Goal: Task Accomplishment & Management: Manage account settings

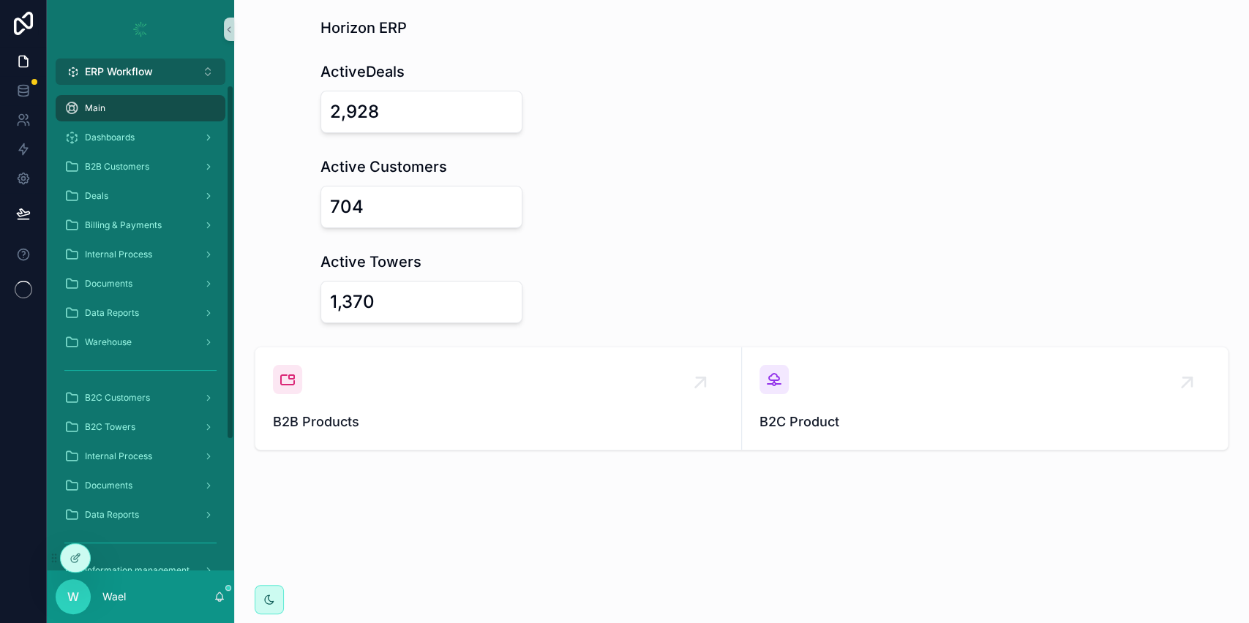
click at [162, 61] on button "ERP Workflow Alt 1" at bounding box center [141, 72] width 170 height 26
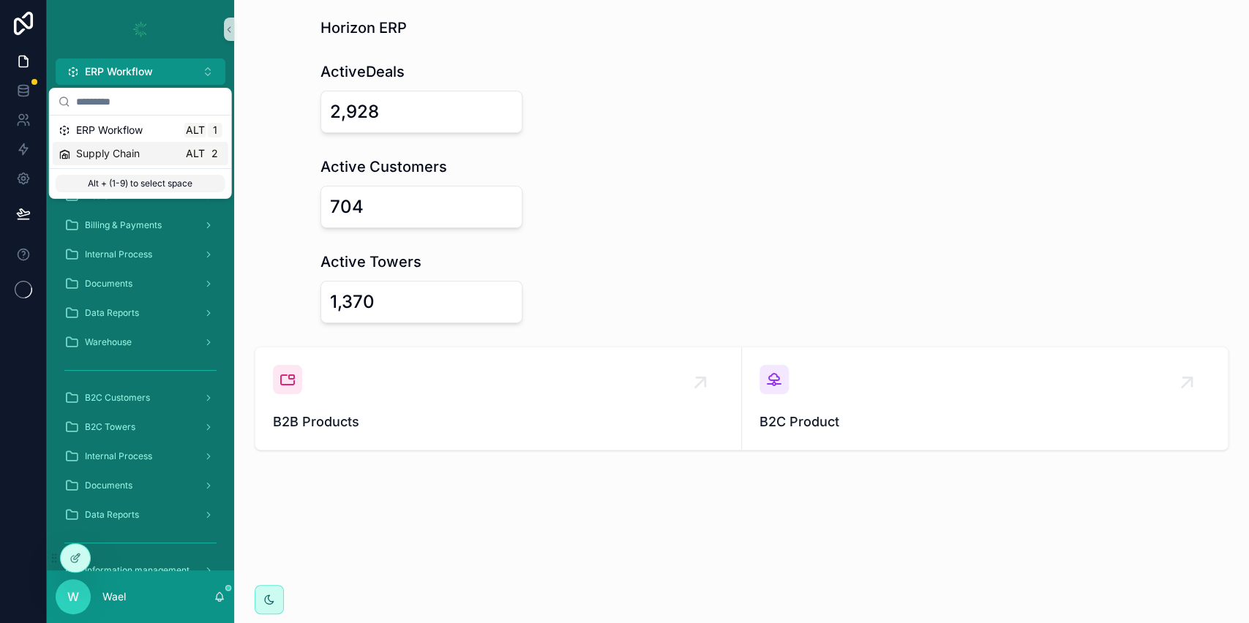
click at [160, 155] on div "Supply Chain Alt 2" at bounding box center [141, 153] width 164 height 15
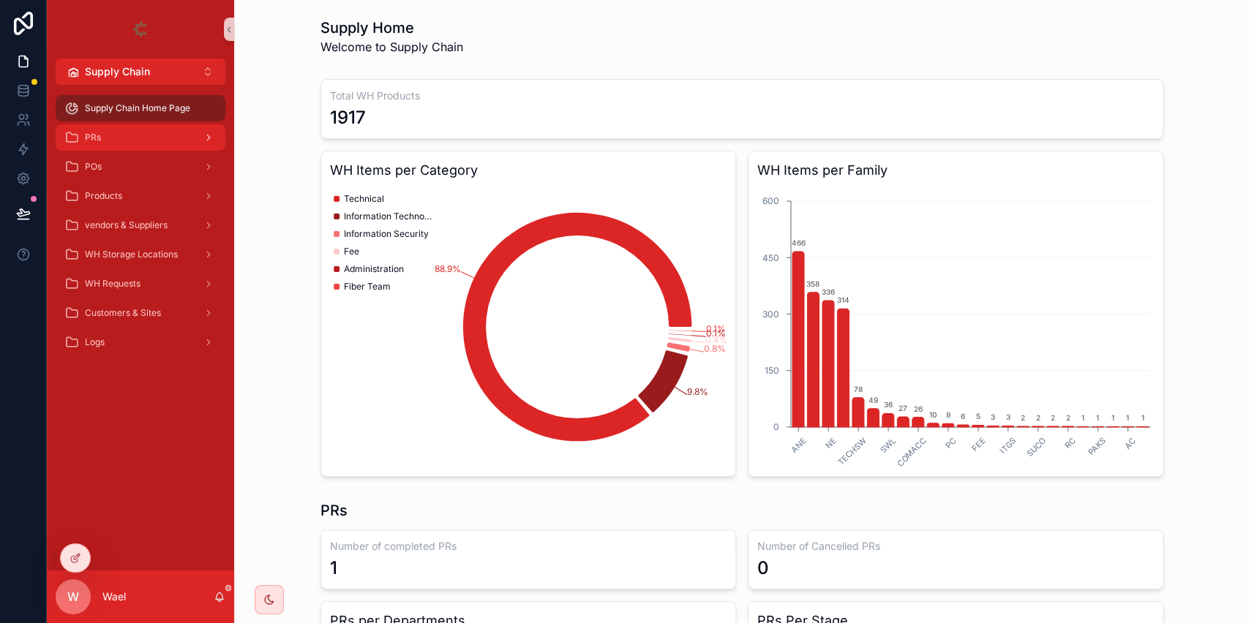
click at [160, 138] on div "PRs" at bounding box center [140, 137] width 152 height 23
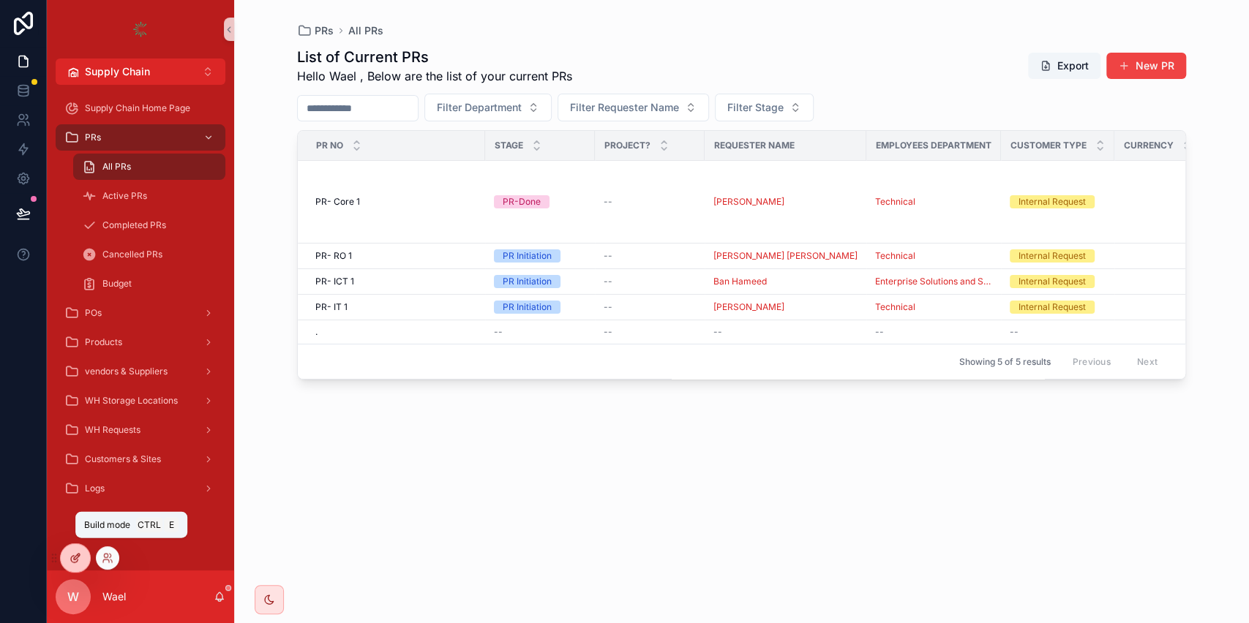
click at [76, 552] on icon at bounding box center [76, 558] width 12 height 12
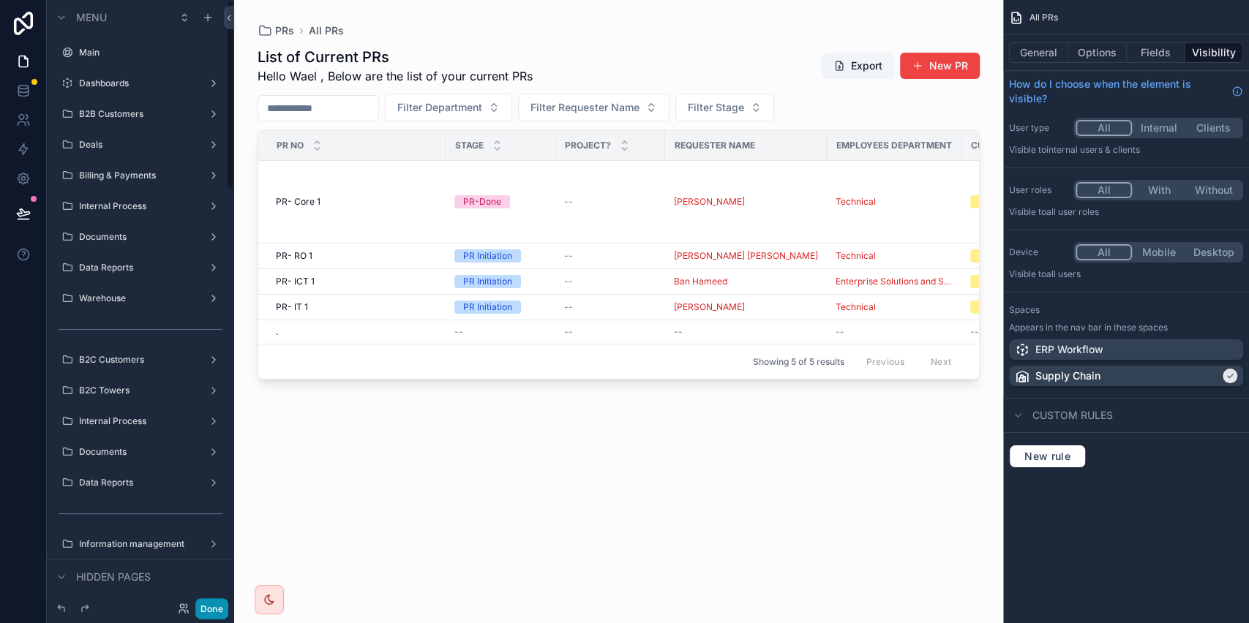
click at [203, 612] on button "Done" at bounding box center [211, 609] width 33 height 21
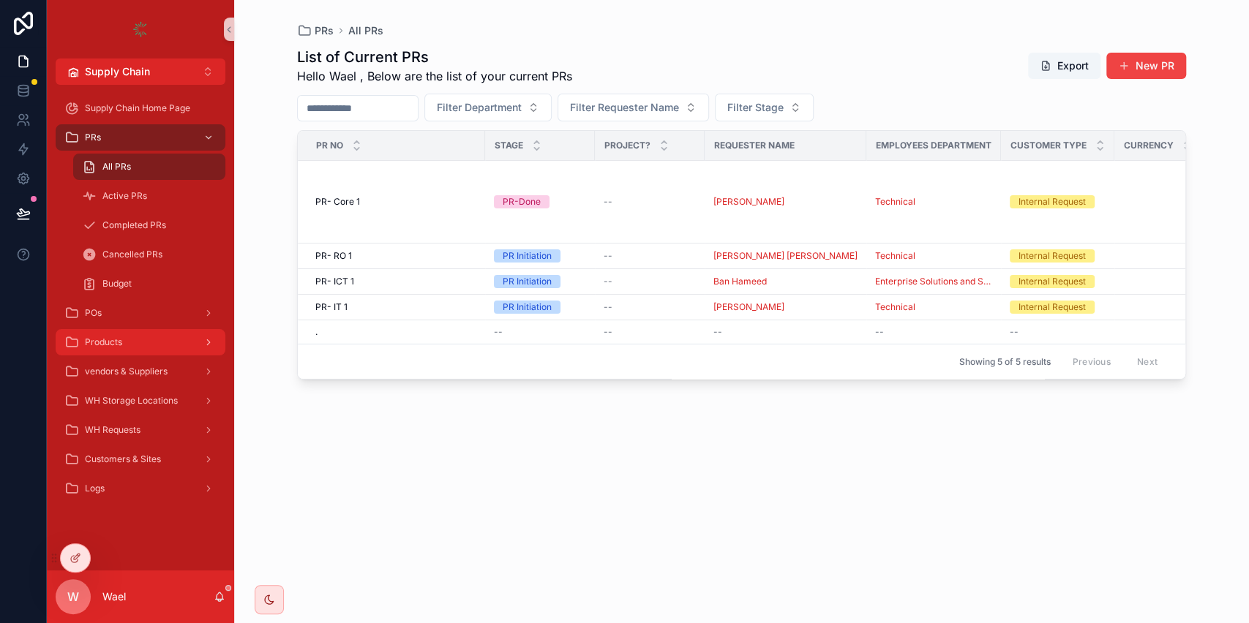
click at [132, 339] on div "Products" at bounding box center [140, 342] width 152 height 23
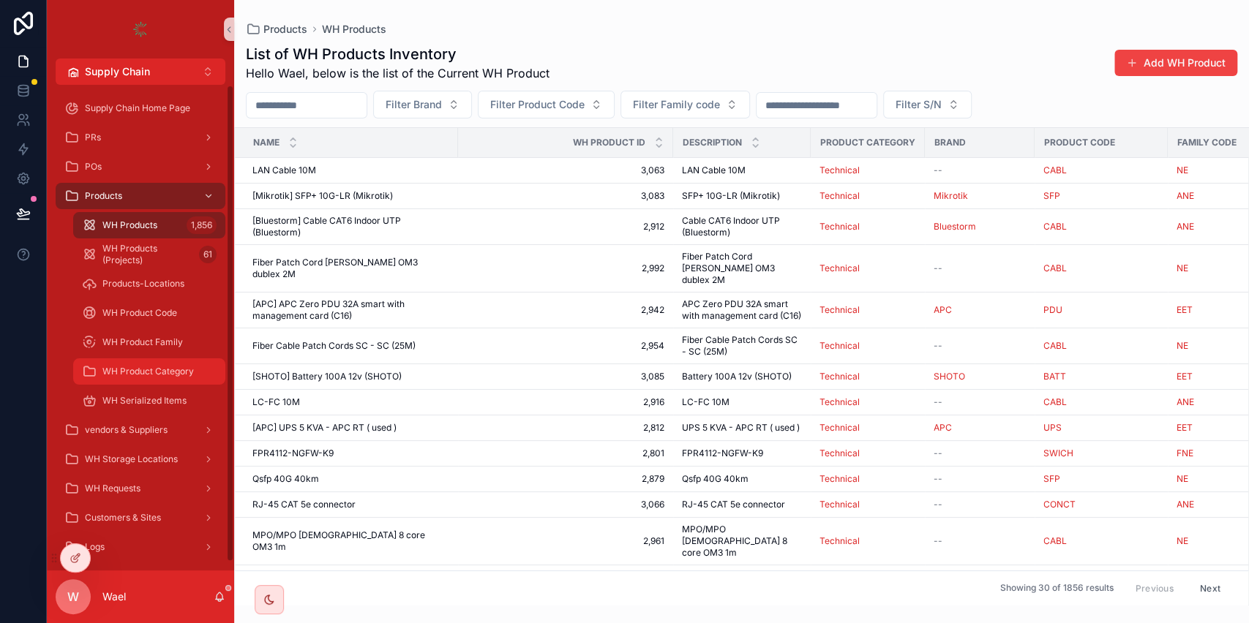
scroll to position [8, 0]
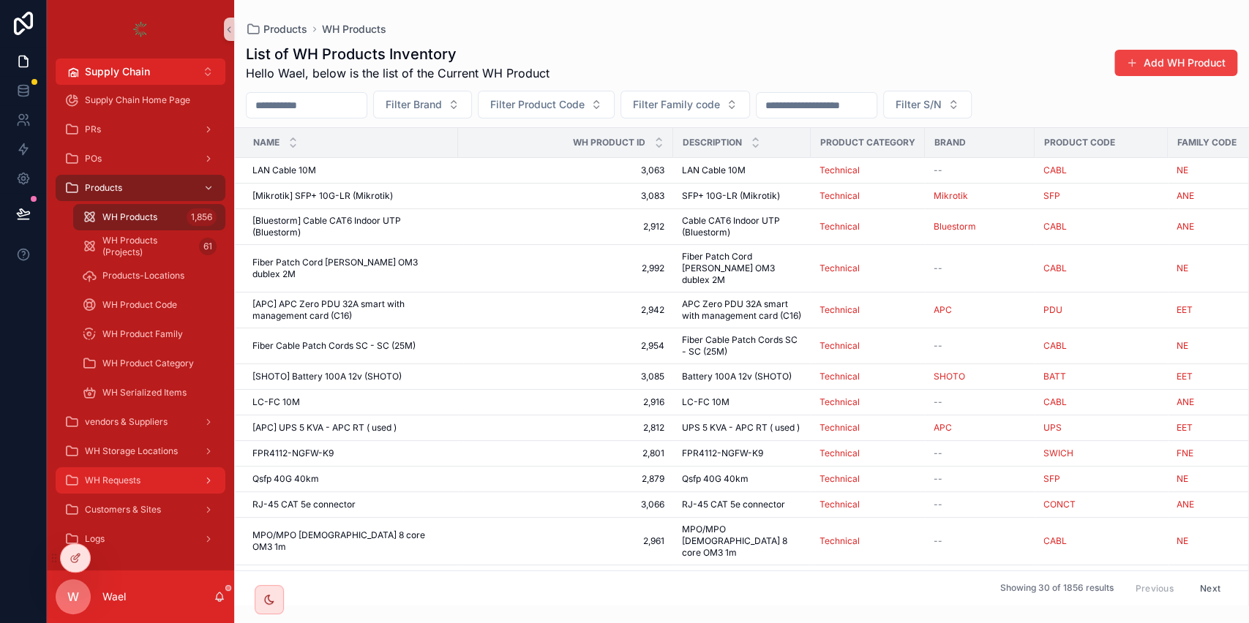
click at [142, 478] on div "WH Requests" at bounding box center [140, 480] width 152 height 23
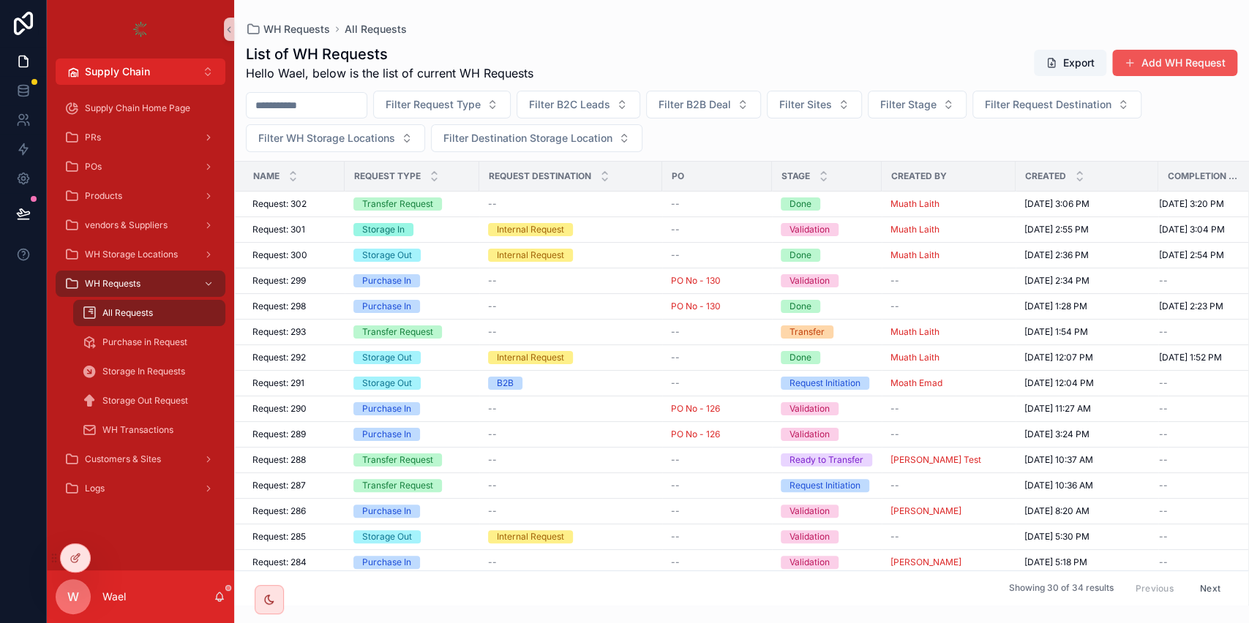
click at [1153, 70] on button "Add WH Request" at bounding box center [1174, 63] width 125 height 26
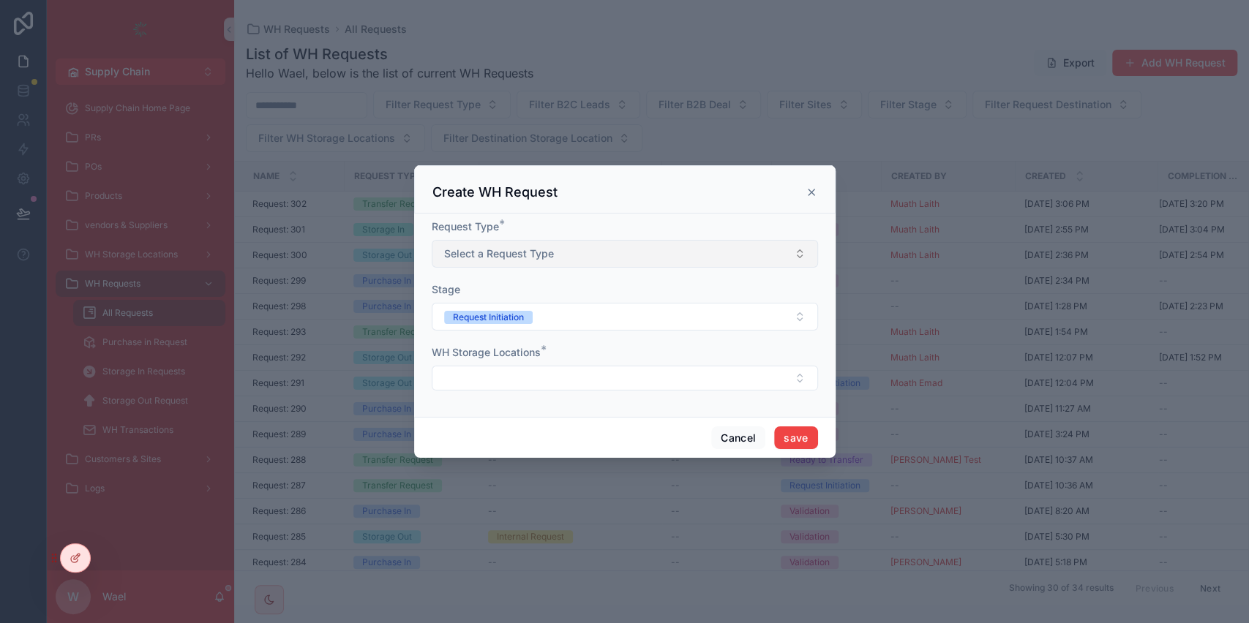
click at [598, 249] on button "Select a Request Type" at bounding box center [625, 254] width 386 height 28
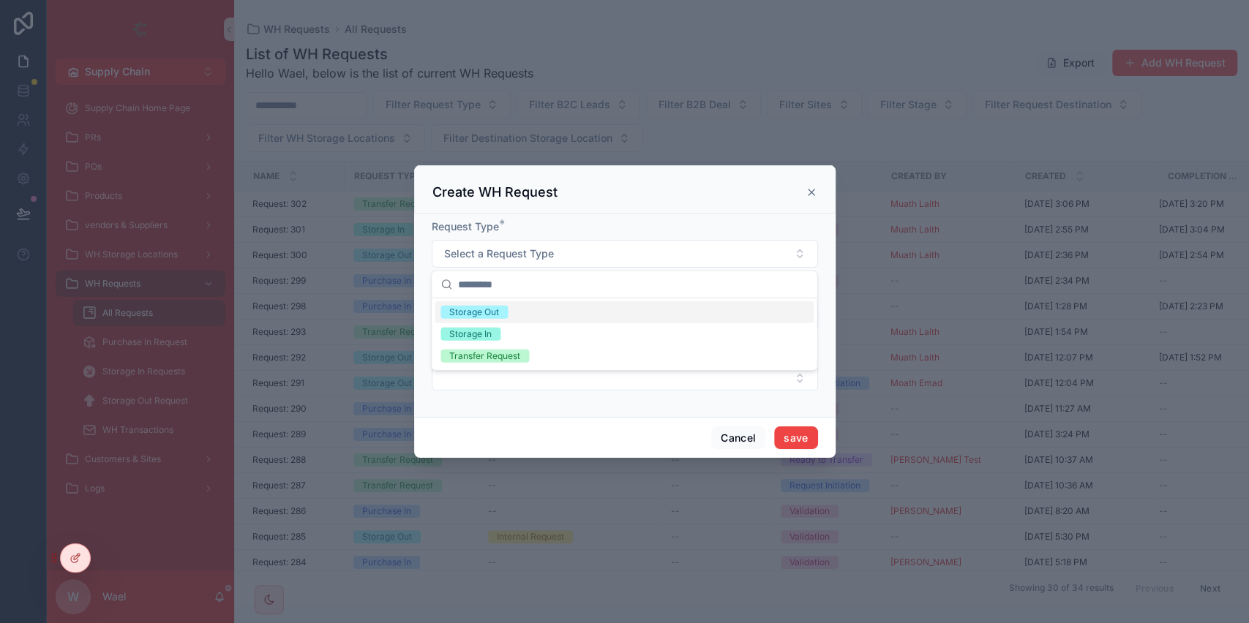
click at [515, 313] on div "Storage Out" at bounding box center [624, 312] width 379 height 22
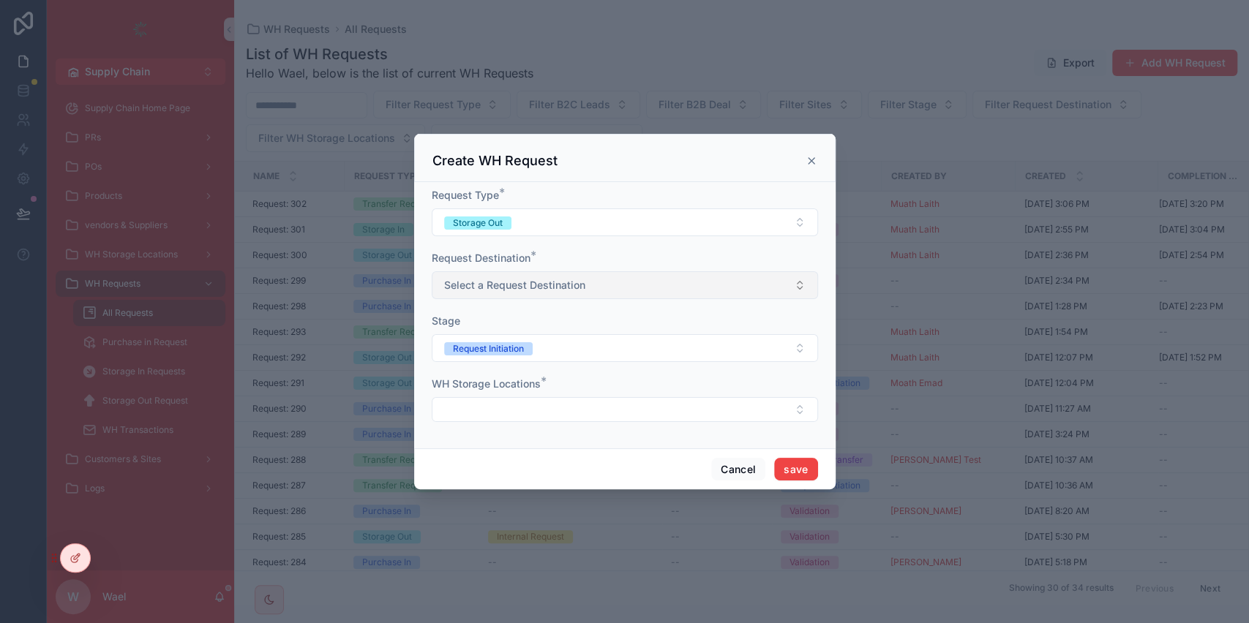
click at [522, 293] on button "Select a Request Destination" at bounding box center [625, 285] width 386 height 28
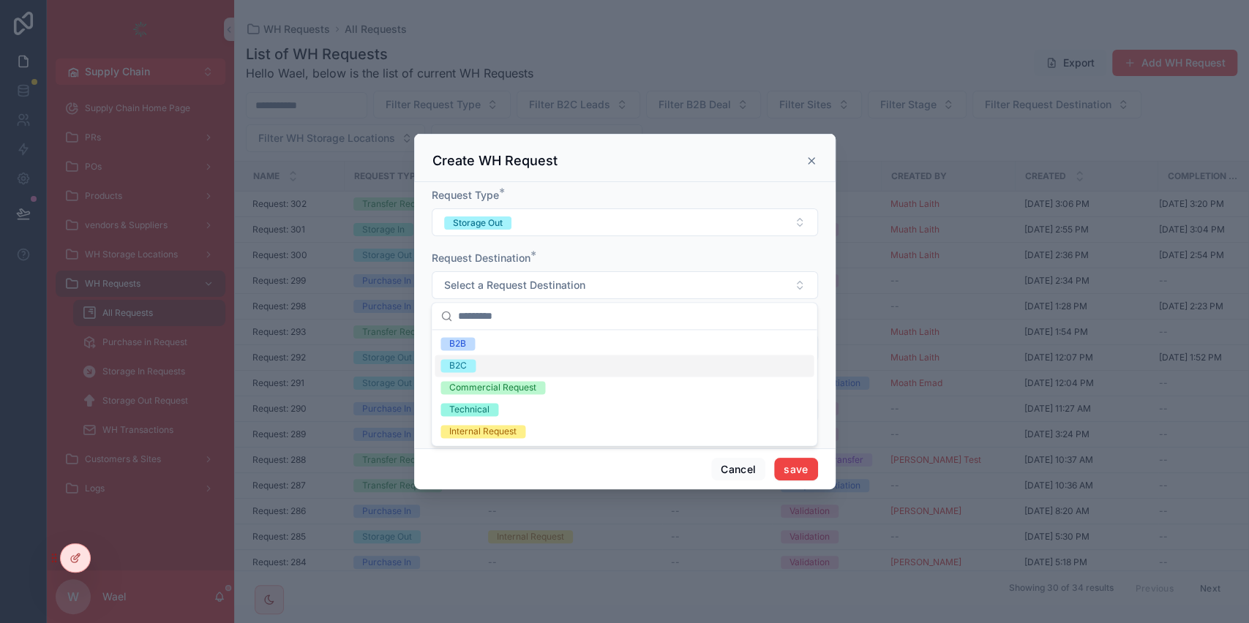
click at [509, 364] on div "B2C" at bounding box center [624, 366] width 379 height 22
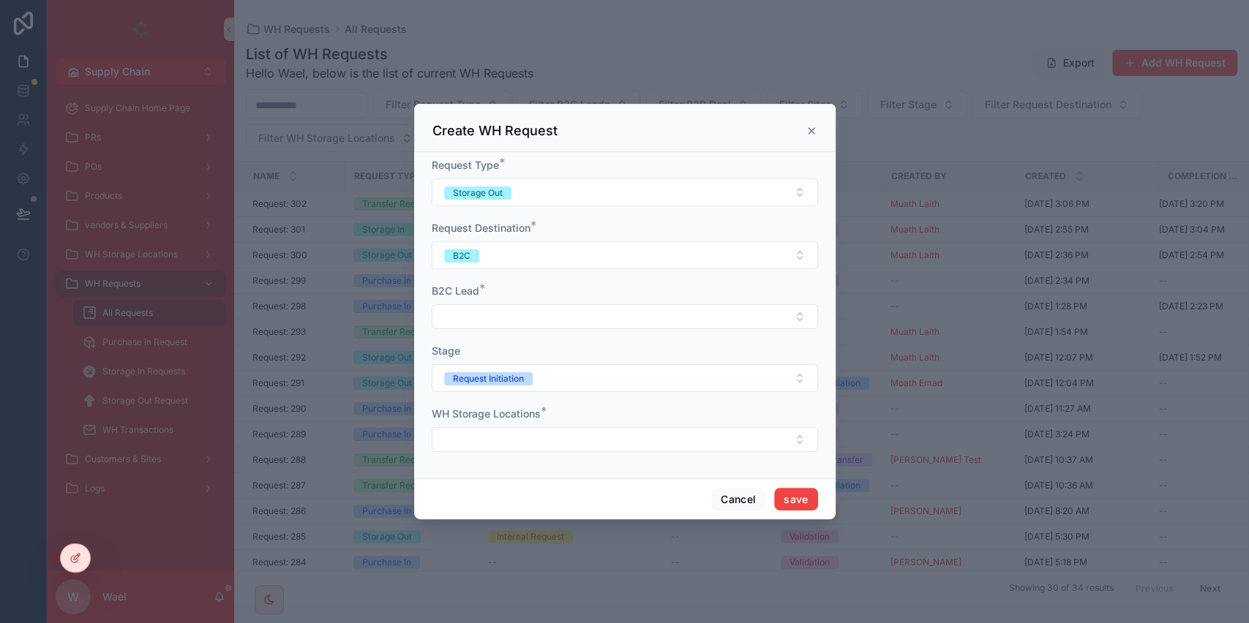
click at [514, 335] on form "Request Type * Storage Out Request Destination * B2C B2C Lead * Stage Request I…" at bounding box center [625, 312] width 386 height 309
click at [515, 325] on button "Select Button" at bounding box center [625, 316] width 386 height 25
click at [526, 287] on div "B2C Lead *" at bounding box center [625, 291] width 386 height 15
click at [522, 304] on div "scrollable content" at bounding box center [625, 316] width 386 height 25
click at [521, 323] on button "Select Button" at bounding box center [625, 316] width 386 height 25
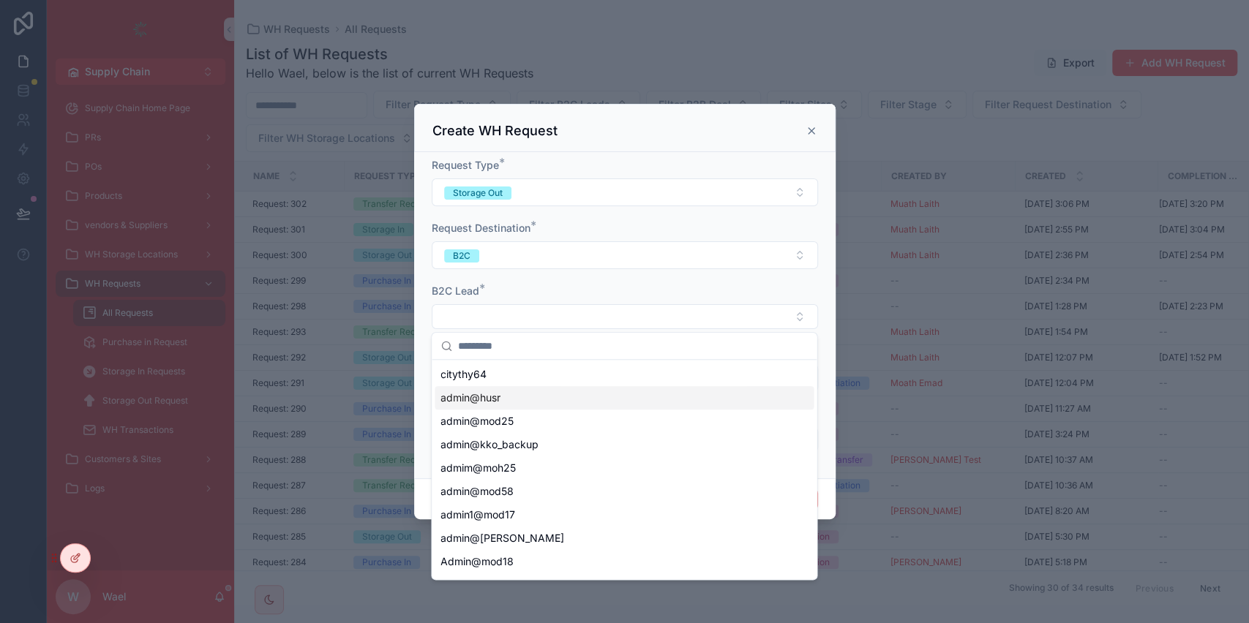
click at [514, 388] on div "admin@husr" at bounding box center [624, 397] width 379 height 23
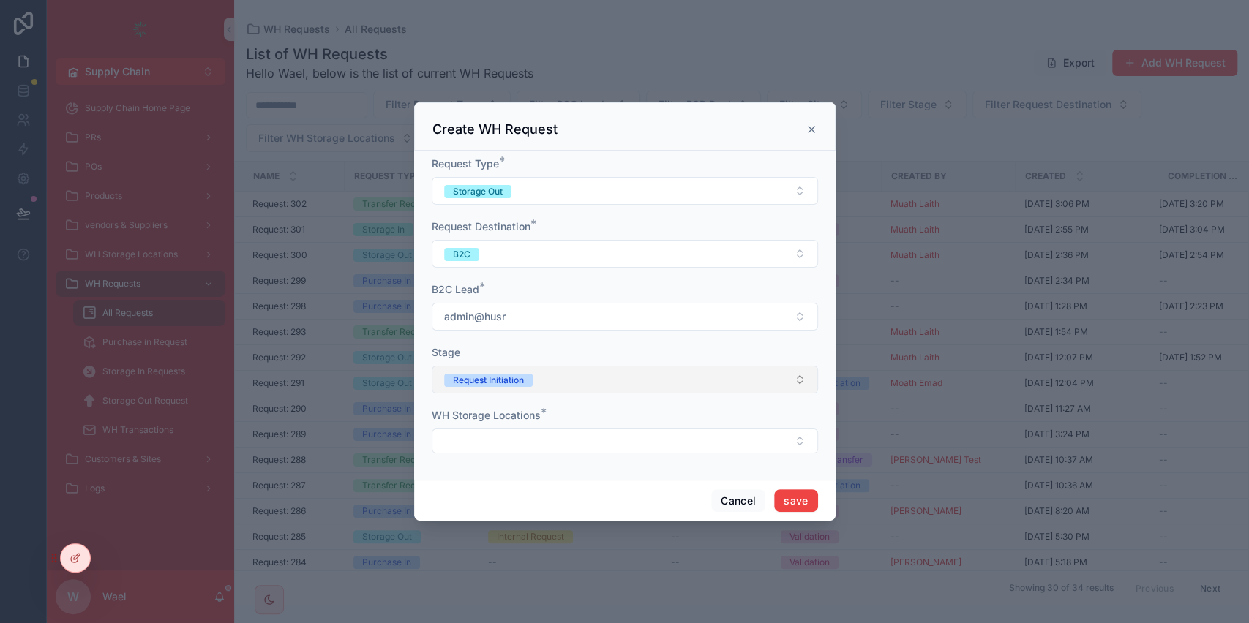
click at [528, 378] on span "Request Initiation" at bounding box center [488, 380] width 89 height 13
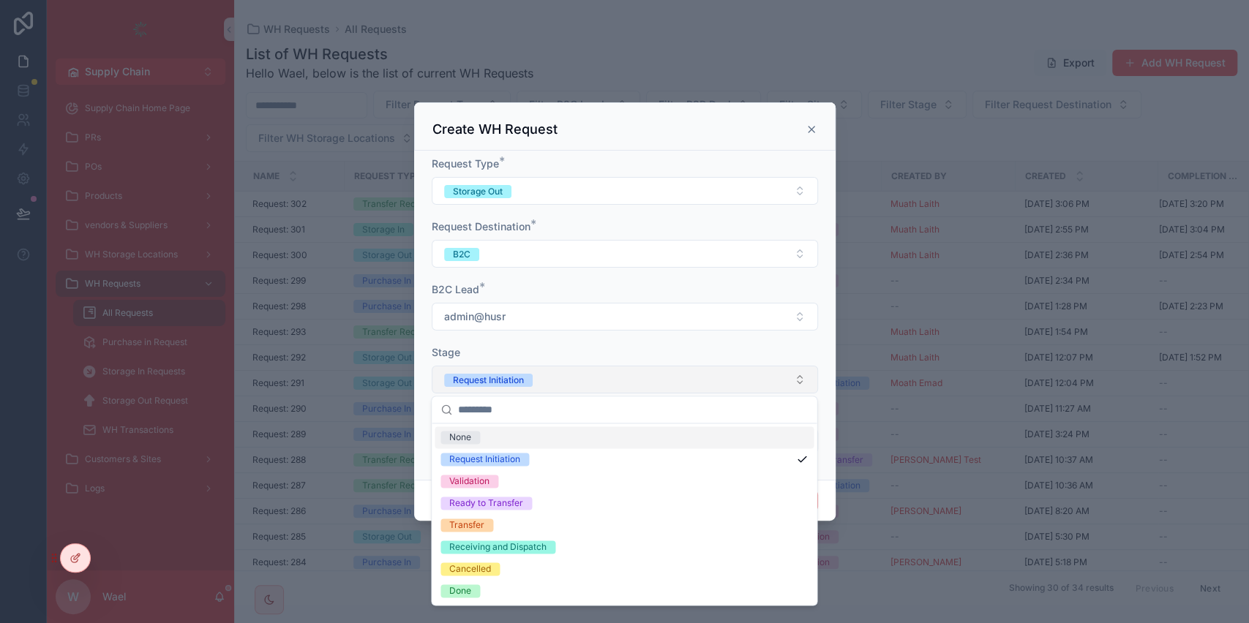
click at [528, 378] on span "Request Initiation" at bounding box center [488, 380] width 89 height 13
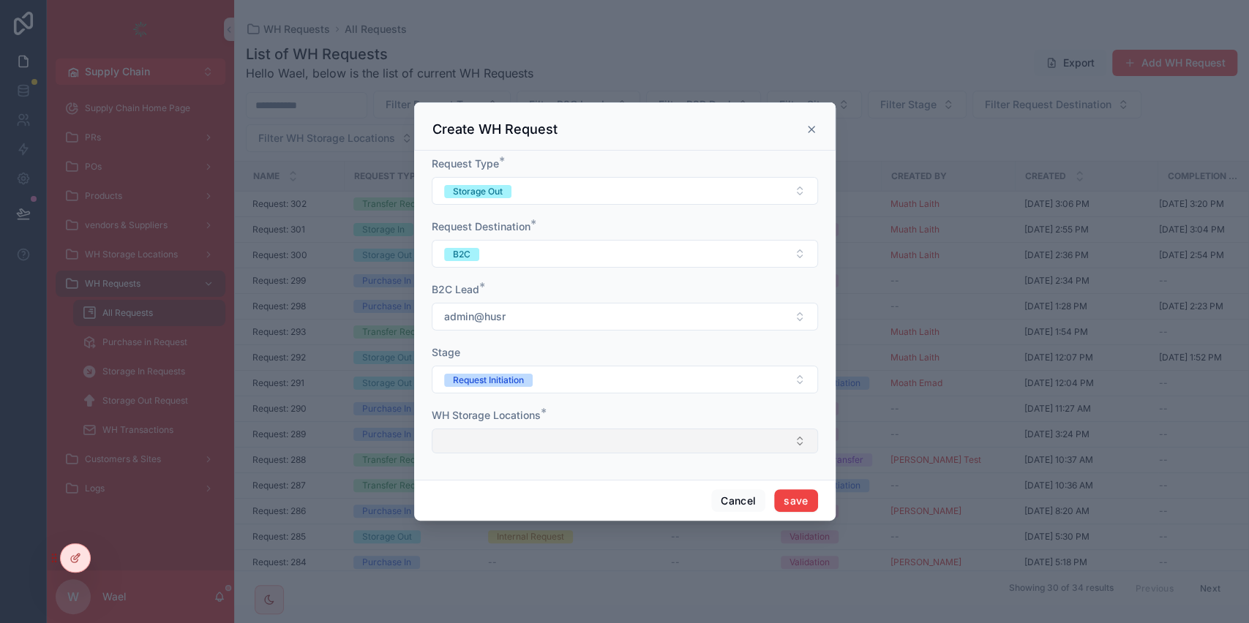
click at [524, 430] on button "Select Button" at bounding box center [625, 441] width 386 height 25
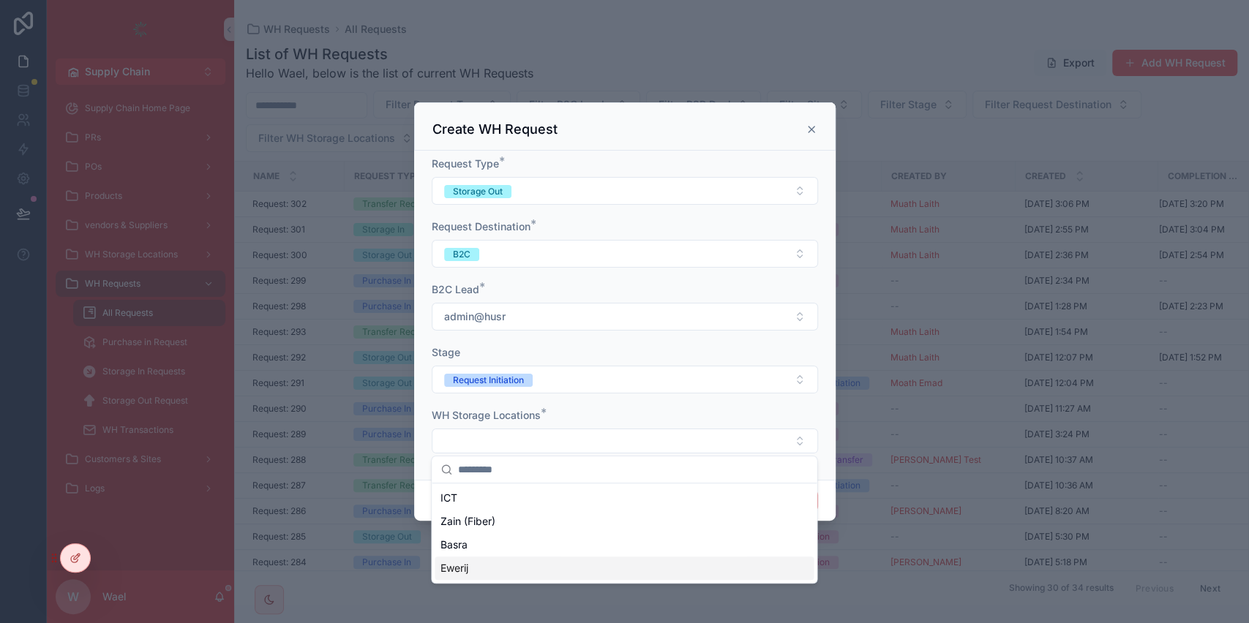
click at [490, 558] on div "Ewerij" at bounding box center [624, 568] width 379 height 23
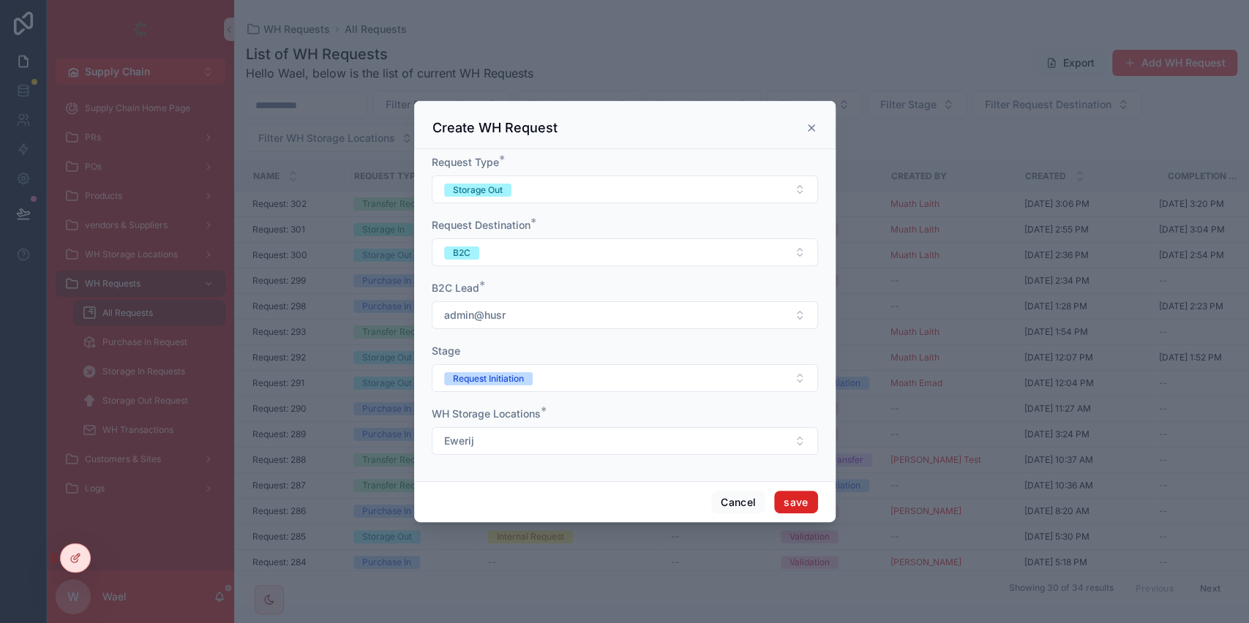
click at [804, 498] on button "save" at bounding box center [795, 502] width 43 height 23
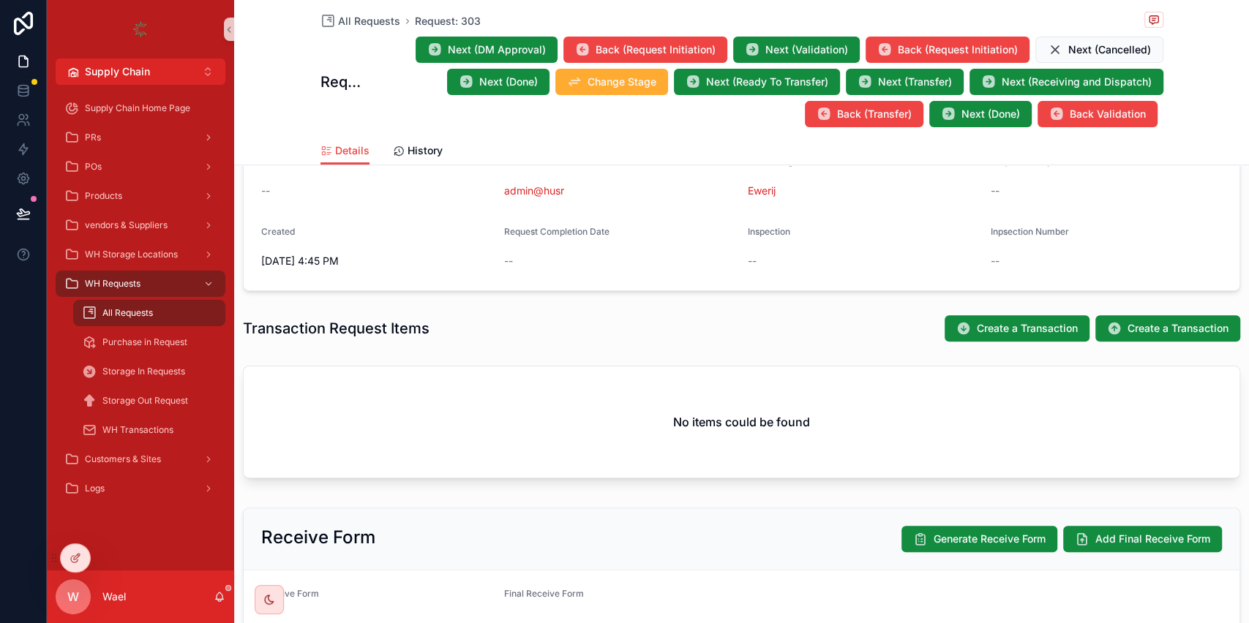
scroll to position [370, 0]
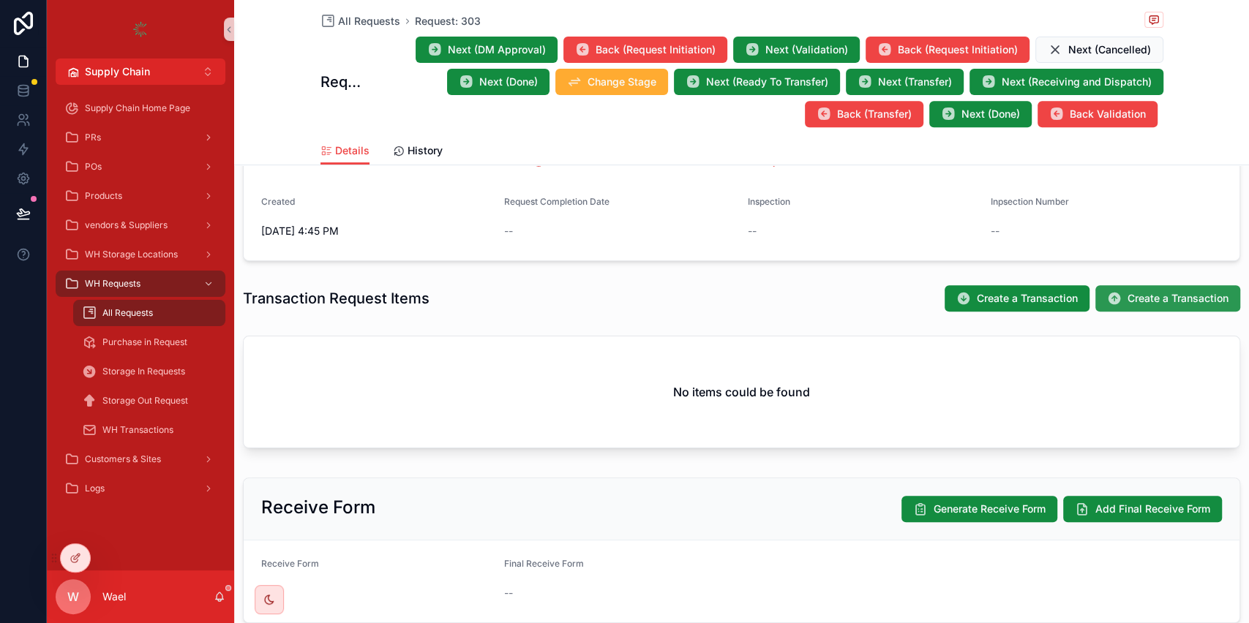
click at [1134, 299] on span "Create a Transaction" at bounding box center [1178, 298] width 101 height 15
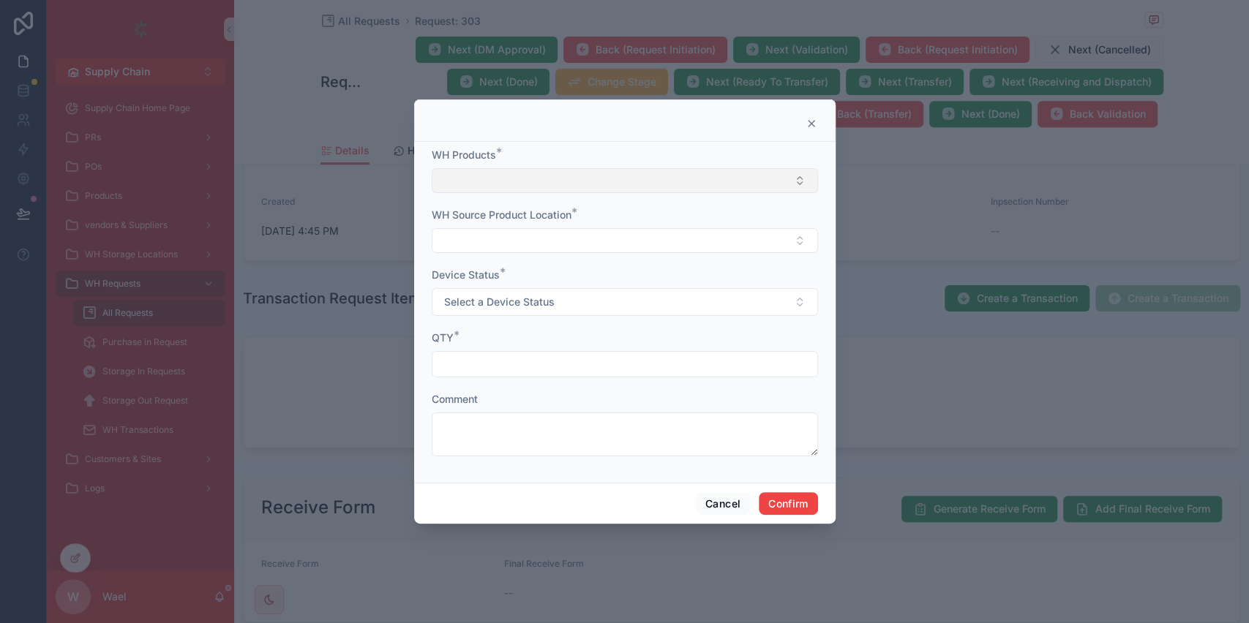
click at [533, 176] on button "Select Button" at bounding box center [625, 180] width 386 height 25
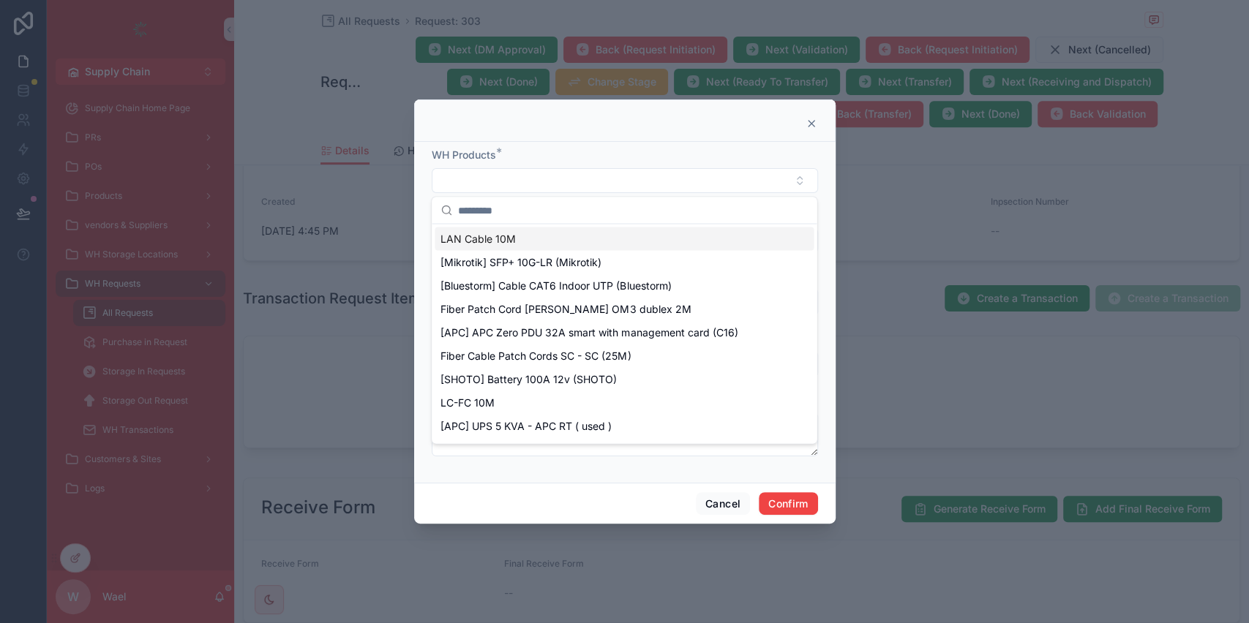
click at [522, 241] on div "LAN Cable 10M" at bounding box center [624, 238] width 379 height 23
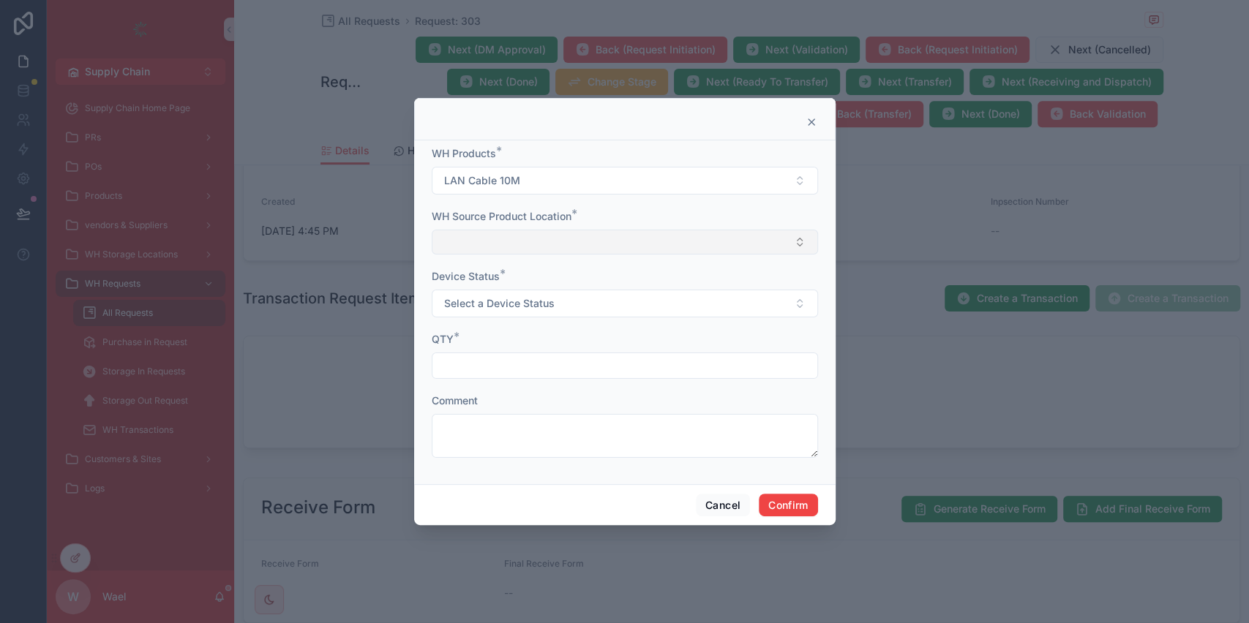
click at [520, 243] on button "Select Button" at bounding box center [625, 242] width 386 height 25
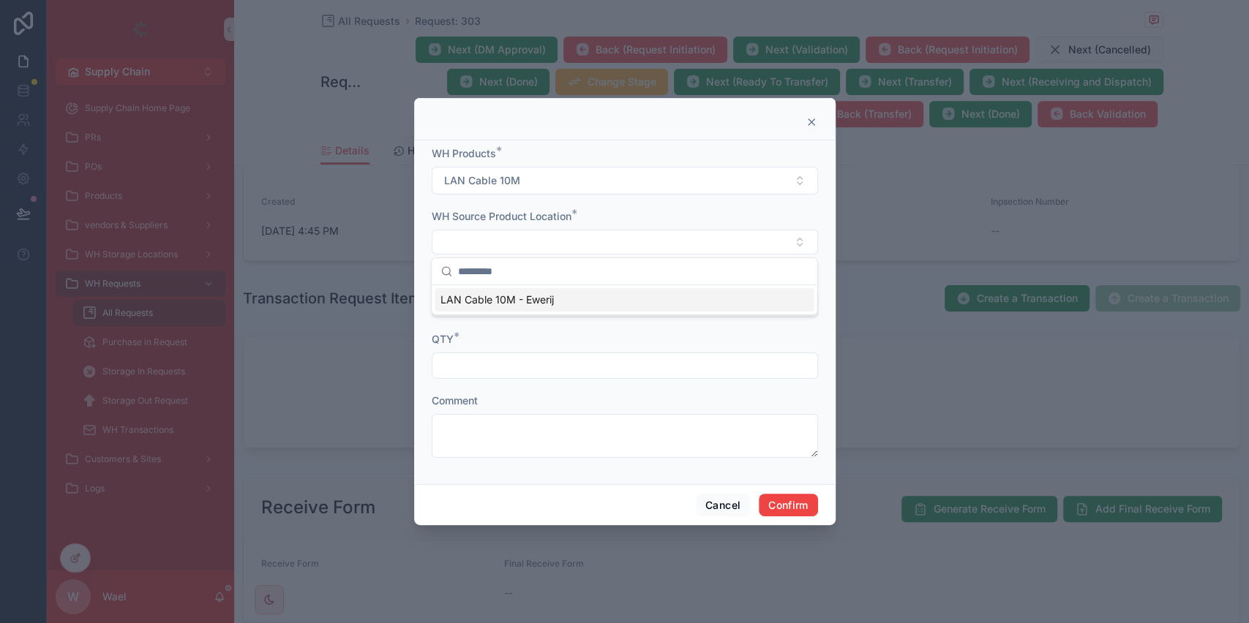
click at [510, 303] on span "LAN Cable 10M - Ewerij" at bounding box center [497, 300] width 113 height 15
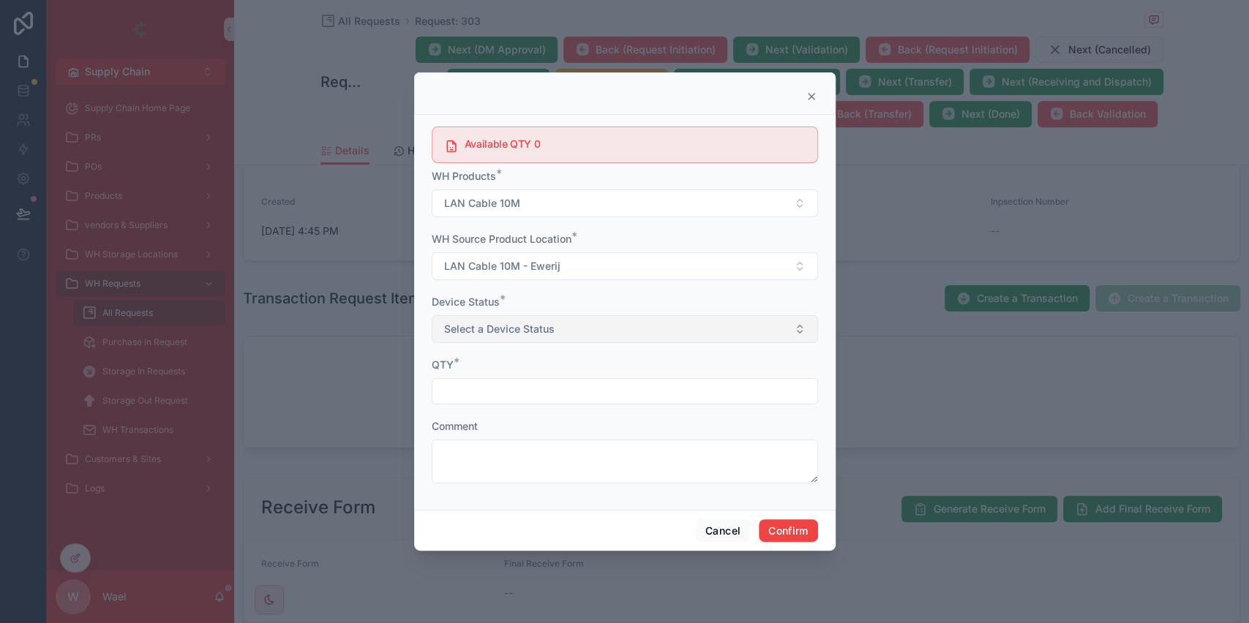
drag, startPoint x: 480, startPoint y: 384, endPoint x: 489, endPoint y: 329, distance: 55.6
click at [480, 384] on input "text" at bounding box center [624, 391] width 385 height 20
drag, startPoint x: 480, startPoint y: 191, endPoint x: 477, endPoint y: 199, distance: 8.6
click at [480, 191] on button "LAN Cable 10M" at bounding box center [625, 204] width 386 height 28
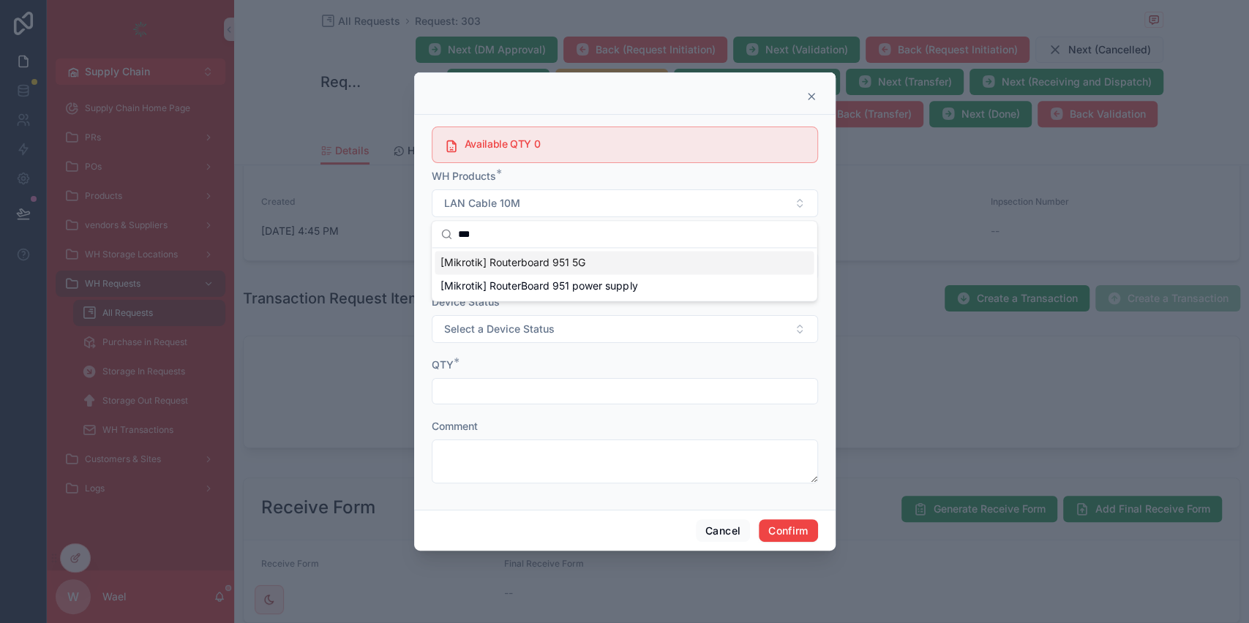
type input "***"
click at [521, 263] on span "[Mikrotik] Routerboard 951 5G" at bounding box center [513, 262] width 145 height 15
click at [536, 273] on span "LAN Cable 10M - Ewerij" at bounding box center [502, 266] width 116 height 15
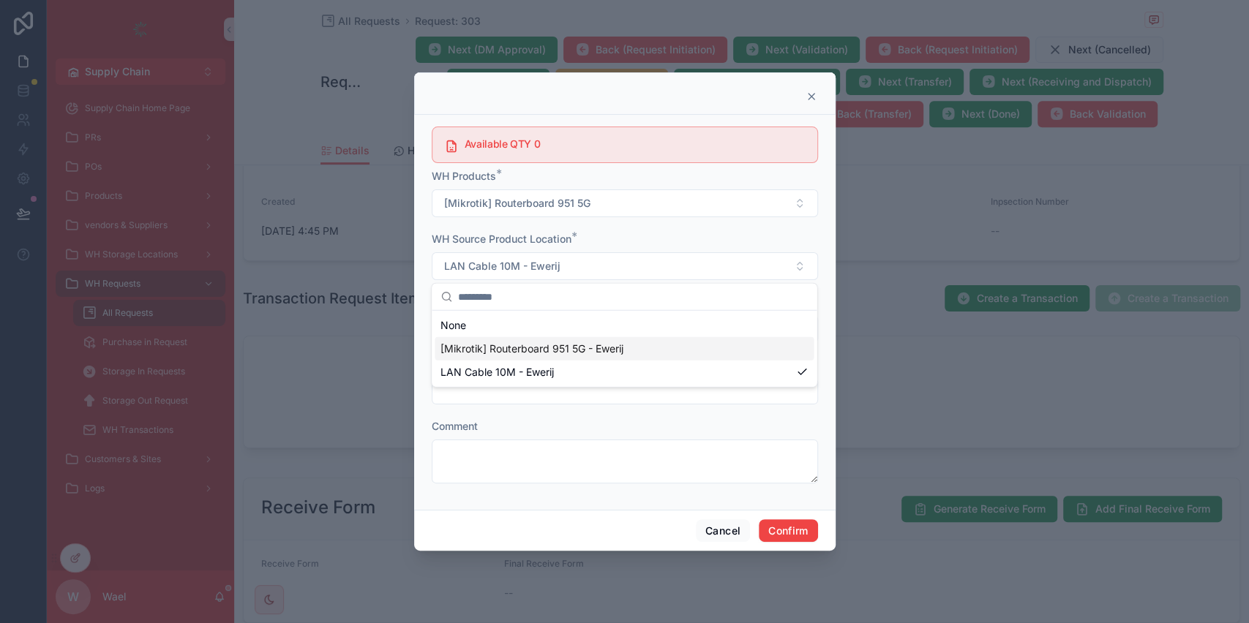
click at [515, 322] on div "None" at bounding box center [624, 325] width 379 height 23
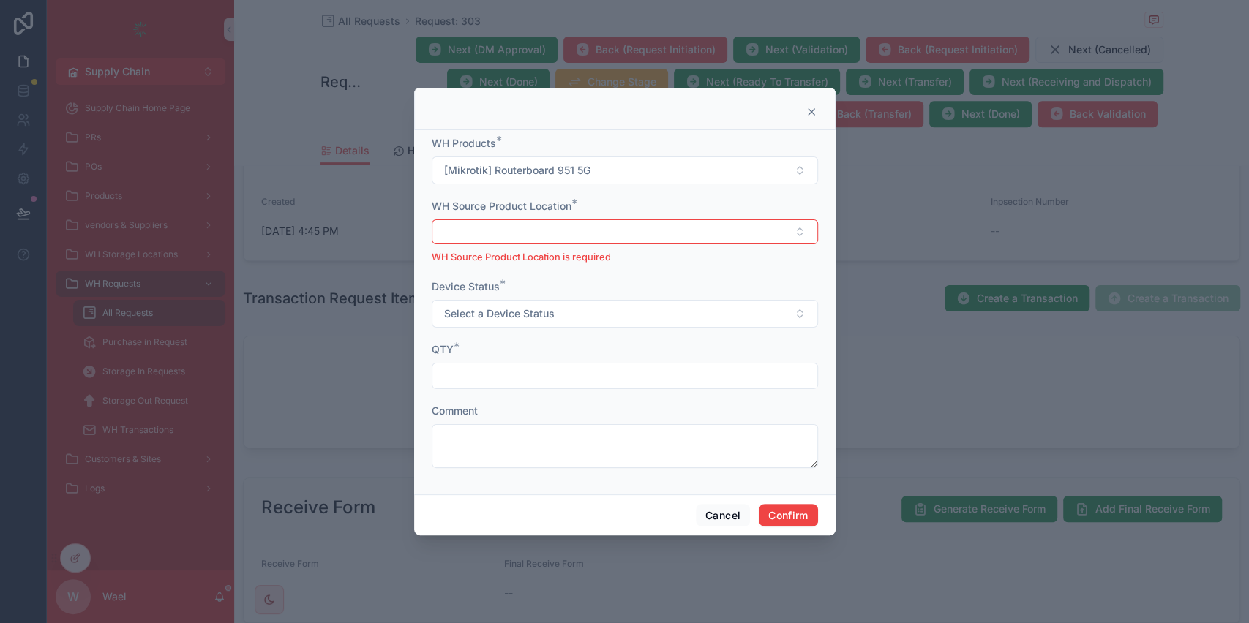
click at [528, 290] on div "Device Status *" at bounding box center [625, 287] width 386 height 15
click at [552, 231] on button "Select Button" at bounding box center [625, 232] width 386 height 25
click at [539, 287] on span "[Mikrotik] Routerboard 951 5G - Ewerij" at bounding box center [532, 289] width 183 height 15
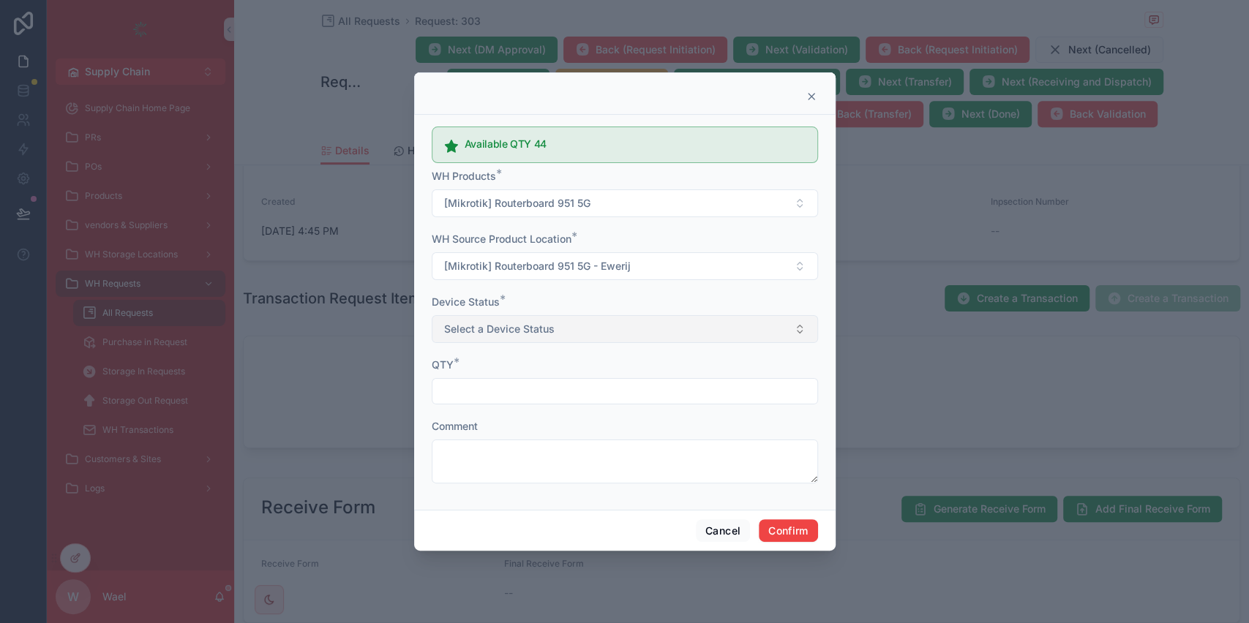
click at [547, 336] on span "Select a Device Status" at bounding box center [499, 329] width 110 height 15
click at [531, 386] on div "New" at bounding box center [624, 388] width 379 height 22
click at [503, 345] on form "Available QTY 44 WH Products * [Mikrotik] Routerboard 951 5G WH Source Product …" at bounding box center [625, 310] width 386 height 378
click at [514, 338] on button "New" at bounding box center [625, 329] width 386 height 28
click at [497, 411] on div "Used" at bounding box center [624, 410] width 379 height 22
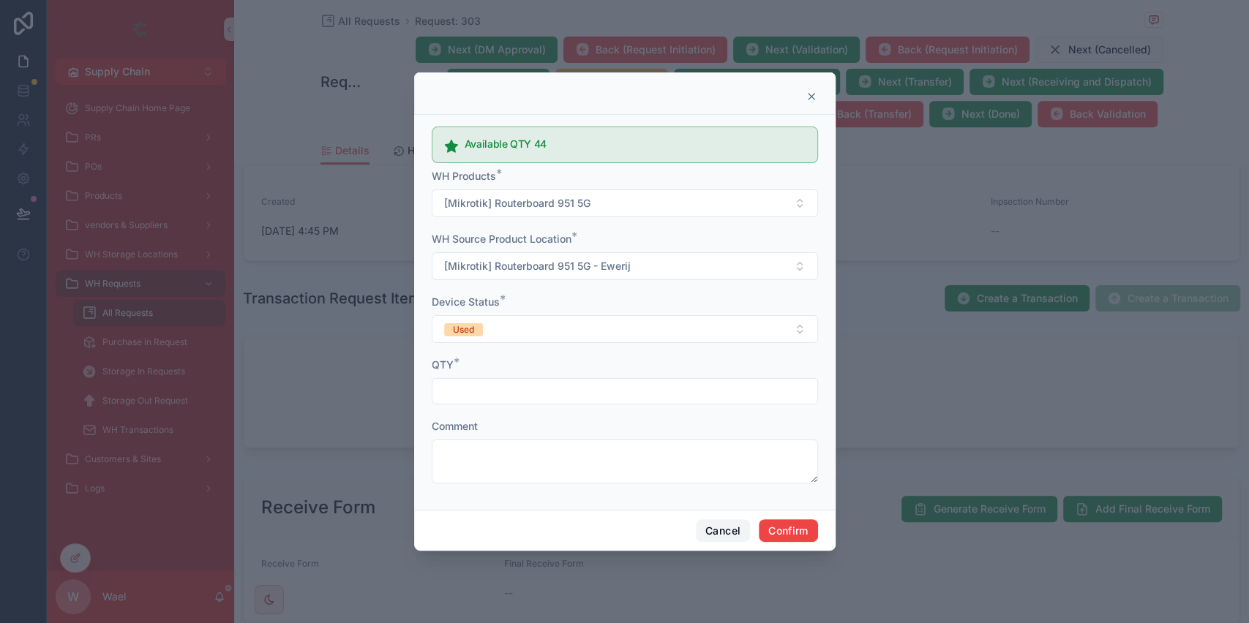
click at [713, 529] on button "Cancel" at bounding box center [723, 531] width 54 height 23
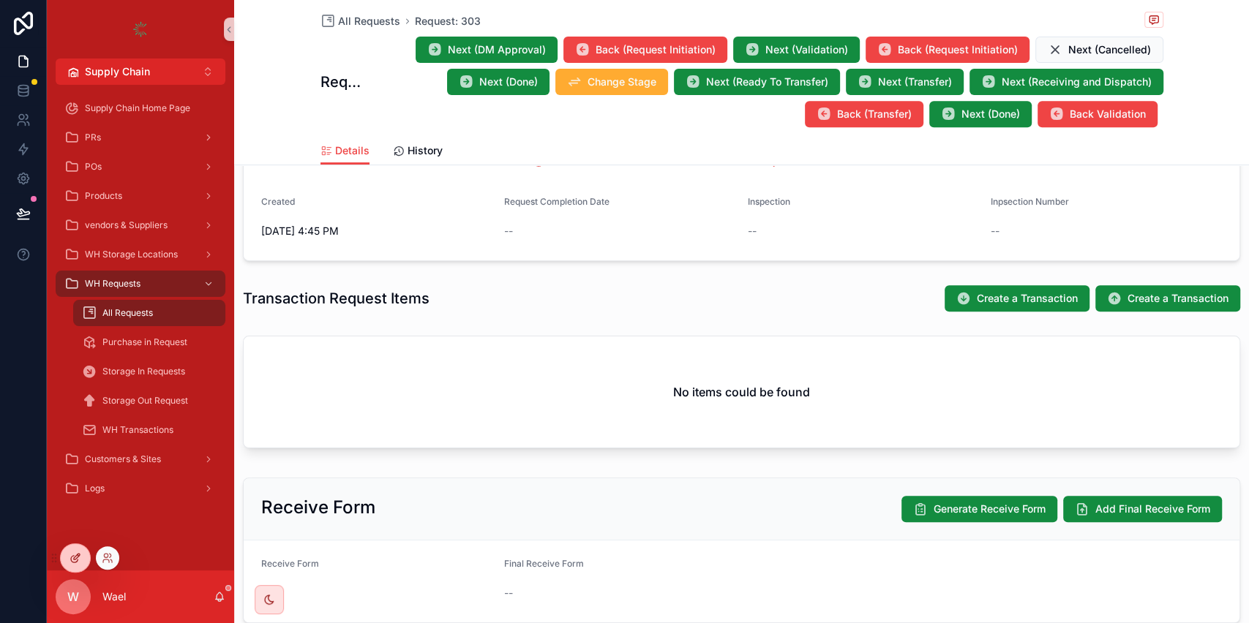
click at [76, 568] on div at bounding box center [75, 558] width 29 height 28
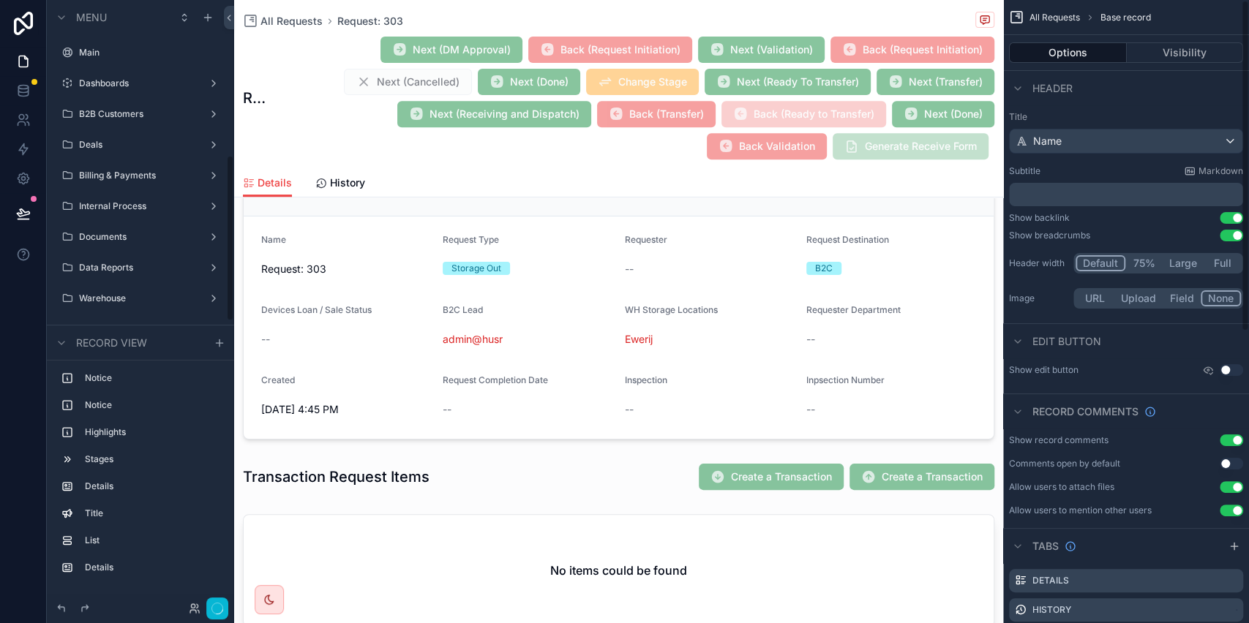
scroll to position [563, 0]
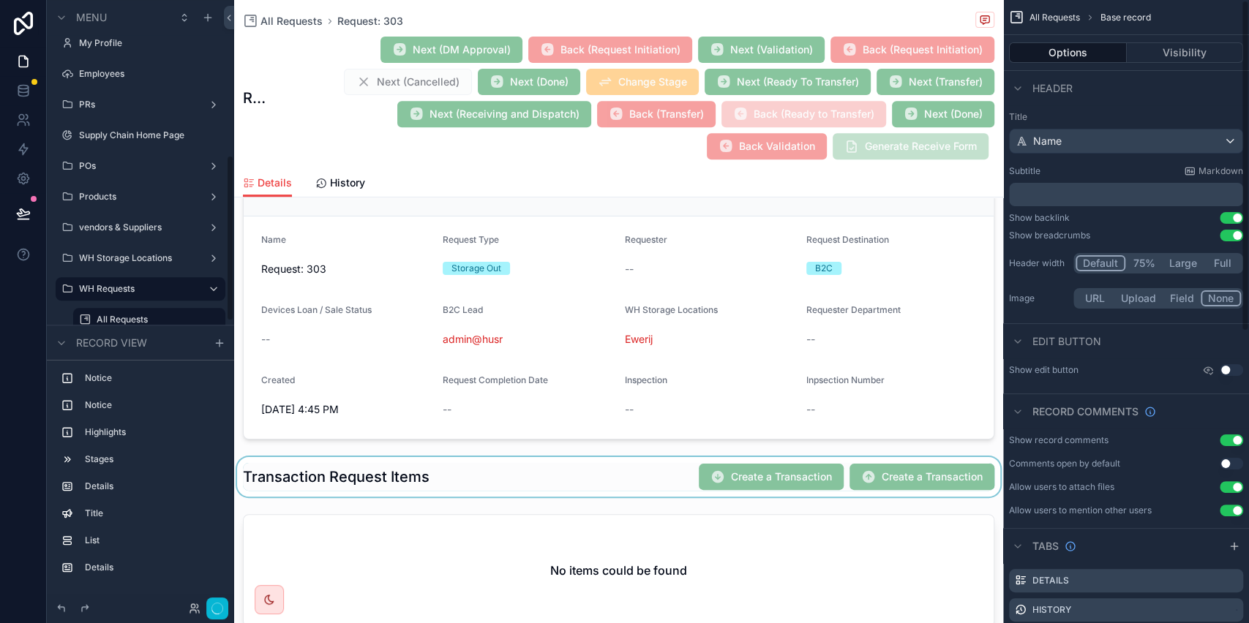
click at [909, 474] on div "scrollable content" at bounding box center [618, 477] width 769 height 40
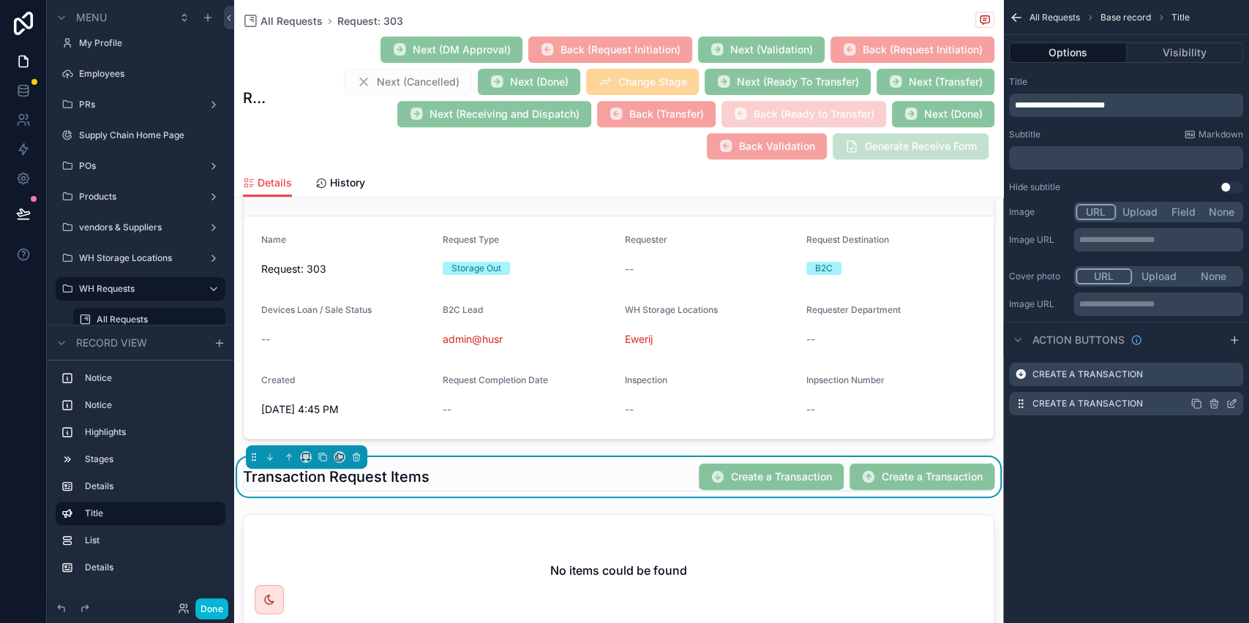
click at [1232, 406] on icon "scrollable content" at bounding box center [1232, 404] width 12 height 12
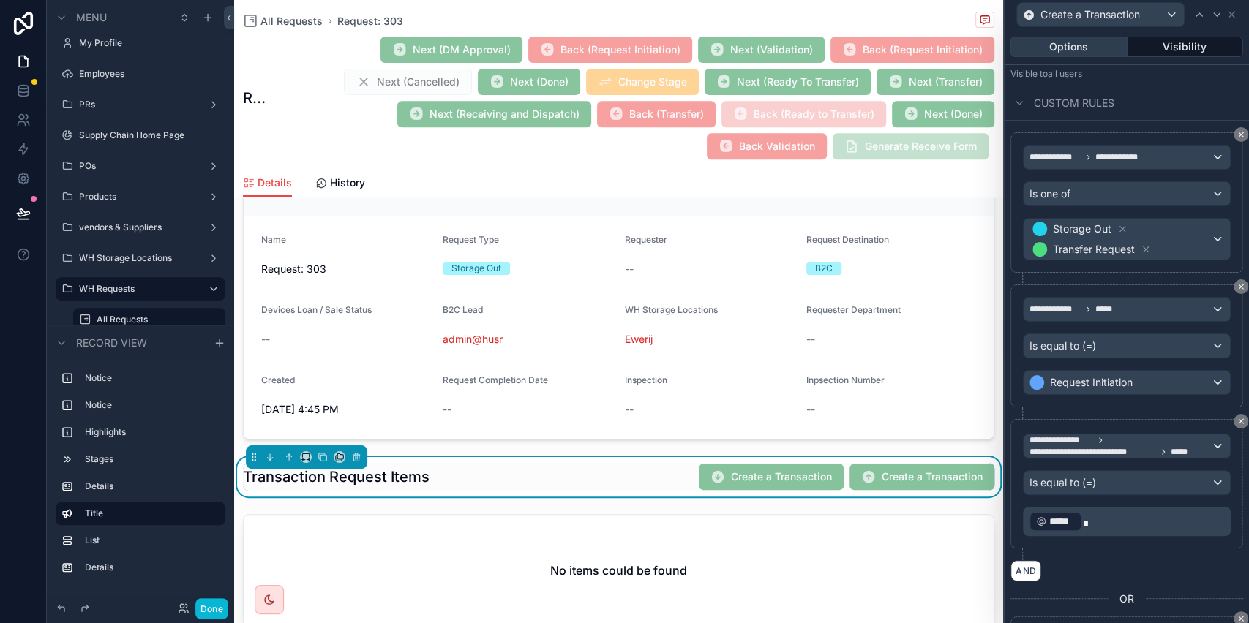
click at [1066, 48] on button "Options" at bounding box center [1069, 47] width 117 height 20
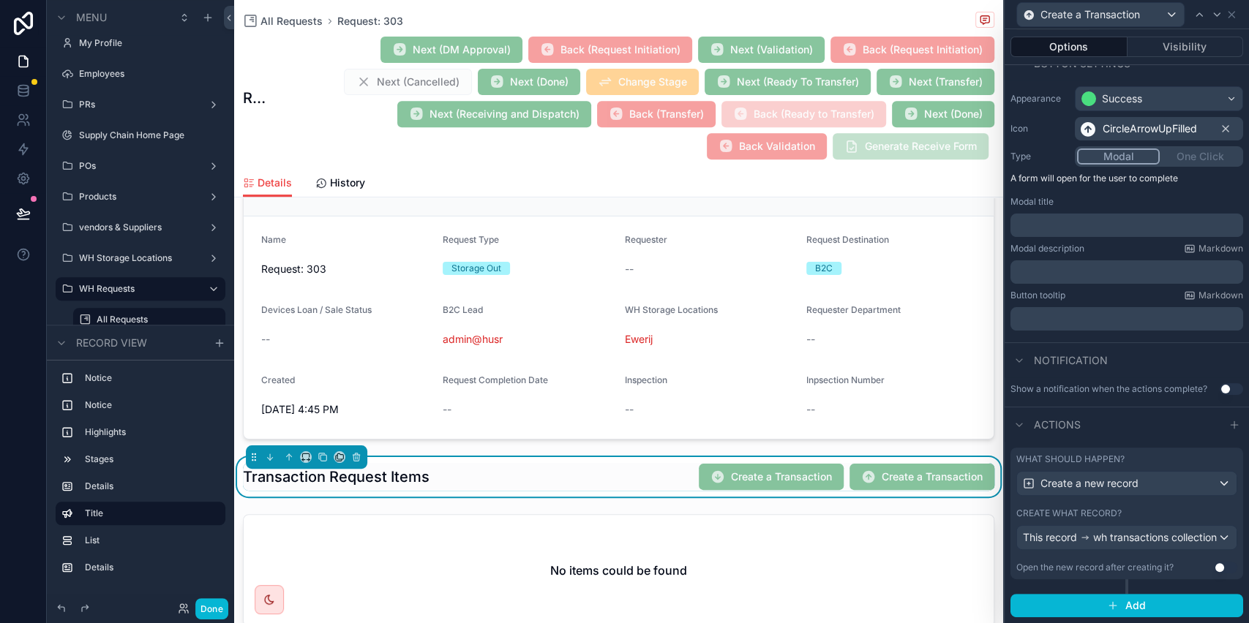
scroll to position [121, 0]
click at [1114, 480] on span "Create a new record" at bounding box center [1090, 483] width 98 height 15
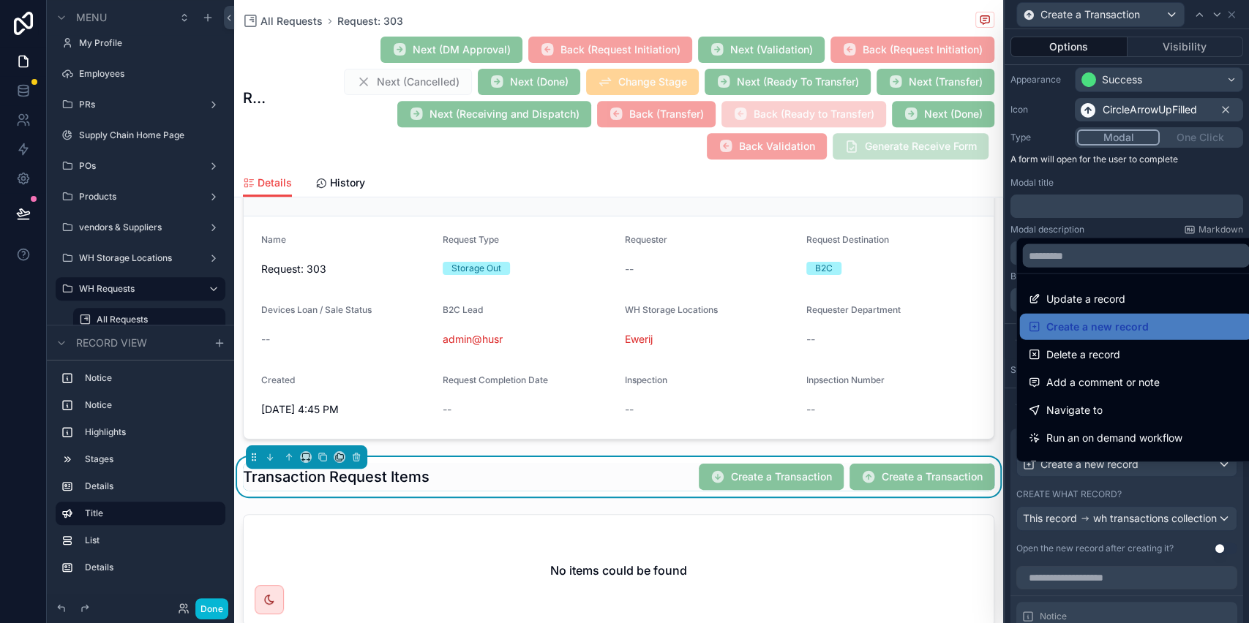
click at [1109, 480] on div at bounding box center [1127, 311] width 244 height 623
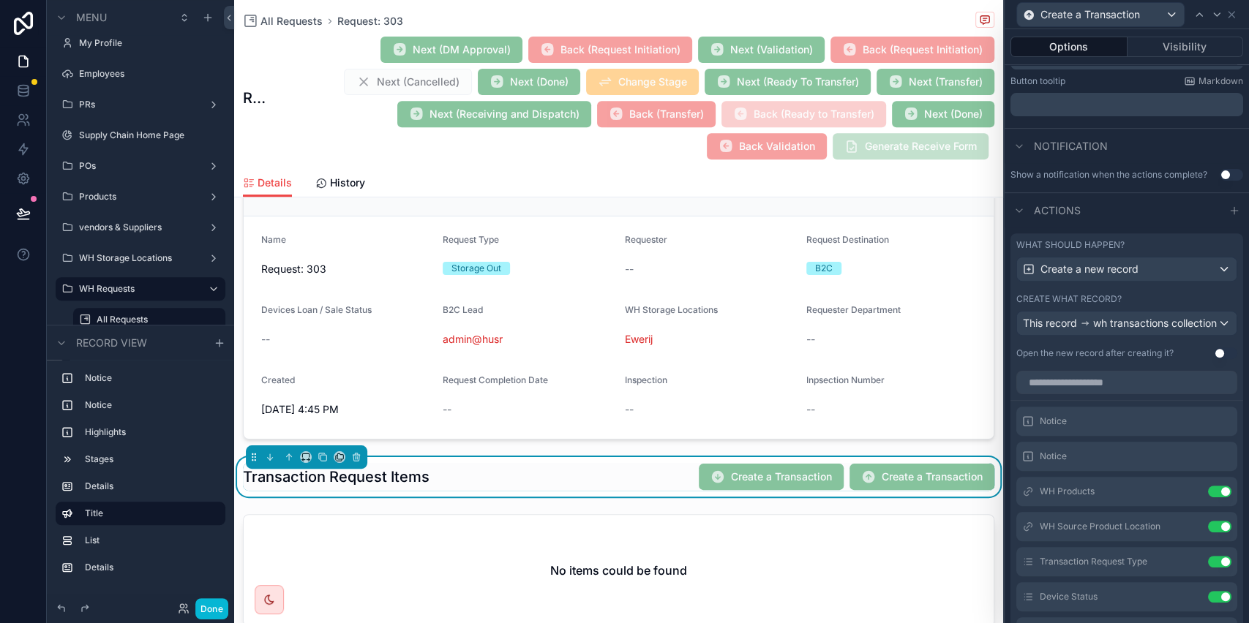
scroll to position [413, 0]
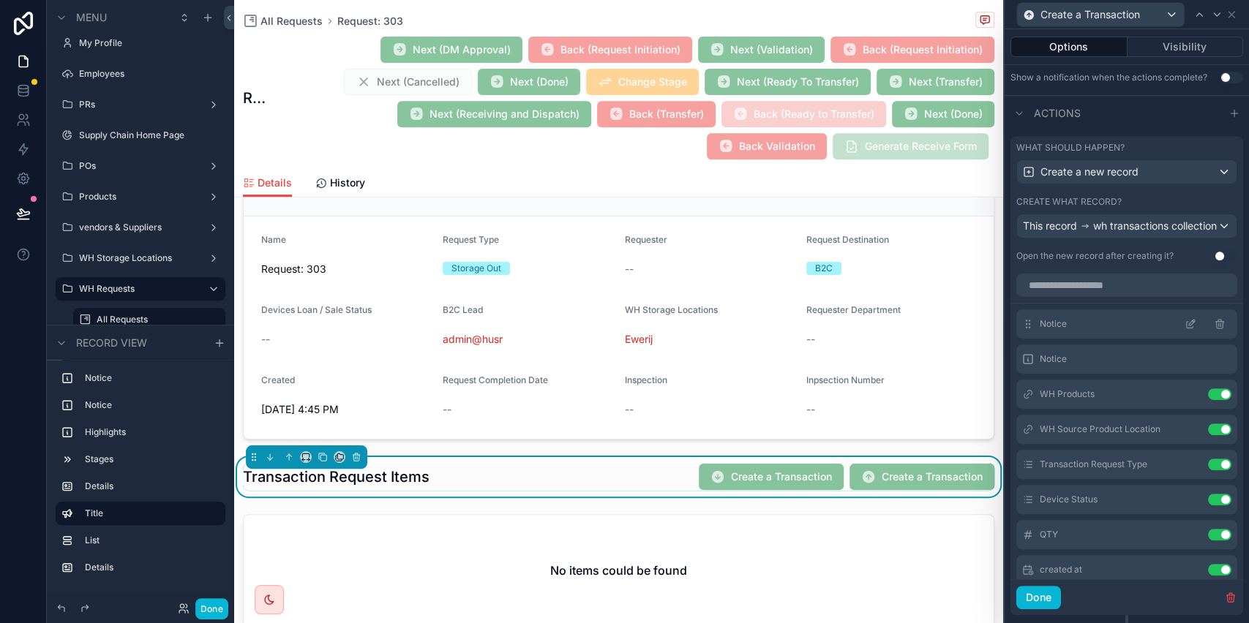
click at [1185, 330] on icon at bounding box center [1191, 324] width 12 height 12
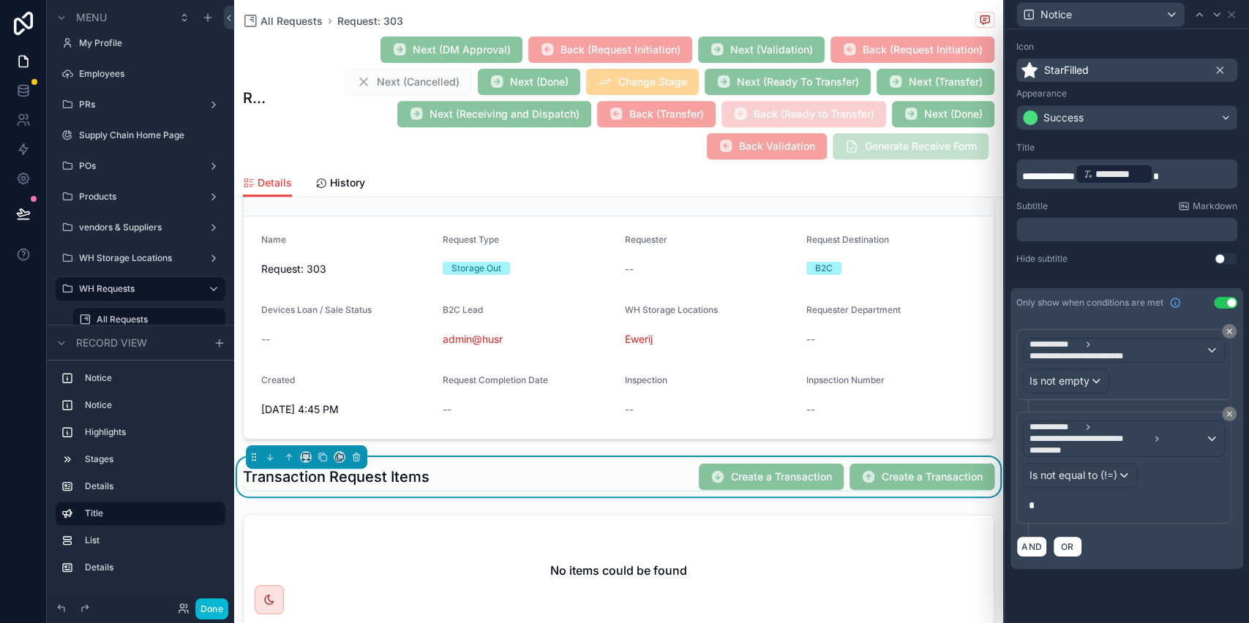
click at [1205, 175] on p "**********" at bounding box center [1128, 173] width 212 height 23
click at [1134, 179] on span "*********" at bounding box center [1120, 174] width 50 height 15
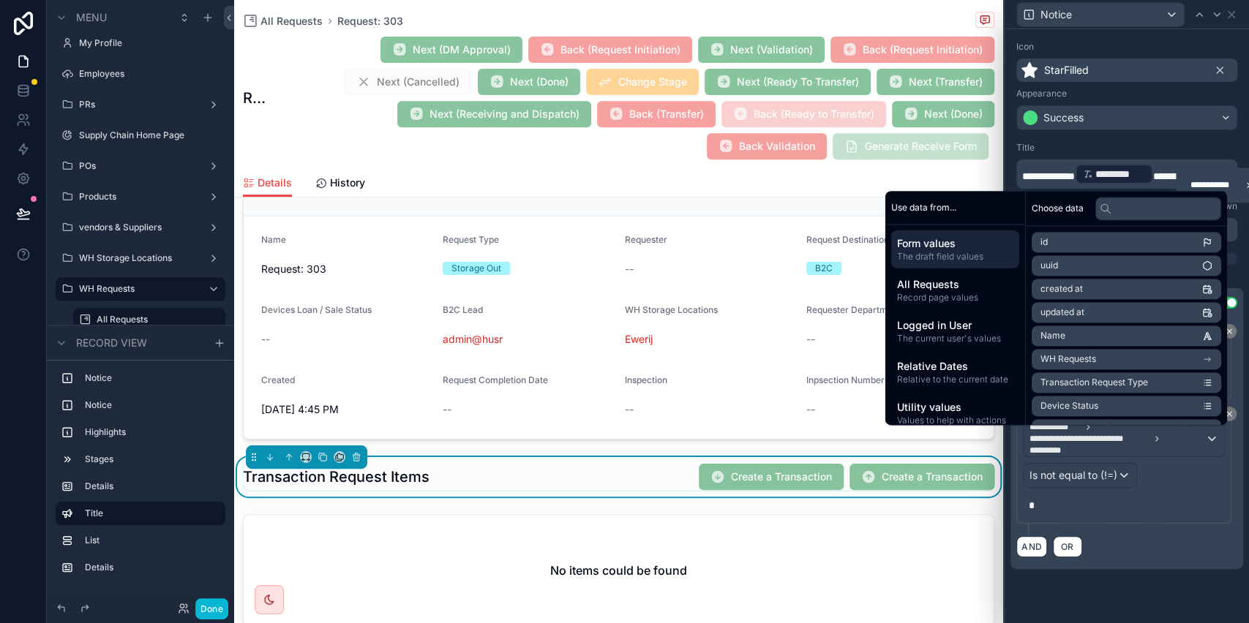
click at [1134, 179] on span "*********" at bounding box center [1120, 174] width 50 height 15
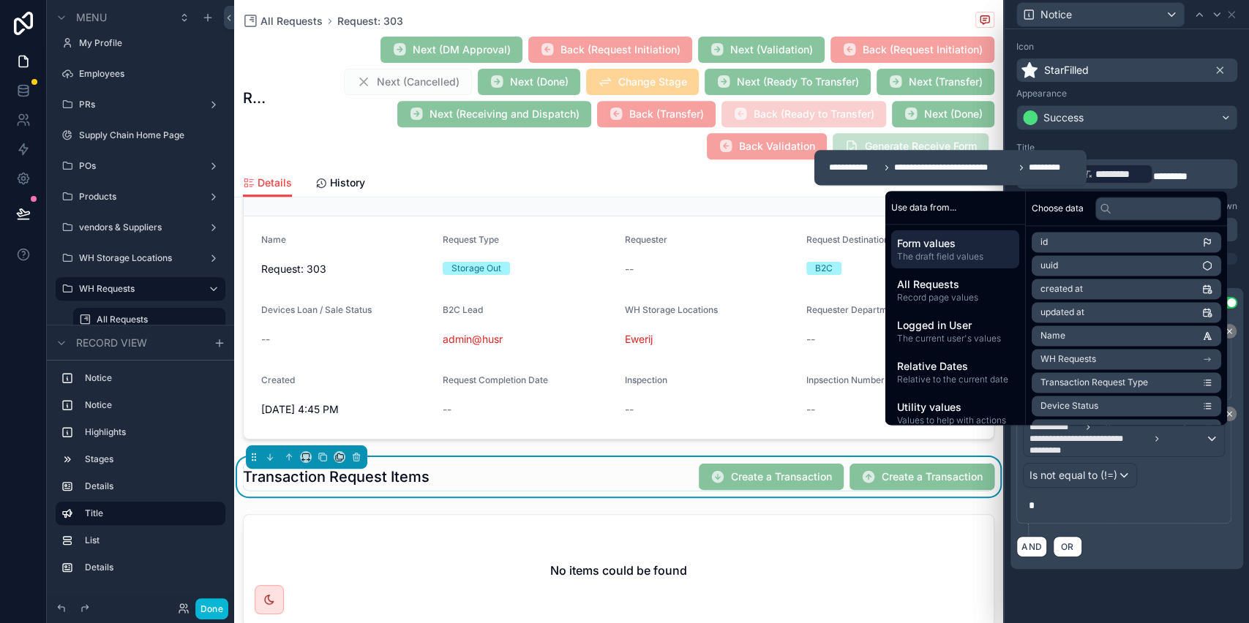
click at [1188, 174] on span "*******" at bounding box center [1170, 176] width 34 height 10
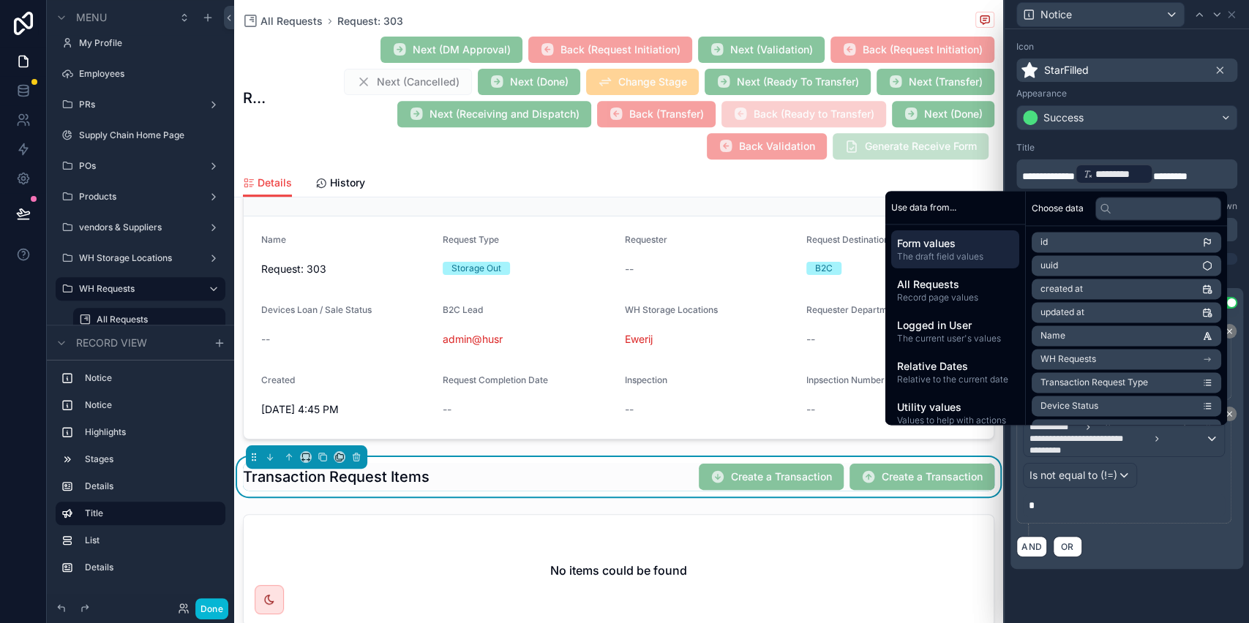
click at [1216, 171] on p "**********" at bounding box center [1128, 173] width 212 height 23
click at [963, 249] on span "Form values" at bounding box center [955, 243] width 116 height 15
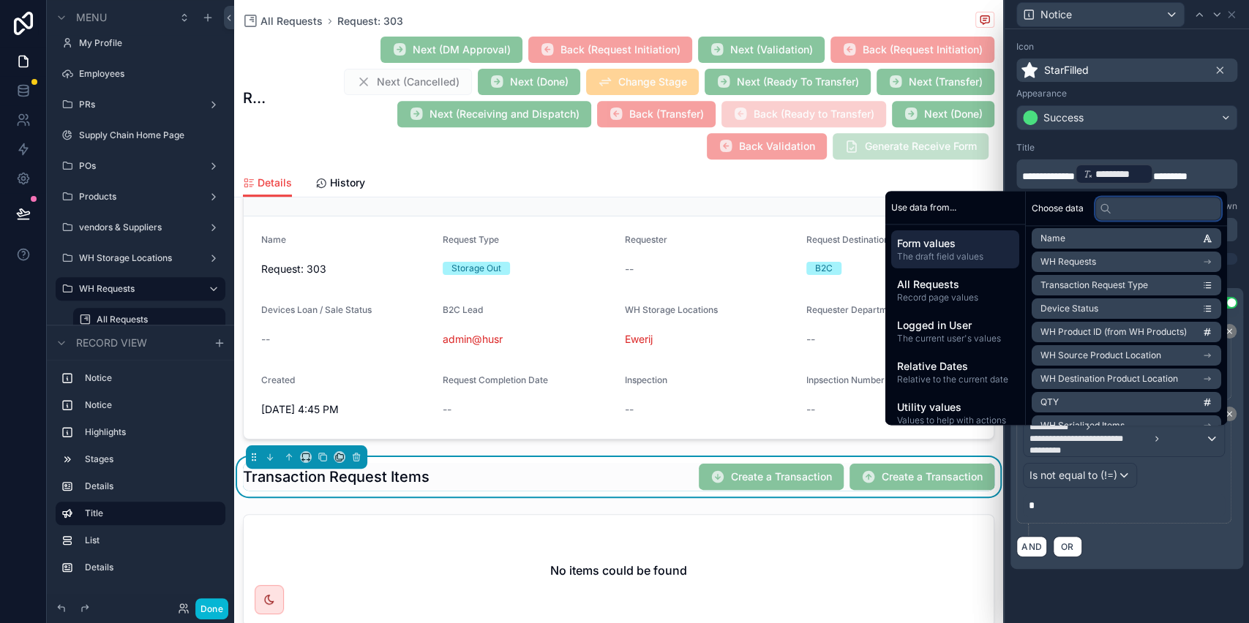
click at [1130, 211] on input "text" at bounding box center [1158, 208] width 126 height 23
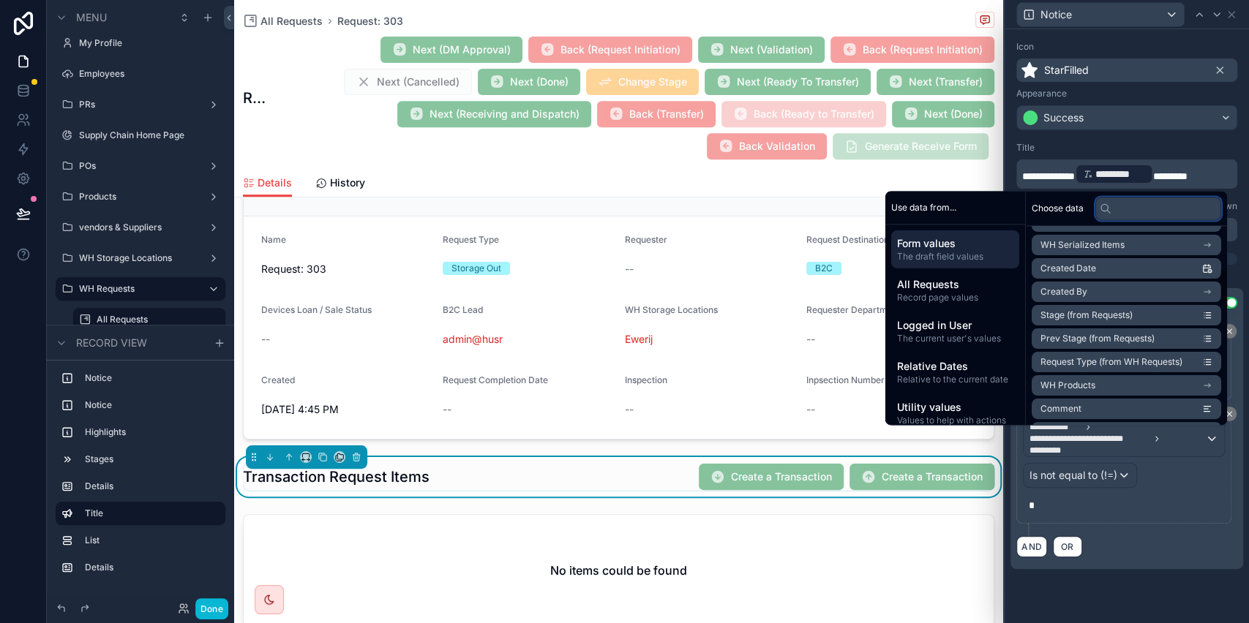
scroll to position [181, 0]
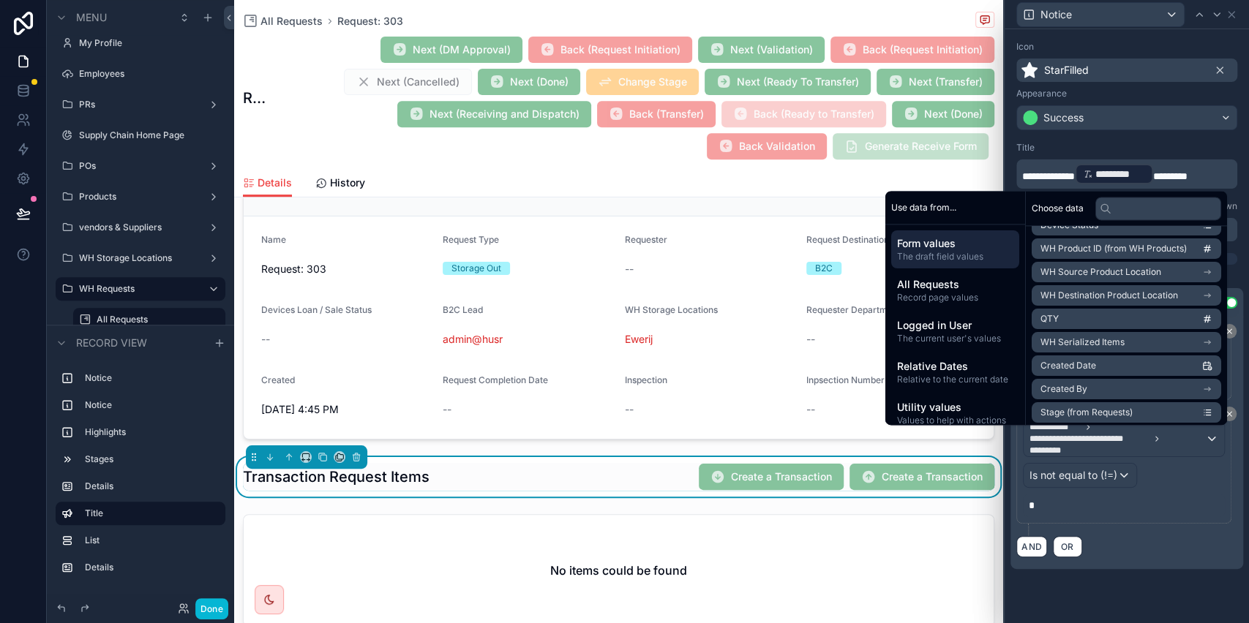
click at [1123, 277] on span "WH Source Product Location" at bounding box center [1101, 272] width 121 height 12
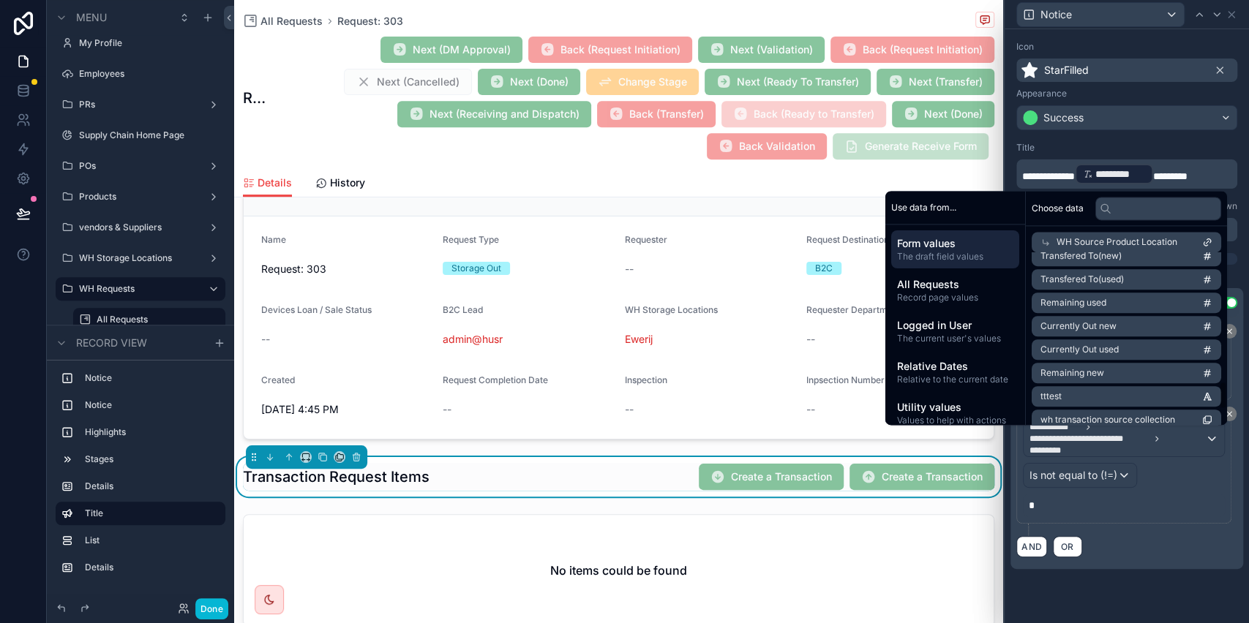
scroll to position [792, 0]
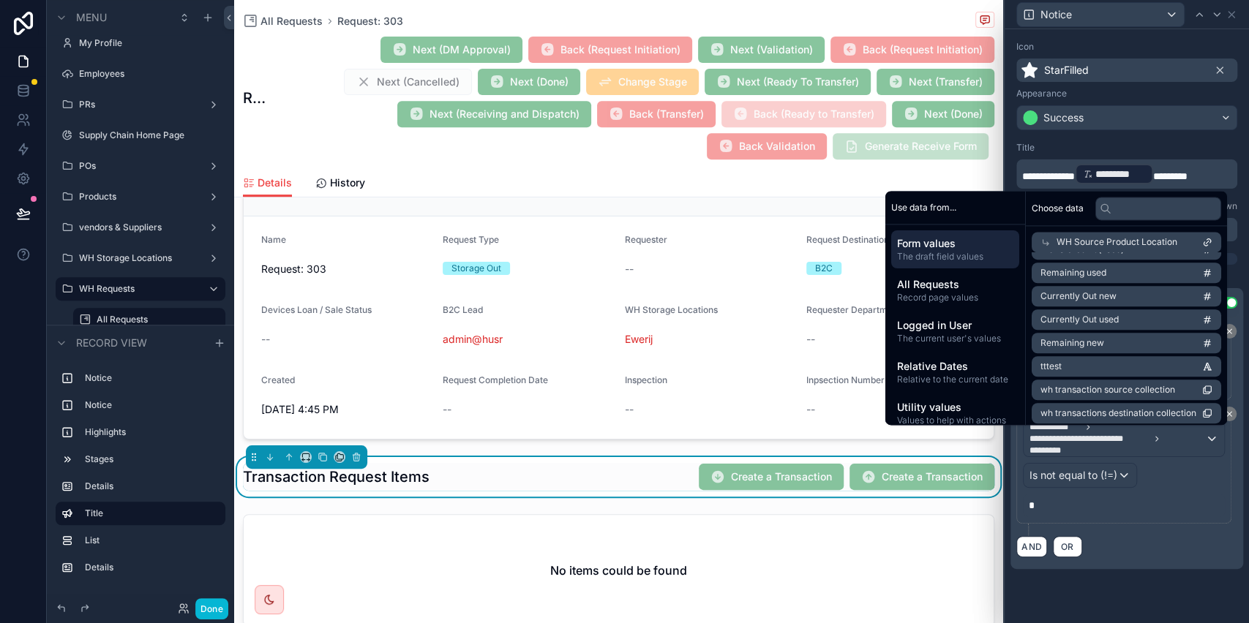
click at [1108, 345] on li "Remaining new" at bounding box center [1127, 343] width 190 height 20
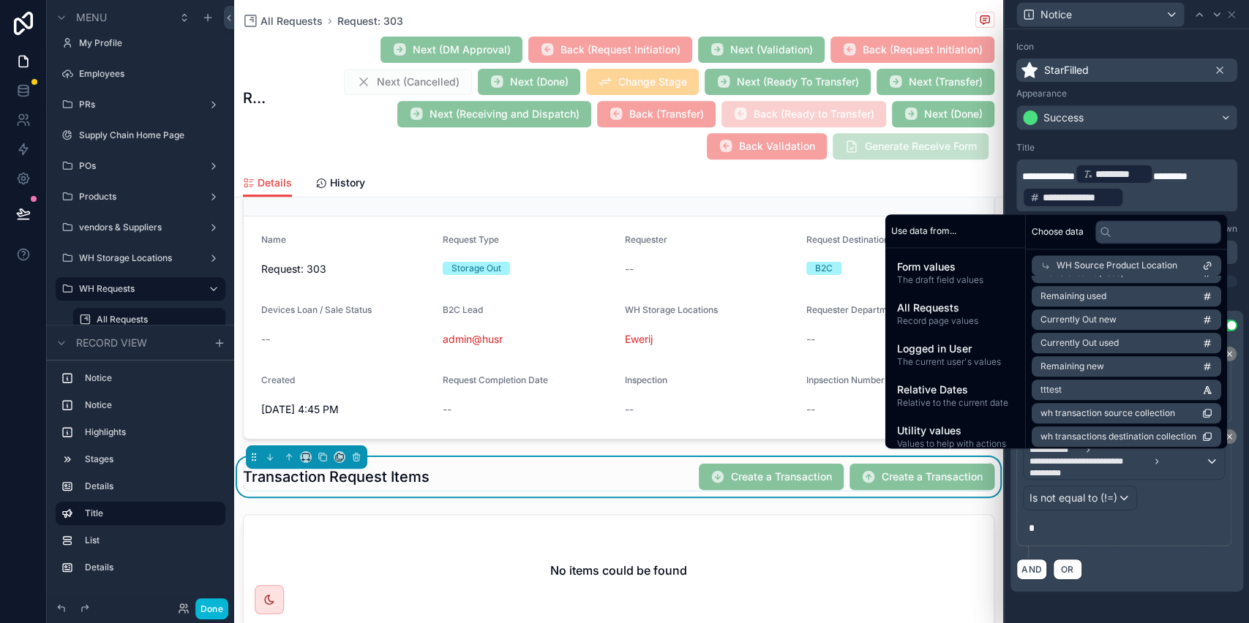
click at [1142, 149] on div "Title" at bounding box center [1126, 148] width 221 height 12
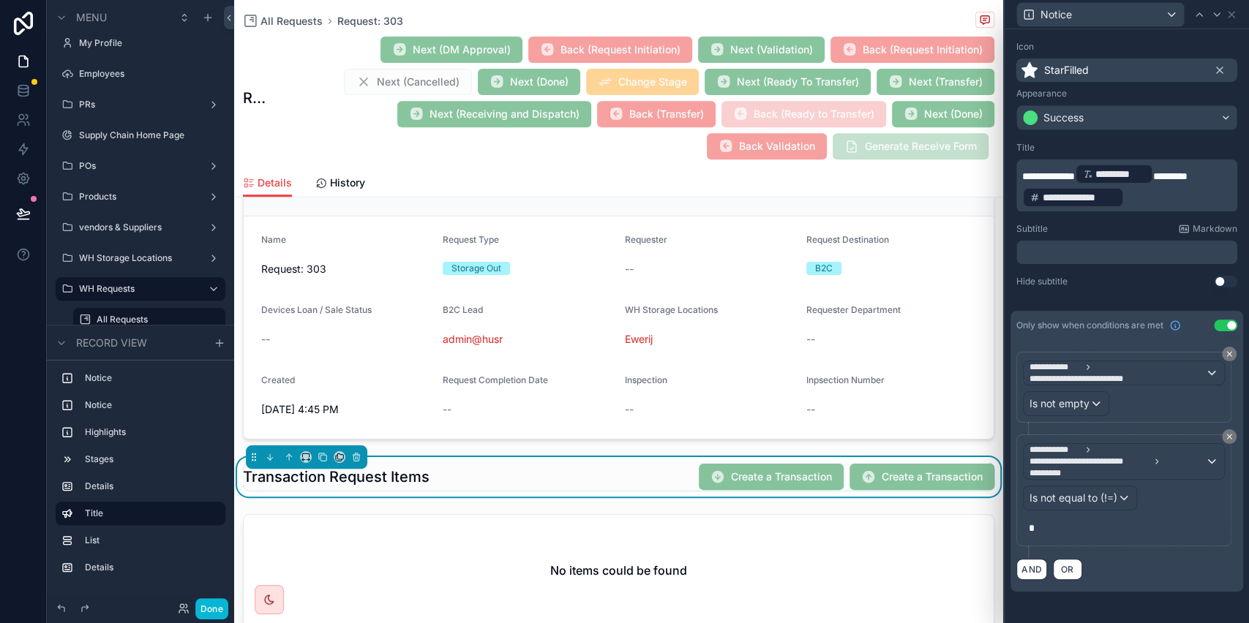
click at [1144, 191] on p "**********" at bounding box center [1128, 185] width 212 height 47
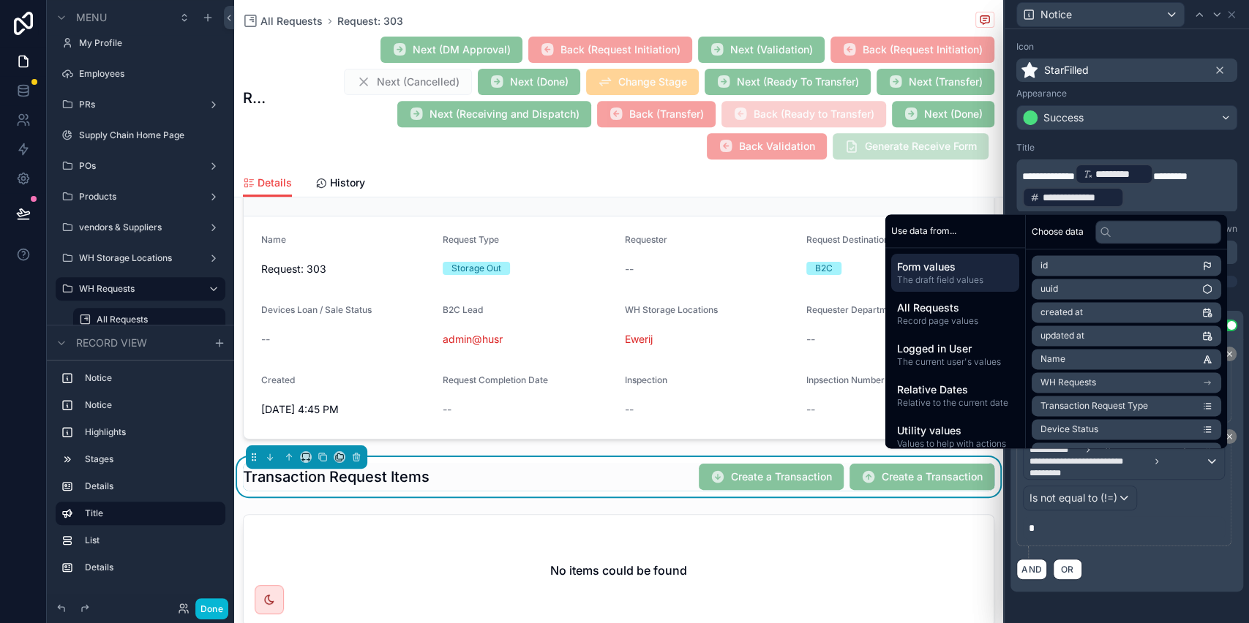
click at [1150, 199] on p "**********" at bounding box center [1128, 185] width 212 height 47
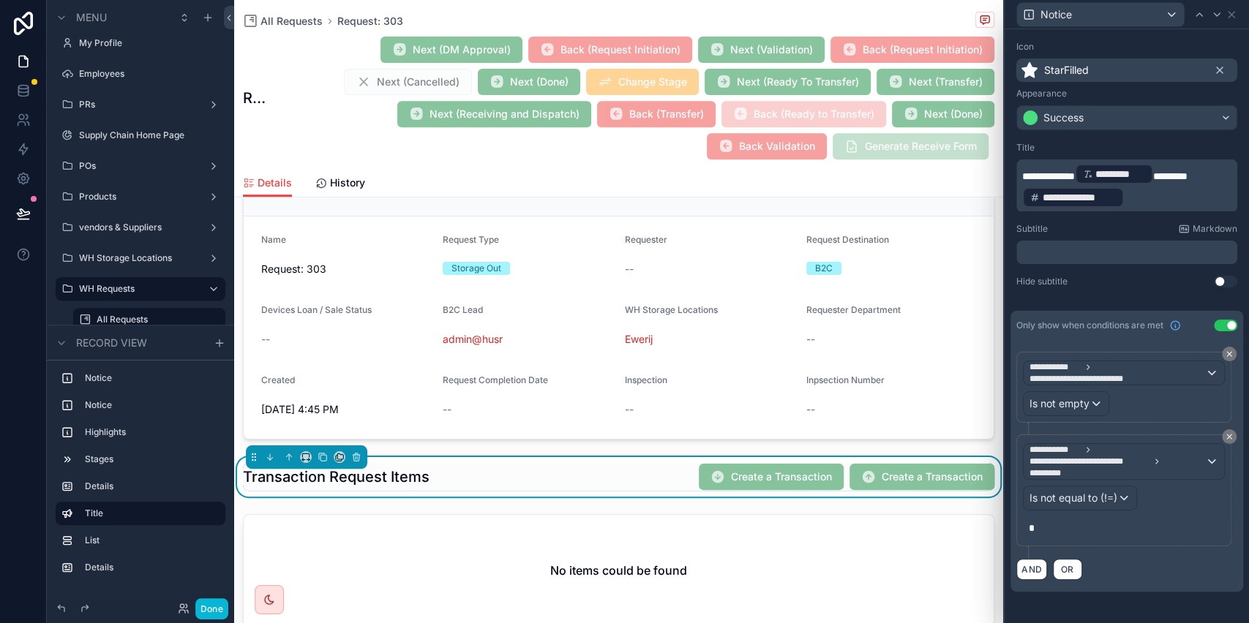
click at [1125, 200] on p "**********" at bounding box center [1128, 185] width 212 height 47
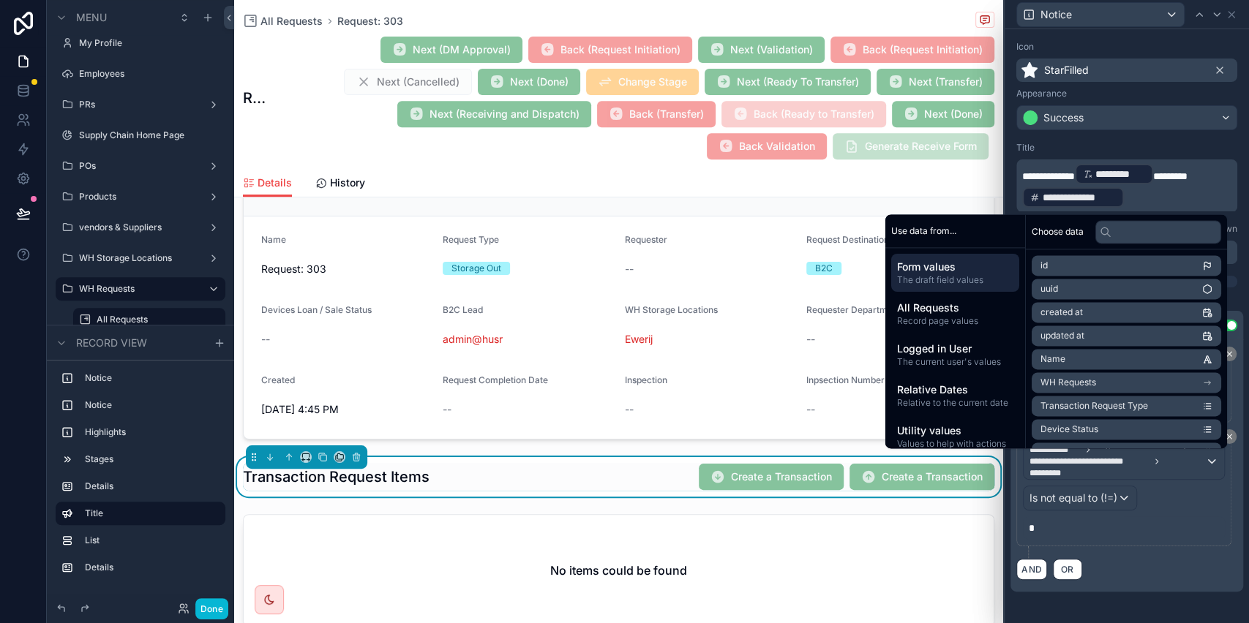
click at [1166, 196] on p "**********" at bounding box center [1128, 185] width 212 height 47
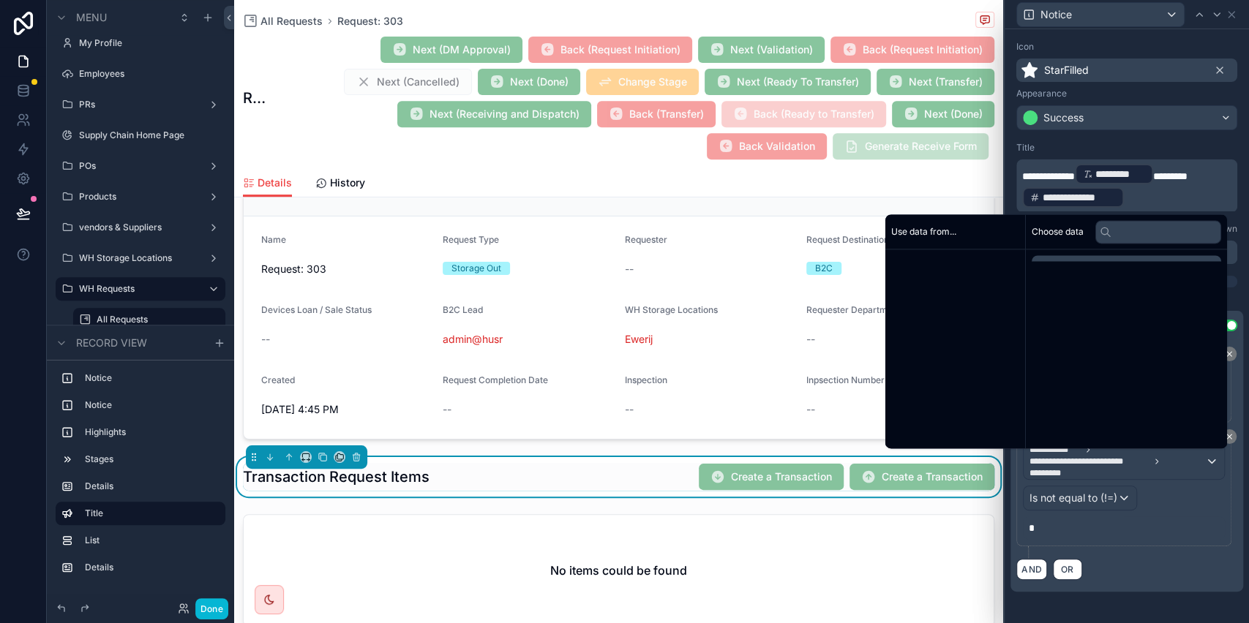
click at [1166, 196] on p "**********" at bounding box center [1128, 185] width 212 height 47
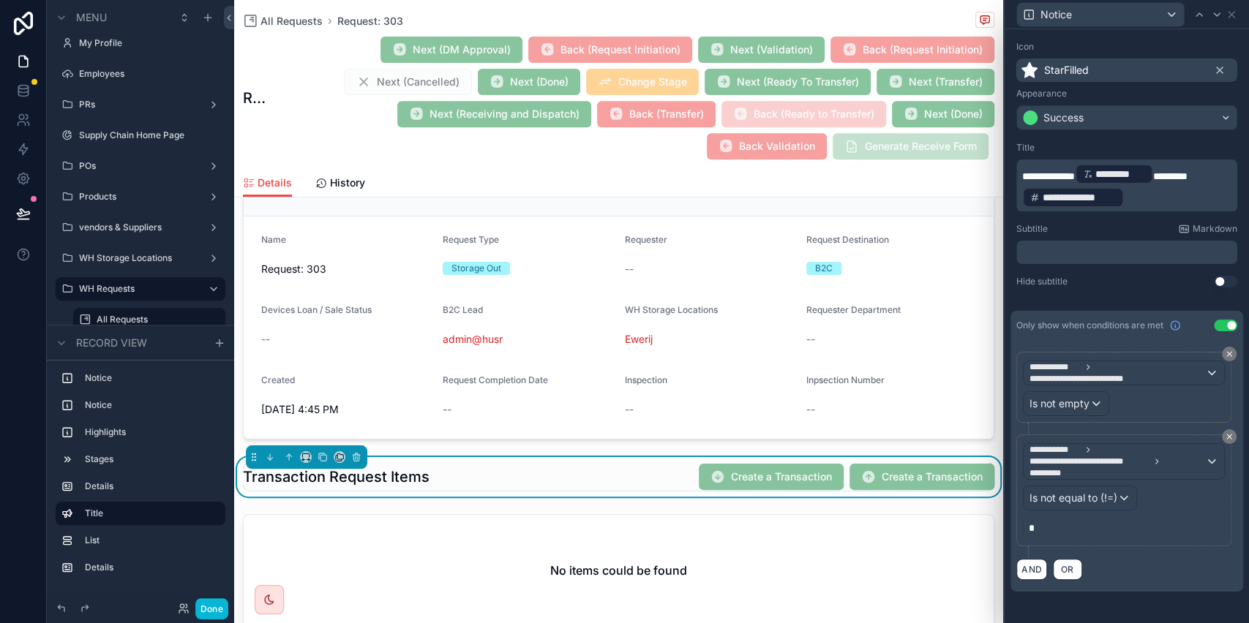
click at [1151, 543] on div "**********" at bounding box center [1126, 497] width 221 height 124
click at [1150, 196] on p "**********" at bounding box center [1128, 185] width 212 height 47
click at [1215, 180] on p "**********" at bounding box center [1128, 185] width 212 height 47
click at [1173, 199] on p "**********" at bounding box center [1128, 185] width 212 height 47
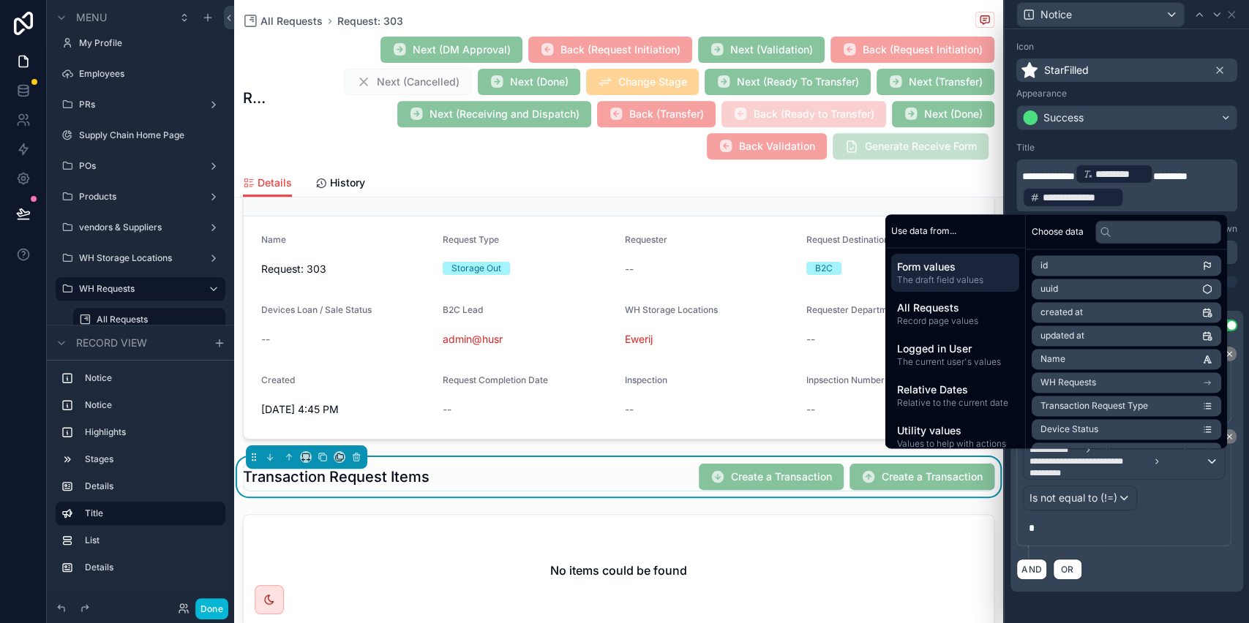
click at [1151, 198] on p "**********" at bounding box center [1128, 185] width 212 height 47
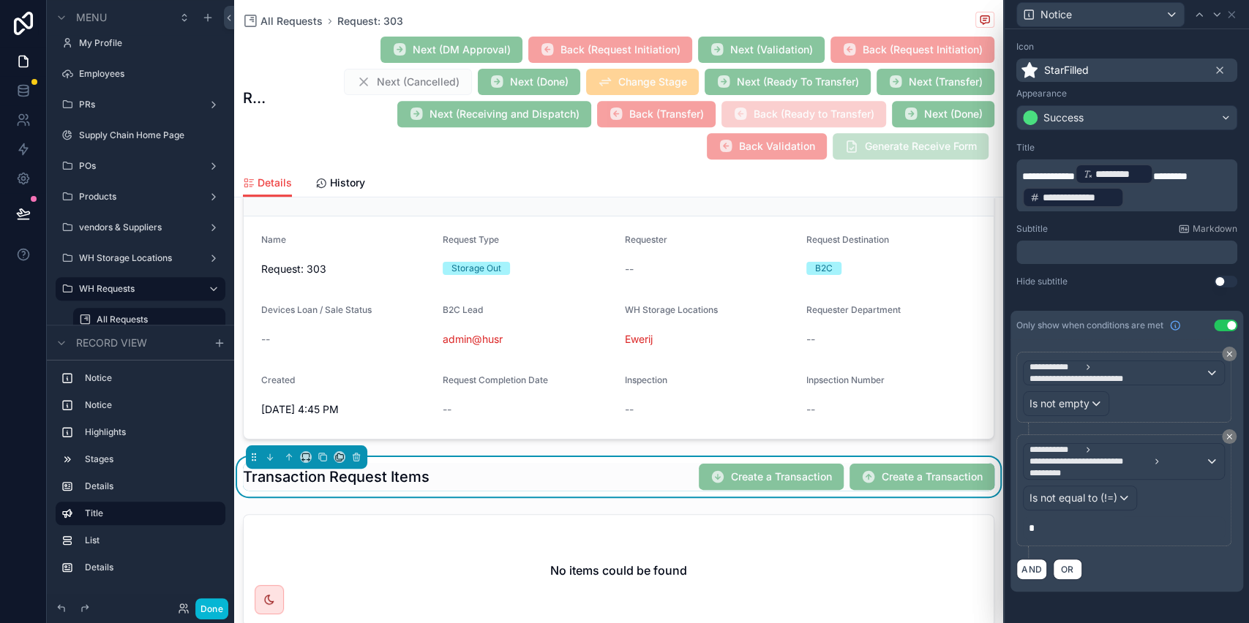
click at [1135, 197] on p "**********" at bounding box center [1128, 185] width 212 height 47
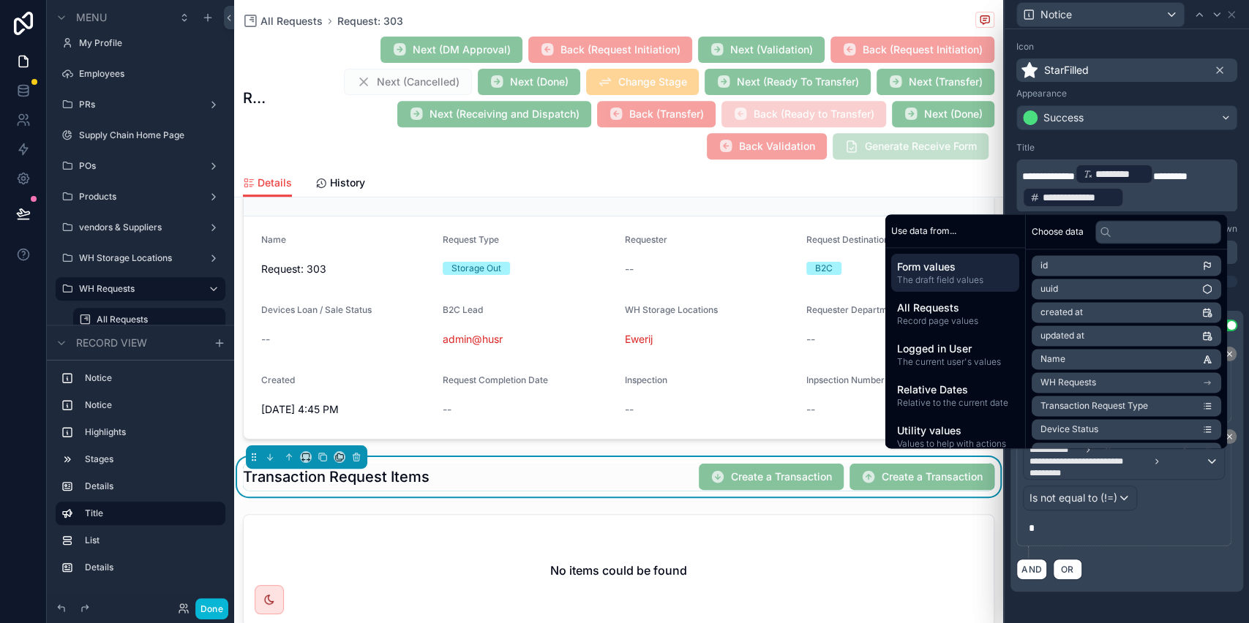
click at [1124, 195] on p "**********" at bounding box center [1128, 185] width 212 height 47
click at [1122, 196] on div "**********" at bounding box center [1073, 197] width 102 height 20
click at [1019, 189] on div "**********" at bounding box center [1126, 186] width 221 height 53
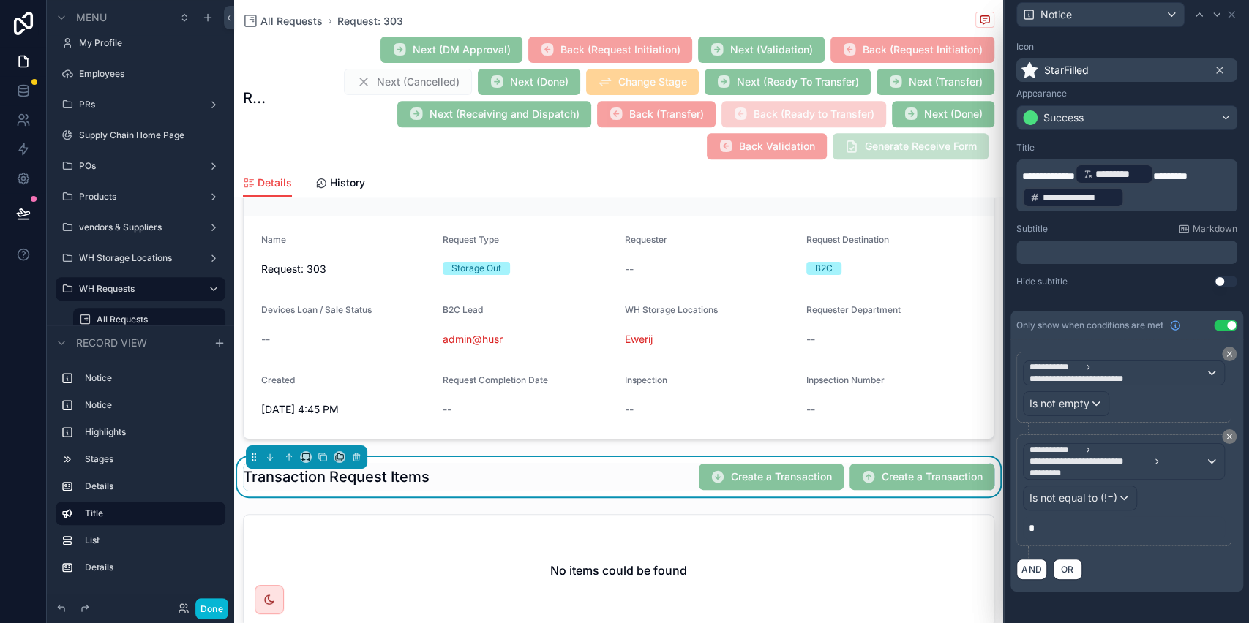
click at [1153, 192] on p "**********" at bounding box center [1128, 185] width 212 height 47
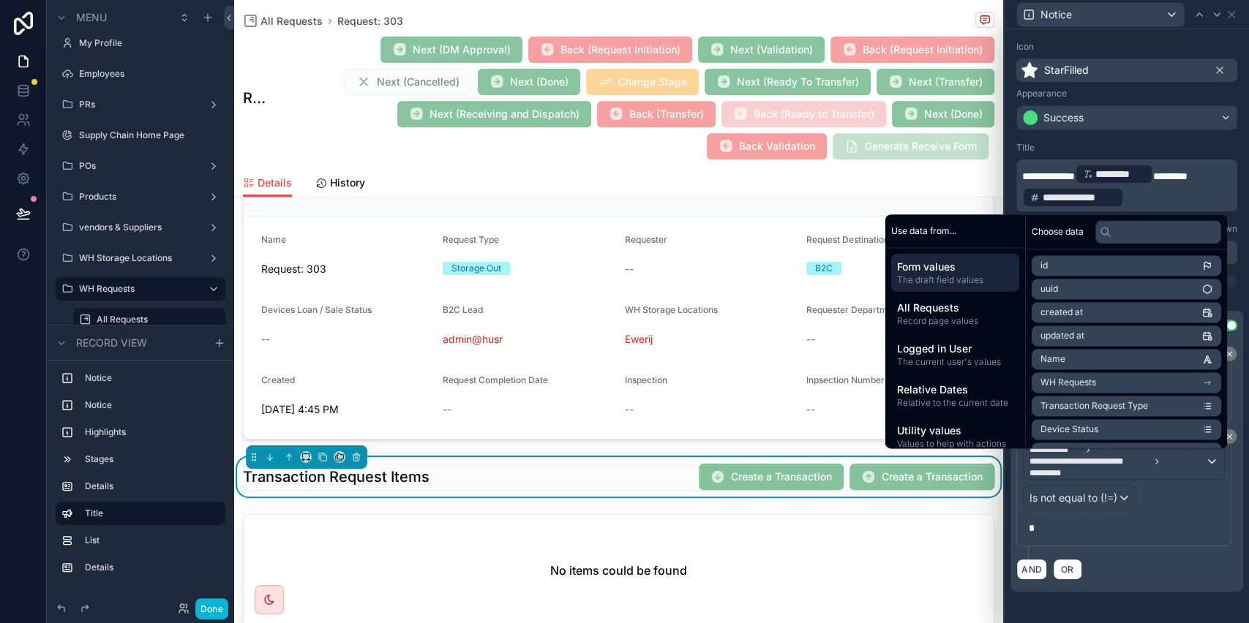
click at [1212, 184] on p "**********" at bounding box center [1128, 185] width 212 height 47
click at [993, 275] on span "The draft field values" at bounding box center [955, 280] width 116 height 12
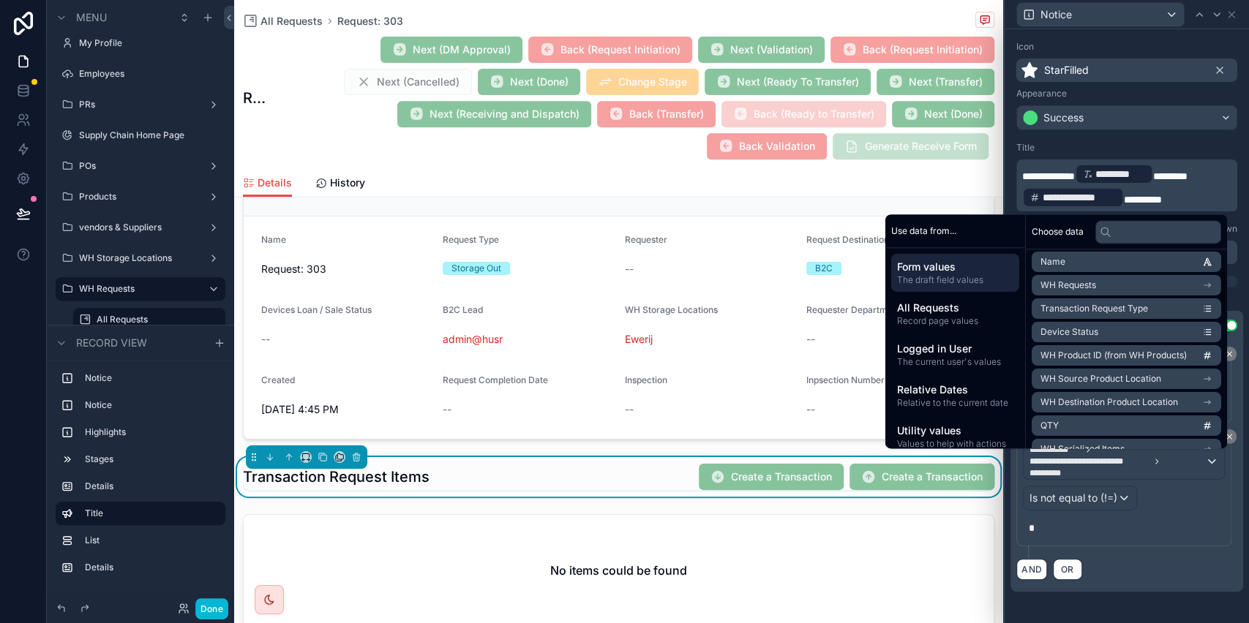
scroll to position [195, 0]
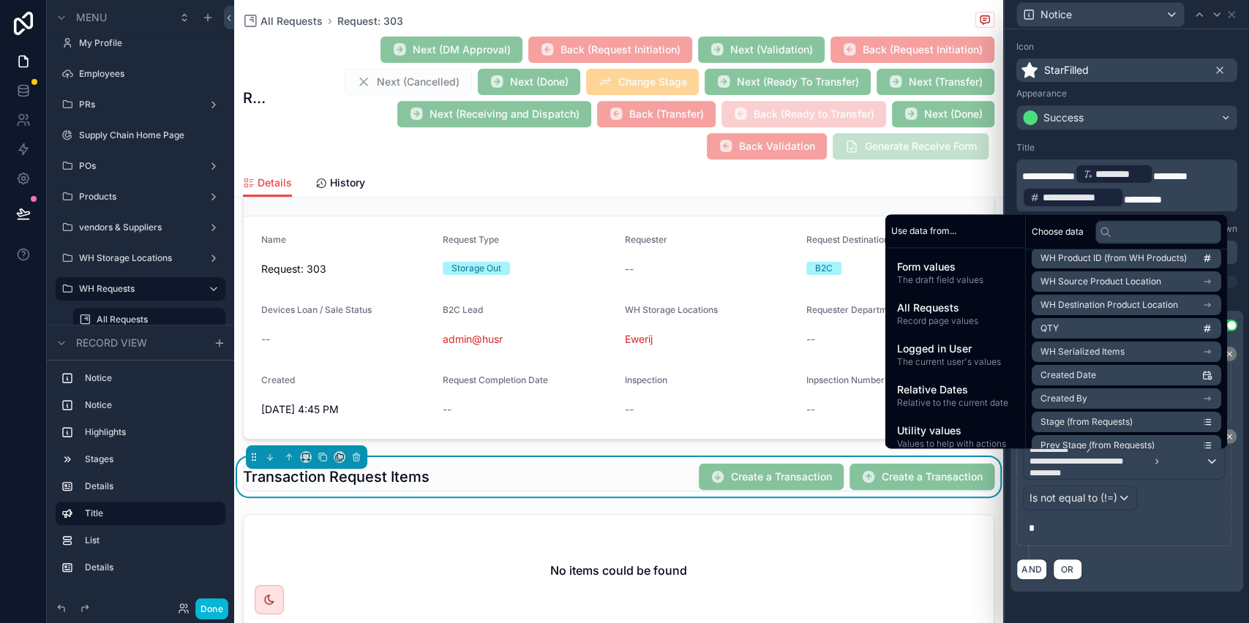
click at [1108, 282] on span "WH Source Product Location" at bounding box center [1101, 282] width 121 height 12
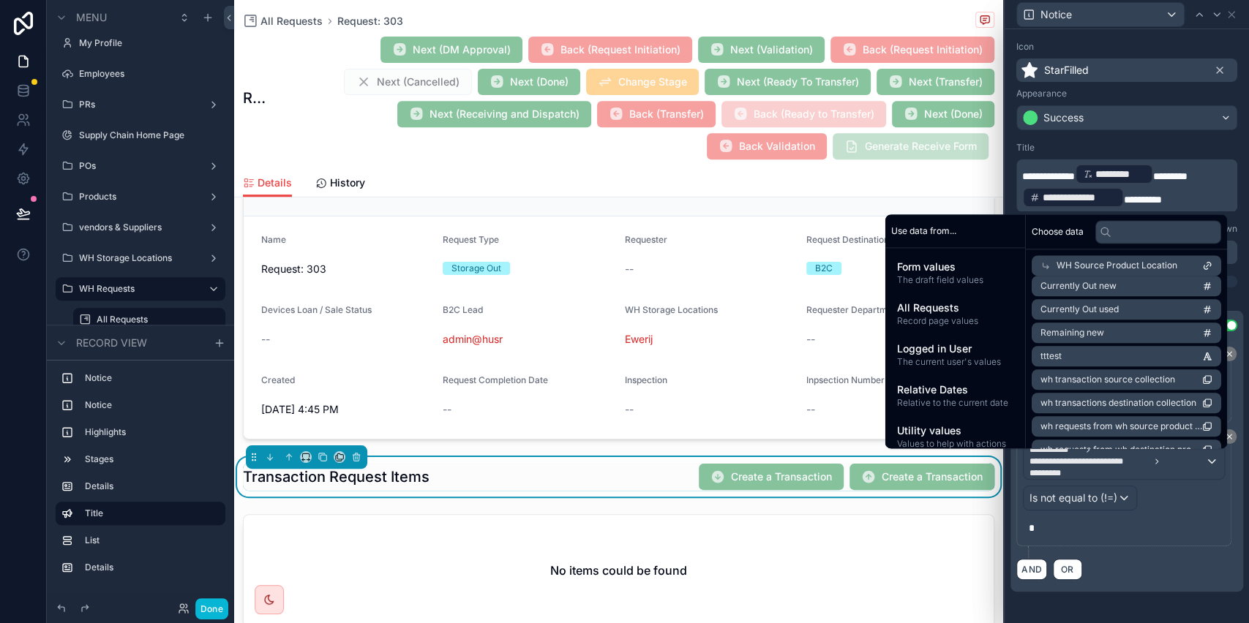
scroll to position [694, 0]
click at [1107, 395] on li "Remaining used" at bounding box center [1127, 393] width 190 height 20
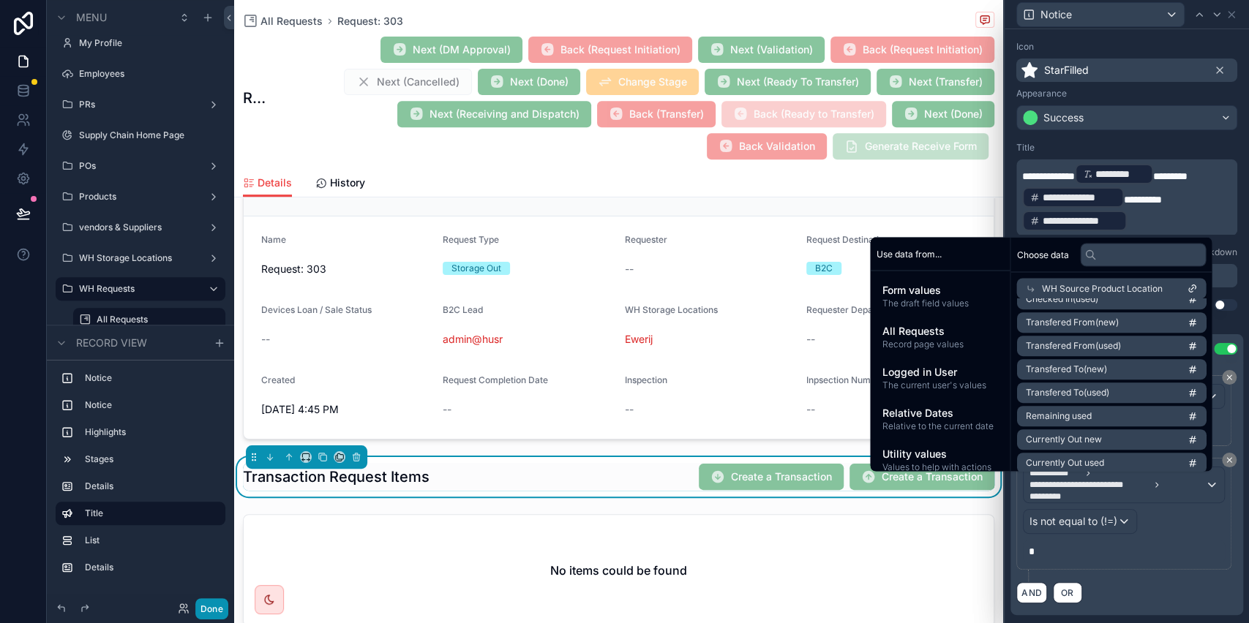
click at [207, 605] on button "Done" at bounding box center [211, 609] width 33 height 21
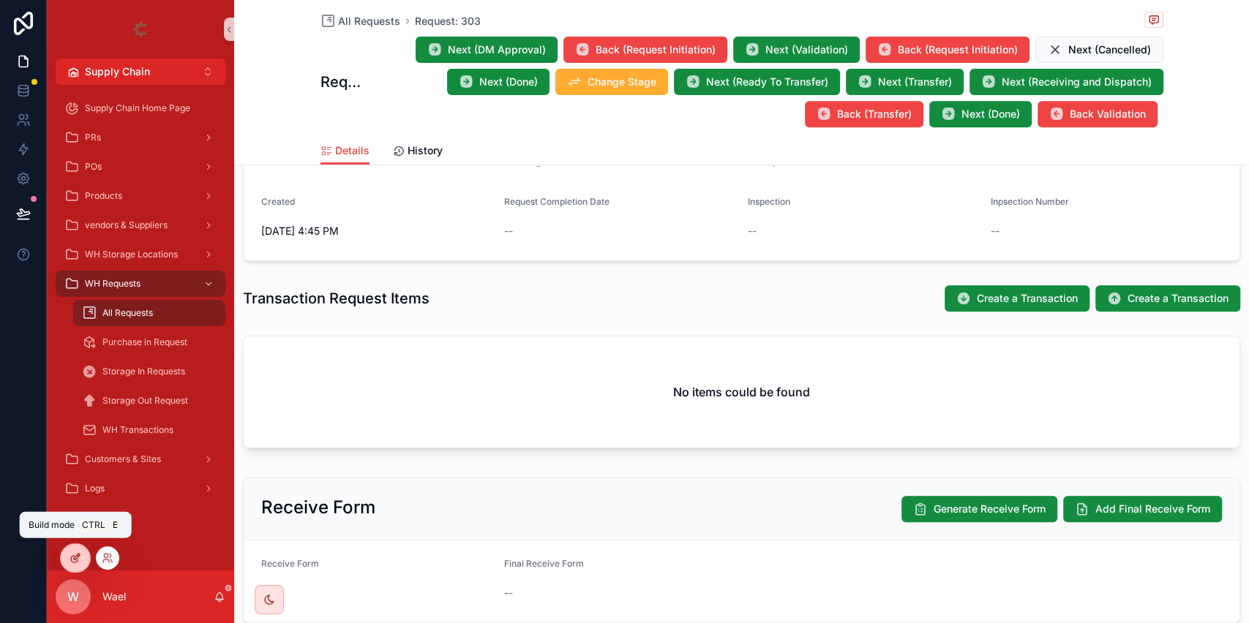
click at [71, 557] on icon at bounding box center [74, 559] width 7 height 7
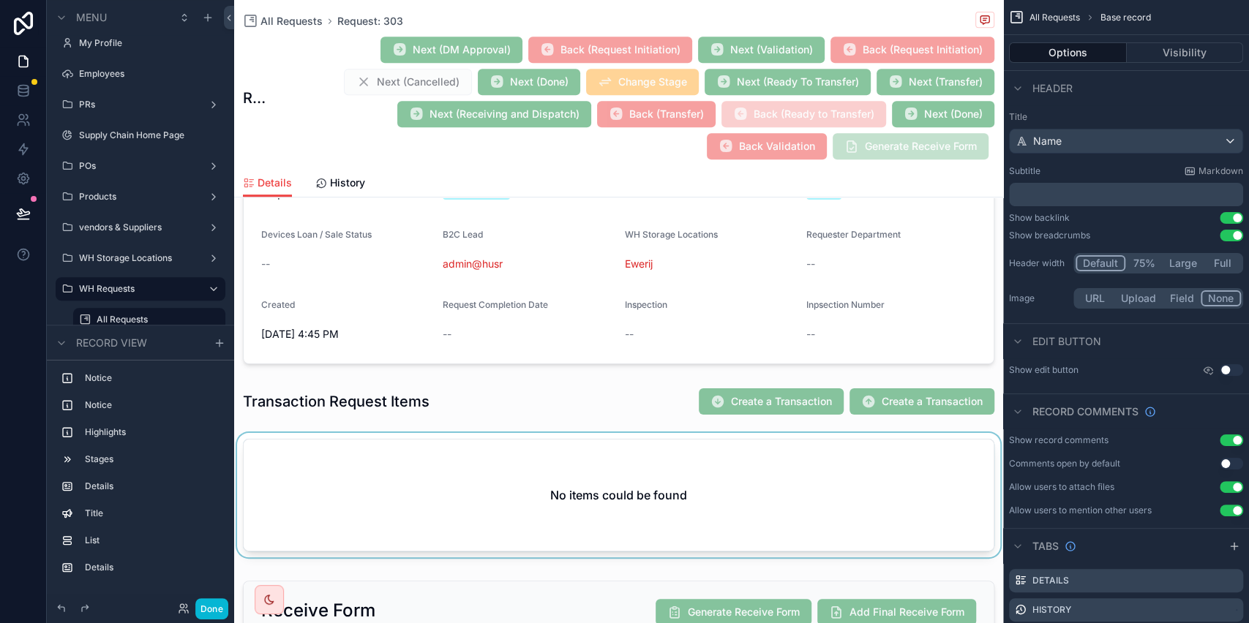
scroll to position [566, 0]
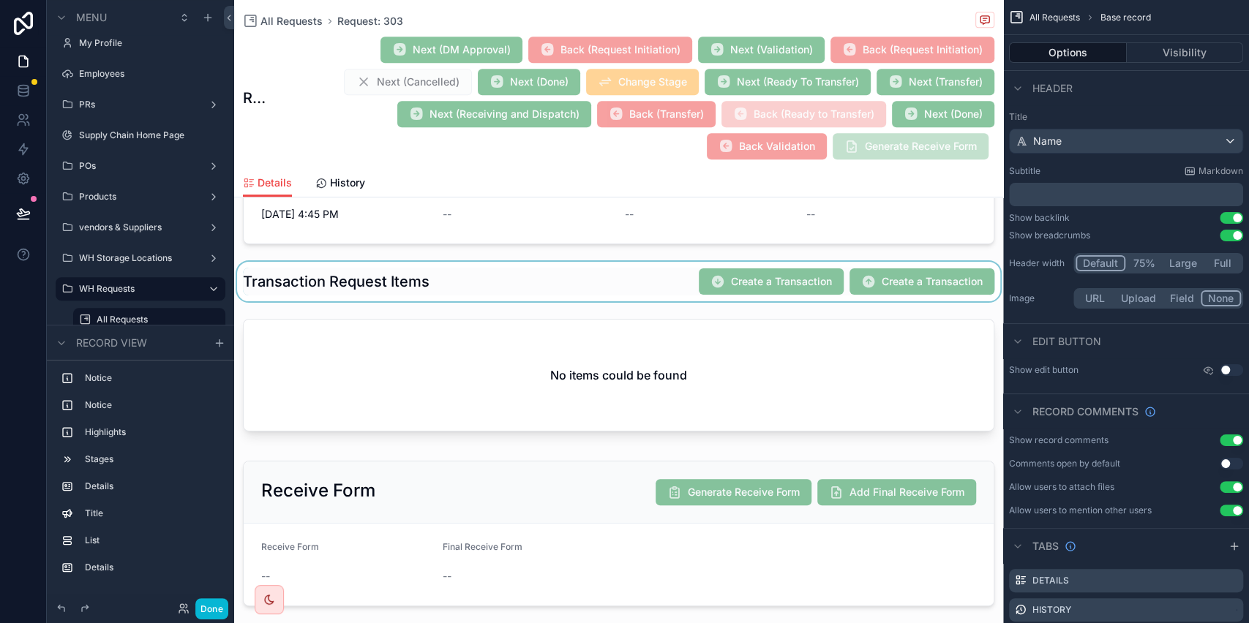
click at [915, 285] on div "scrollable content" at bounding box center [618, 282] width 769 height 40
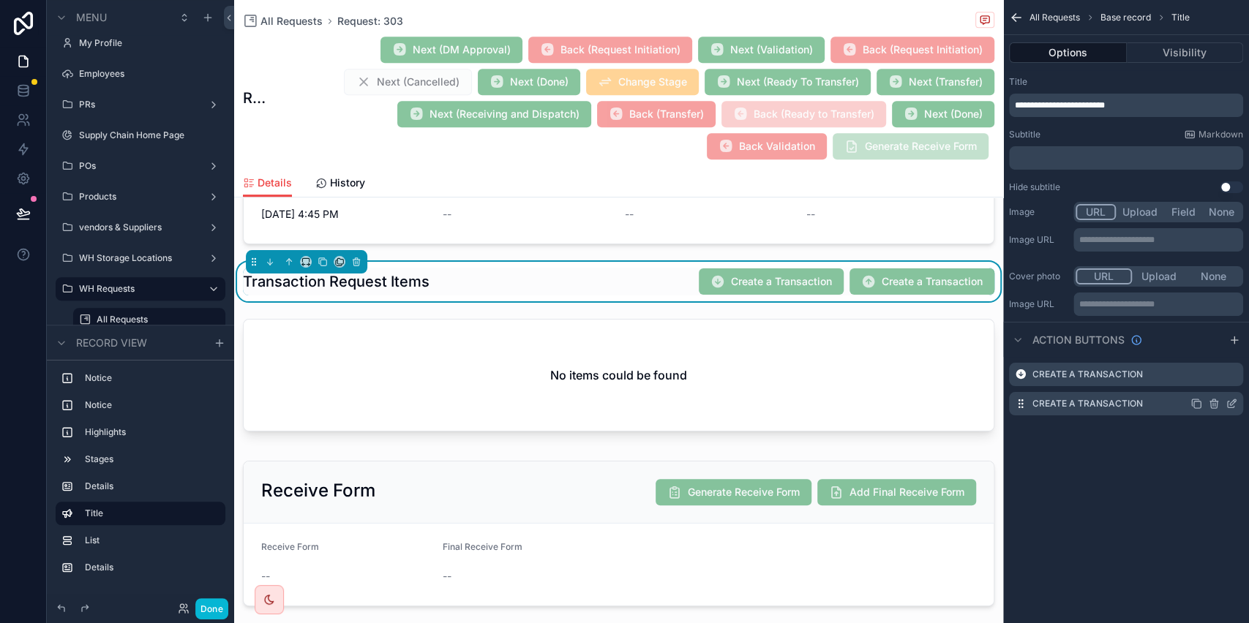
click at [1232, 405] on icon "scrollable content" at bounding box center [1232, 404] width 12 height 12
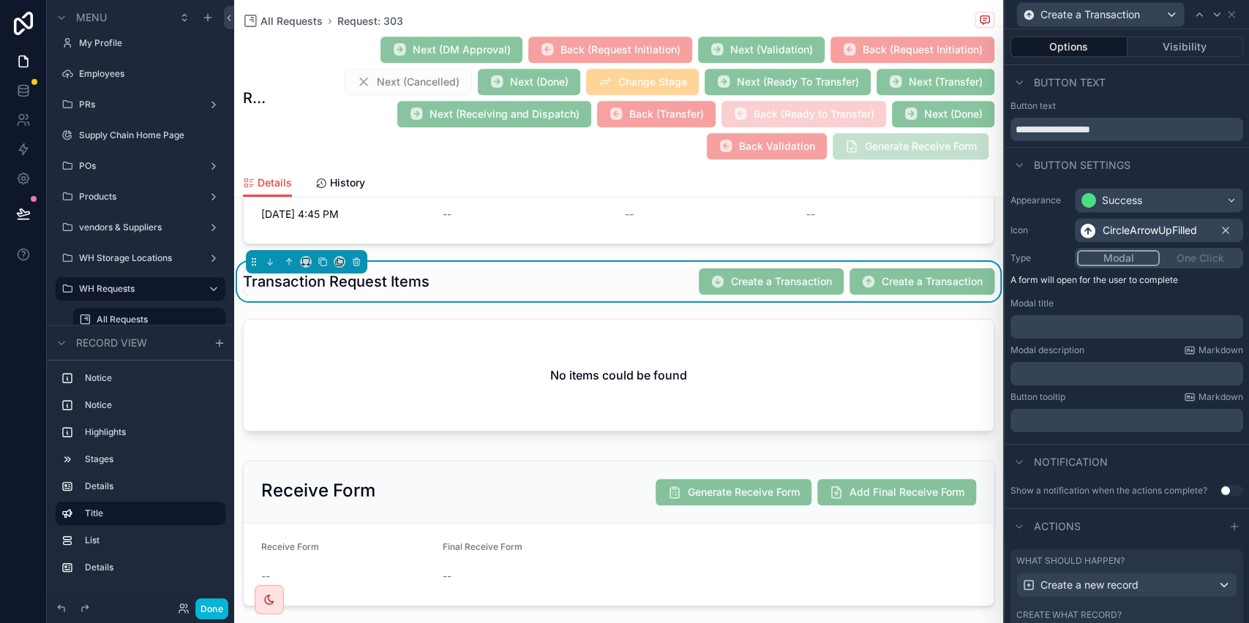
click at [1083, 48] on button "Options" at bounding box center [1069, 47] width 117 height 20
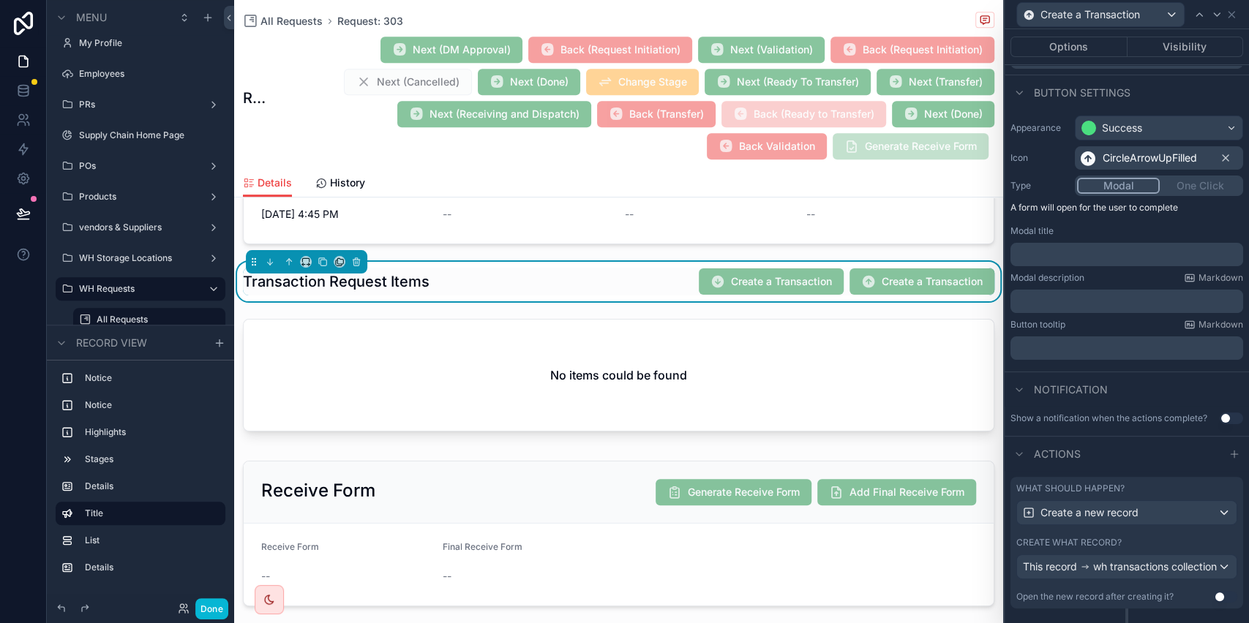
scroll to position [121, 0]
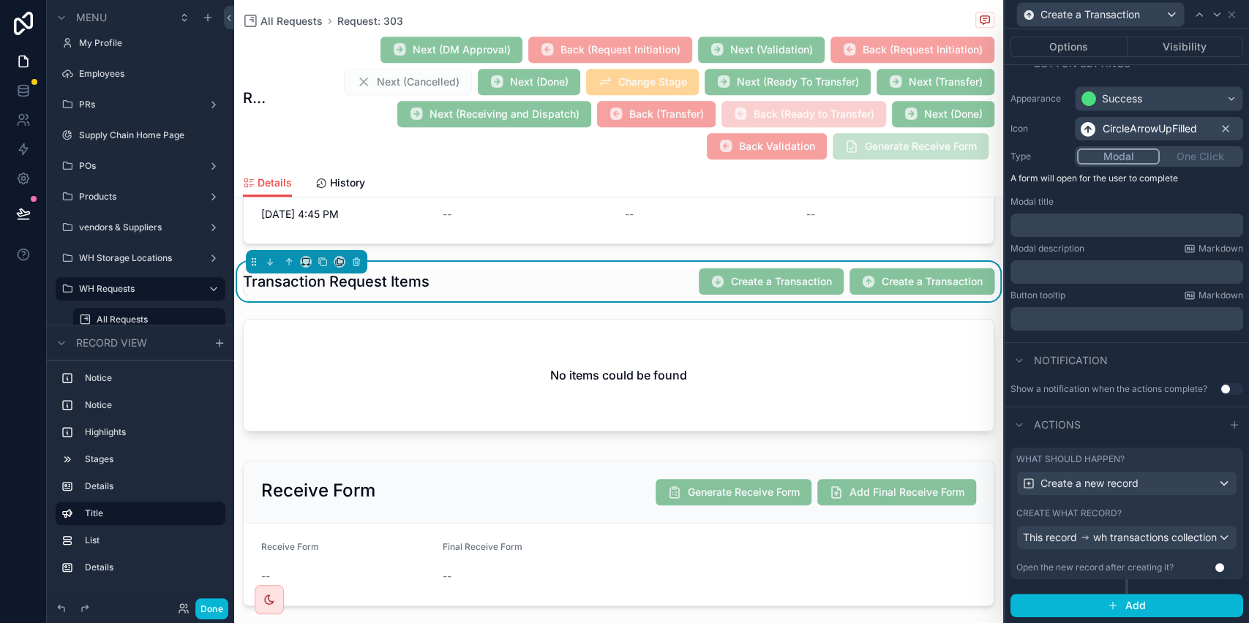
click at [1140, 488] on div "What should happen? Create a new record Create what record? This record wh tran…" at bounding box center [1127, 514] width 233 height 132
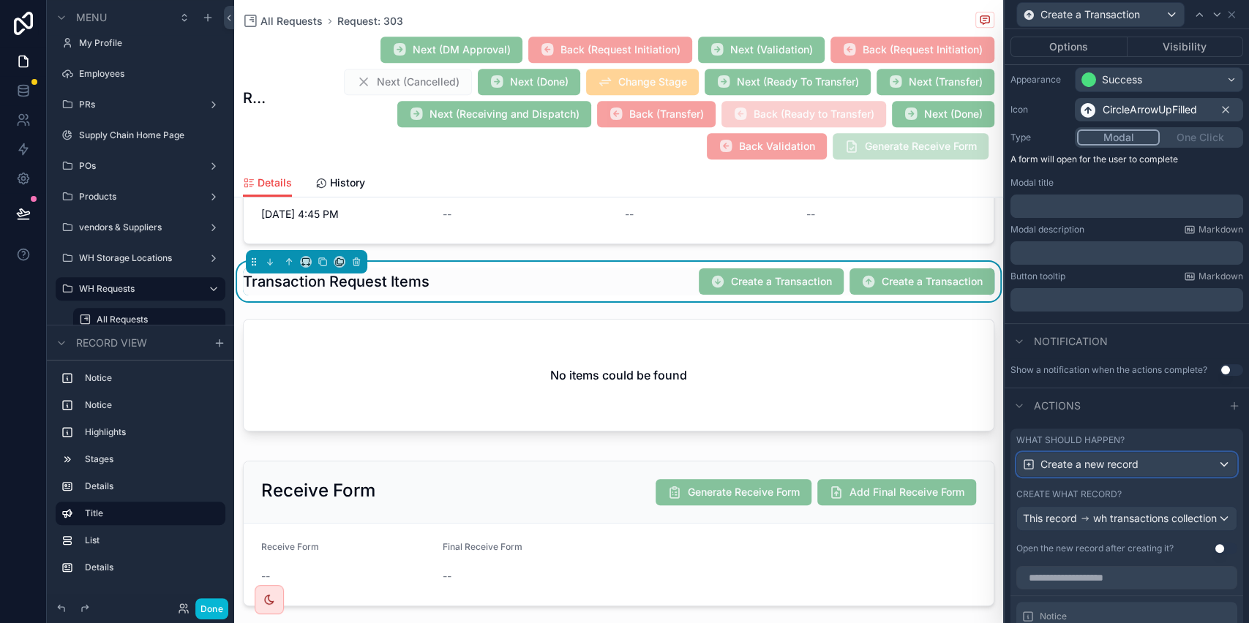
click at [1140, 476] on div "Create a new record" at bounding box center [1127, 464] width 220 height 23
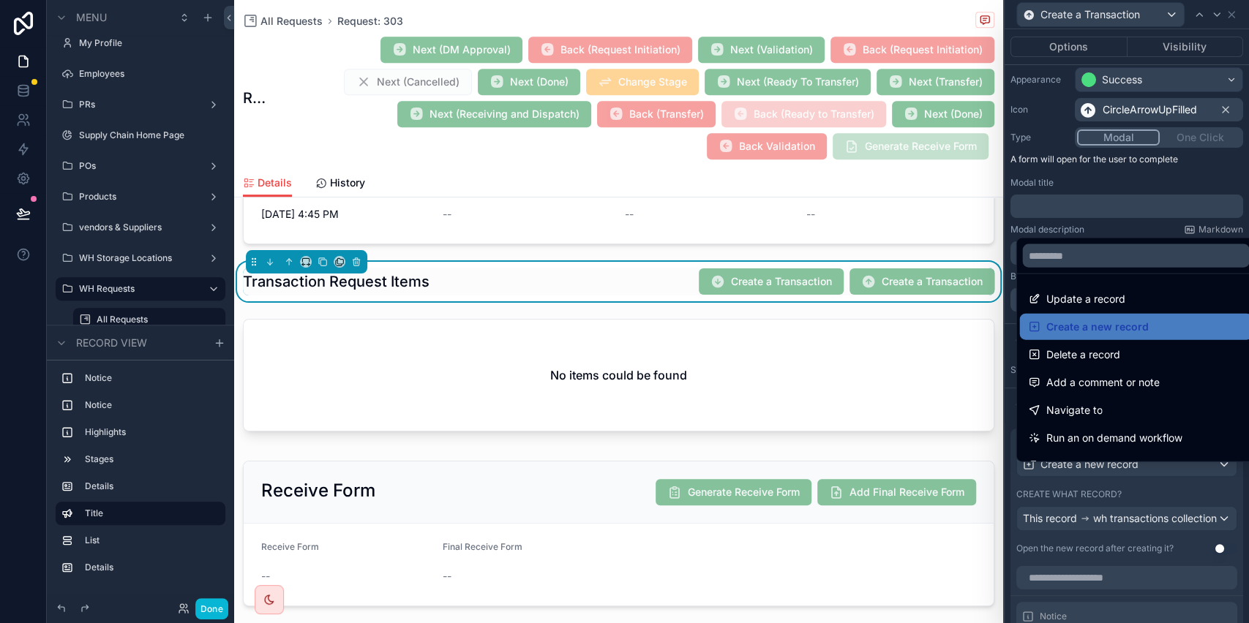
click at [1138, 476] on div at bounding box center [1127, 311] width 244 height 623
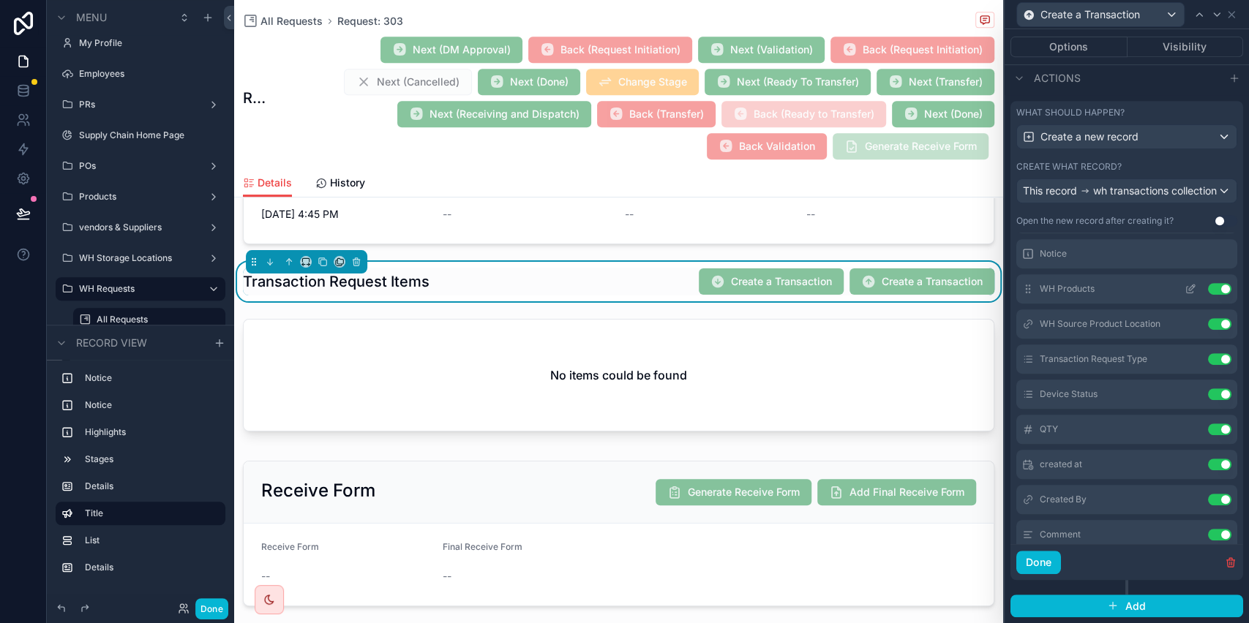
scroll to position [97, 0]
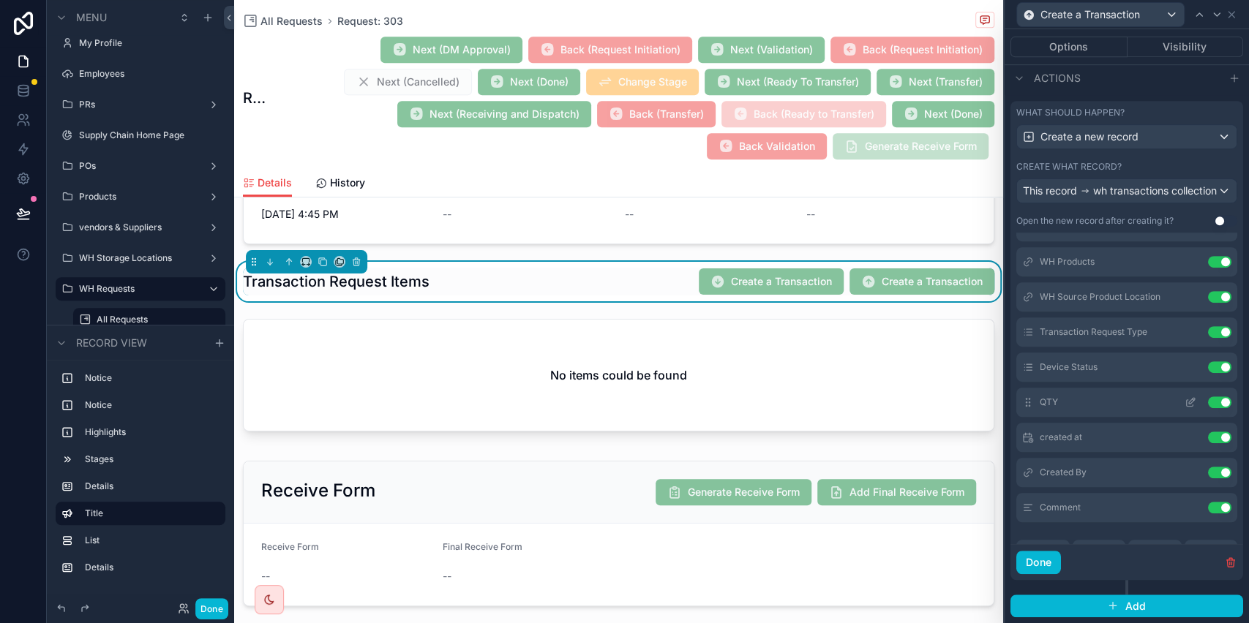
click at [1185, 401] on icon at bounding box center [1191, 403] width 12 height 12
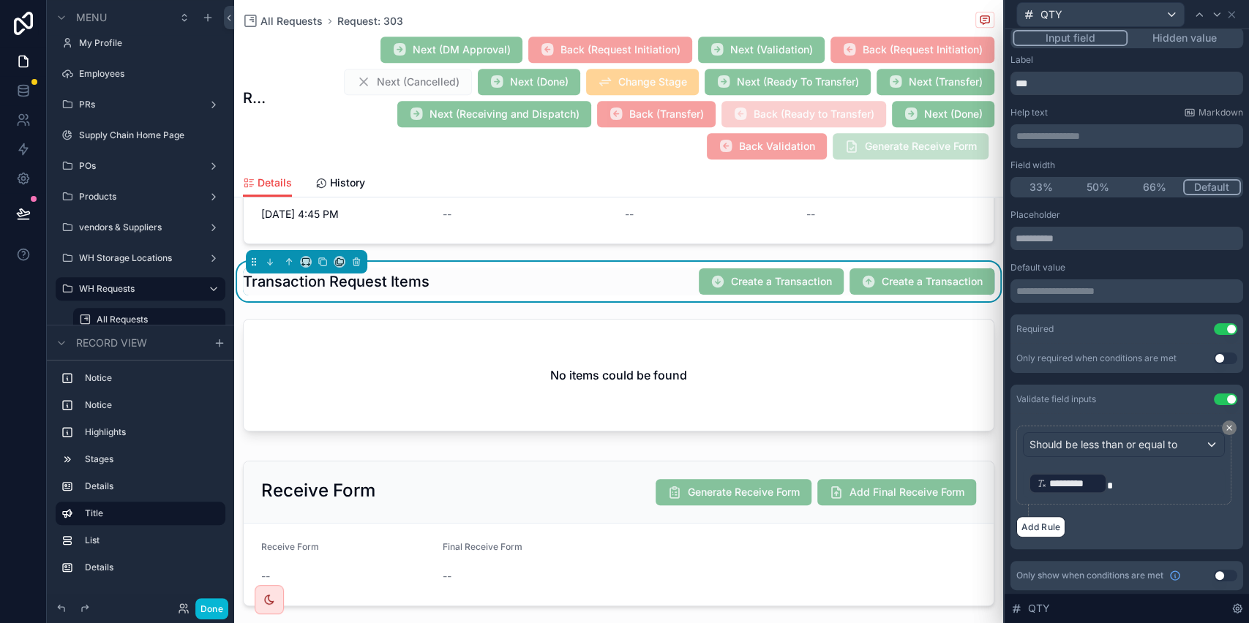
scroll to position [8, 0]
click at [1068, 480] on span "*********" at bounding box center [1074, 483] width 50 height 15
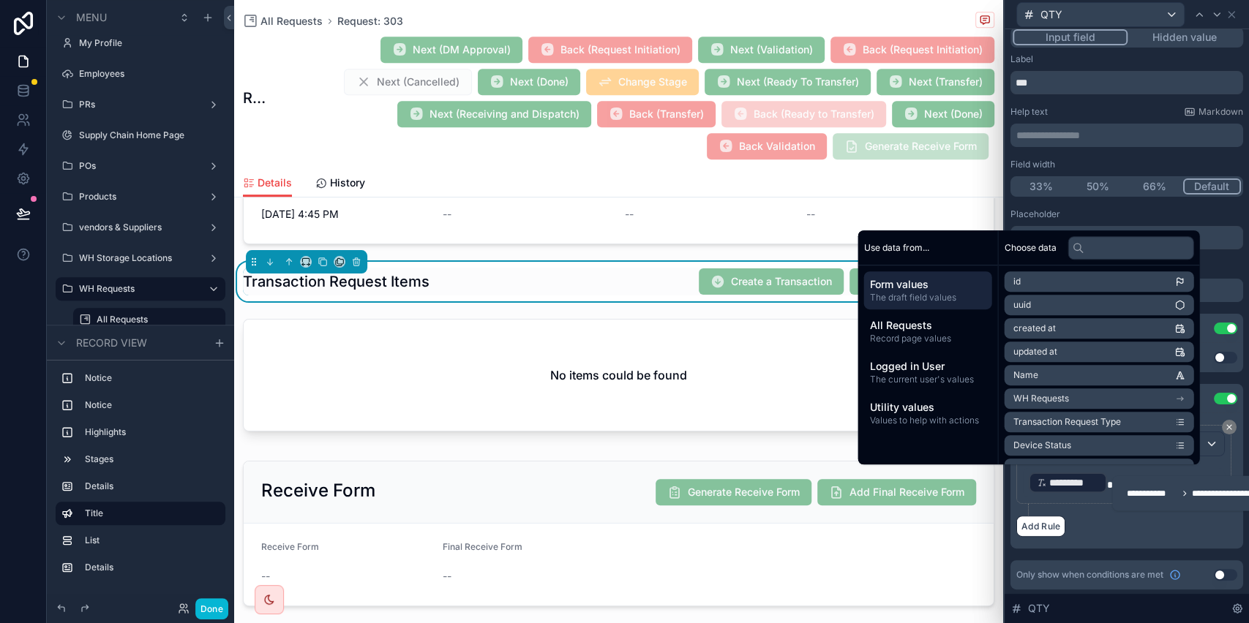
click at [1104, 526] on div "Add Rule" at bounding box center [1126, 526] width 221 height 21
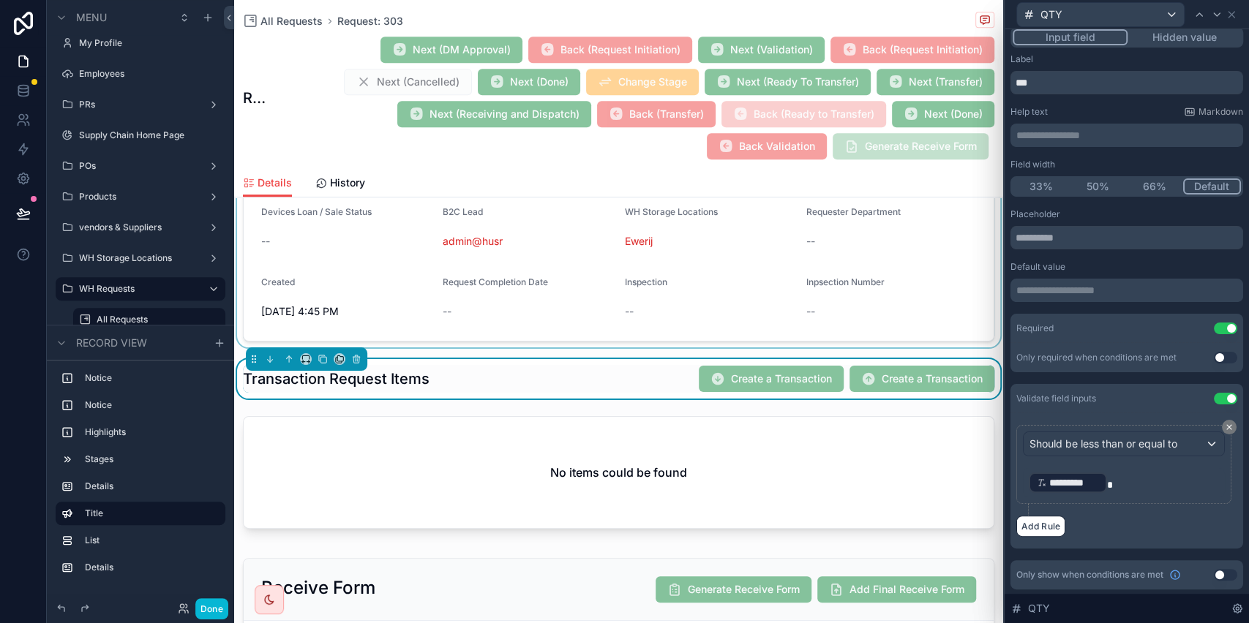
scroll to position [566, 0]
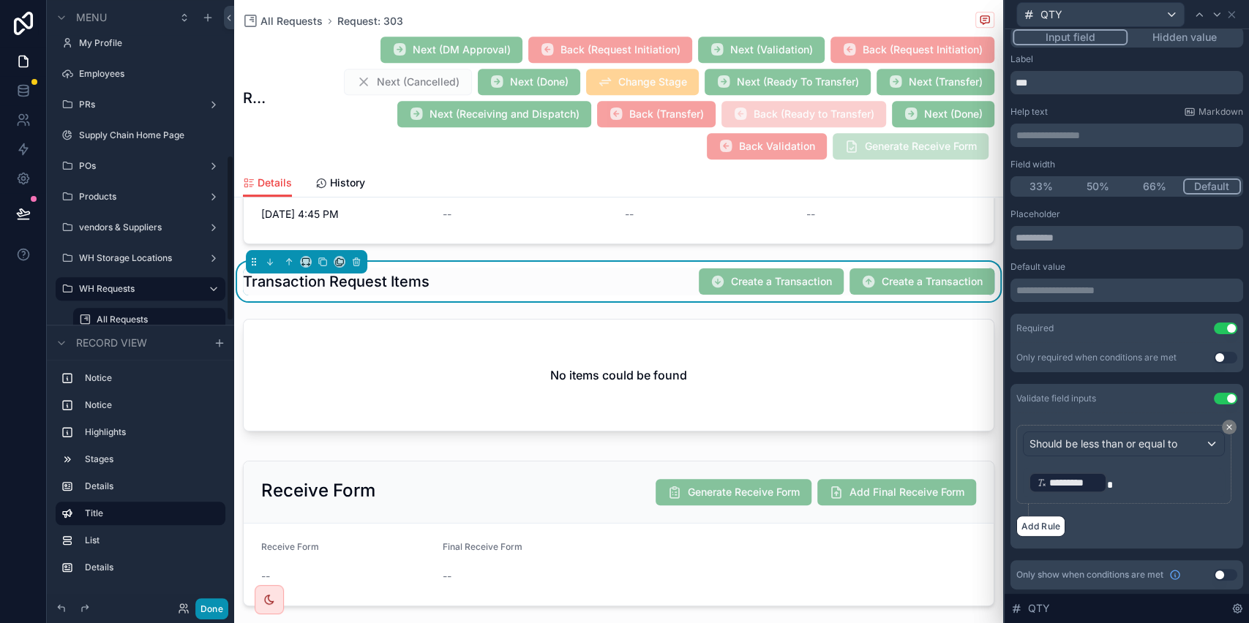
click at [214, 615] on button "Done" at bounding box center [211, 609] width 33 height 21
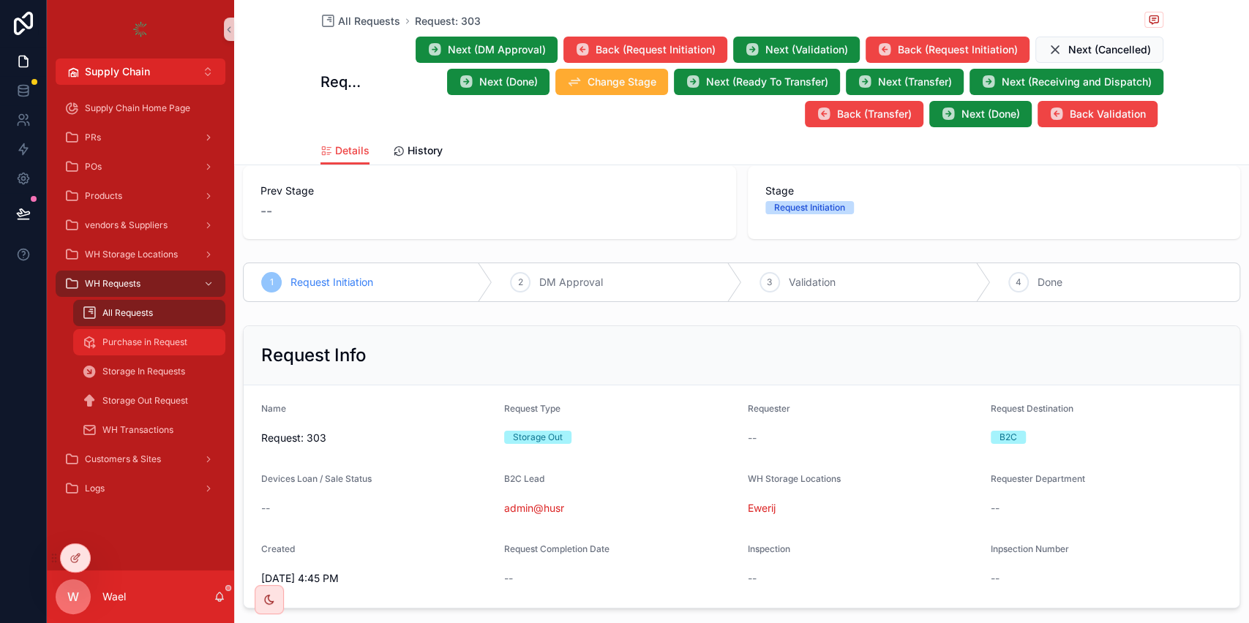
scroll to position [0, 0]
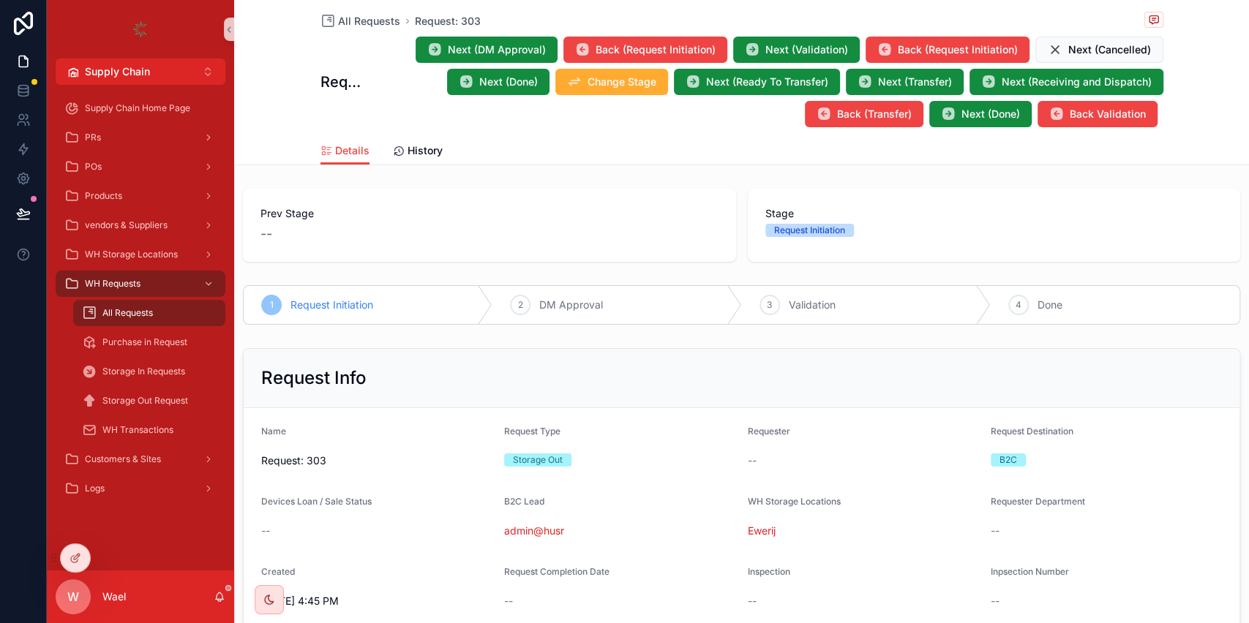
click at [140, 312] on span "All Requests" at bounding box center [127, 313] width 50 height 12
drag, startPoint x: 772, startPoint y: 290, endPoint x: 404, endPoint y: 347, distance: 372.5
click at [804, 295] on div "3 Validation" at bounding box center [866, 305] width 249 height 38
click at [164, 319] on div "All Requests" at bounding box center [149, 312] width 135 height 23
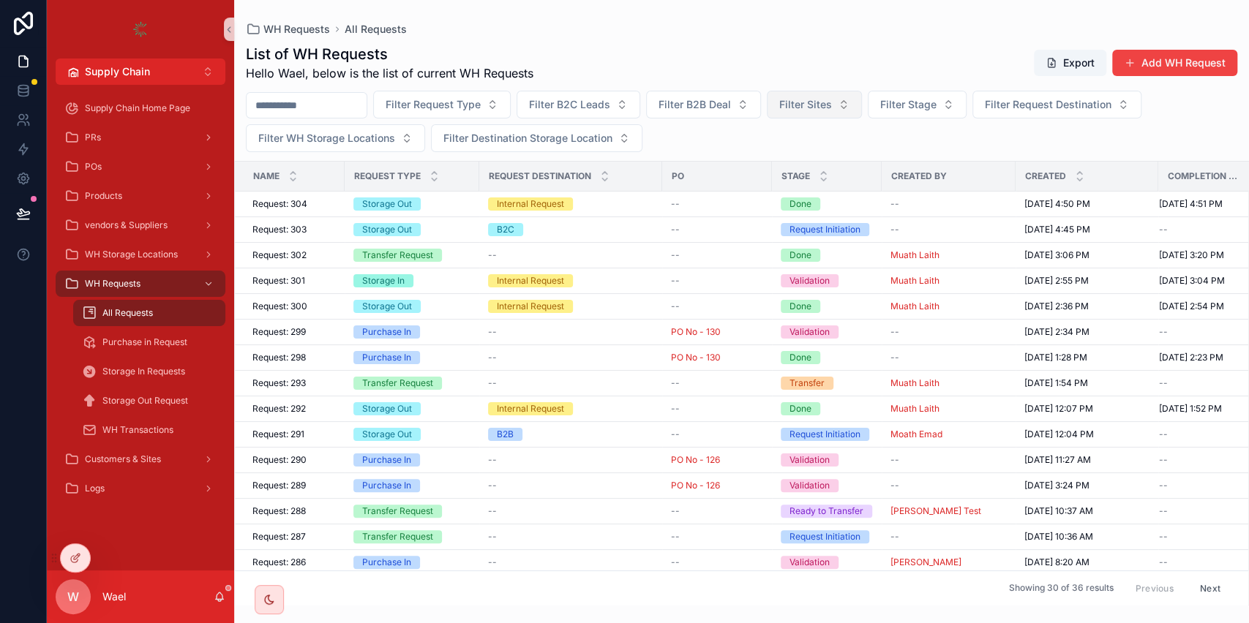
click at [832, 103] on span "Filter Sites" at bounding box center [805, 104] width 53 height 15
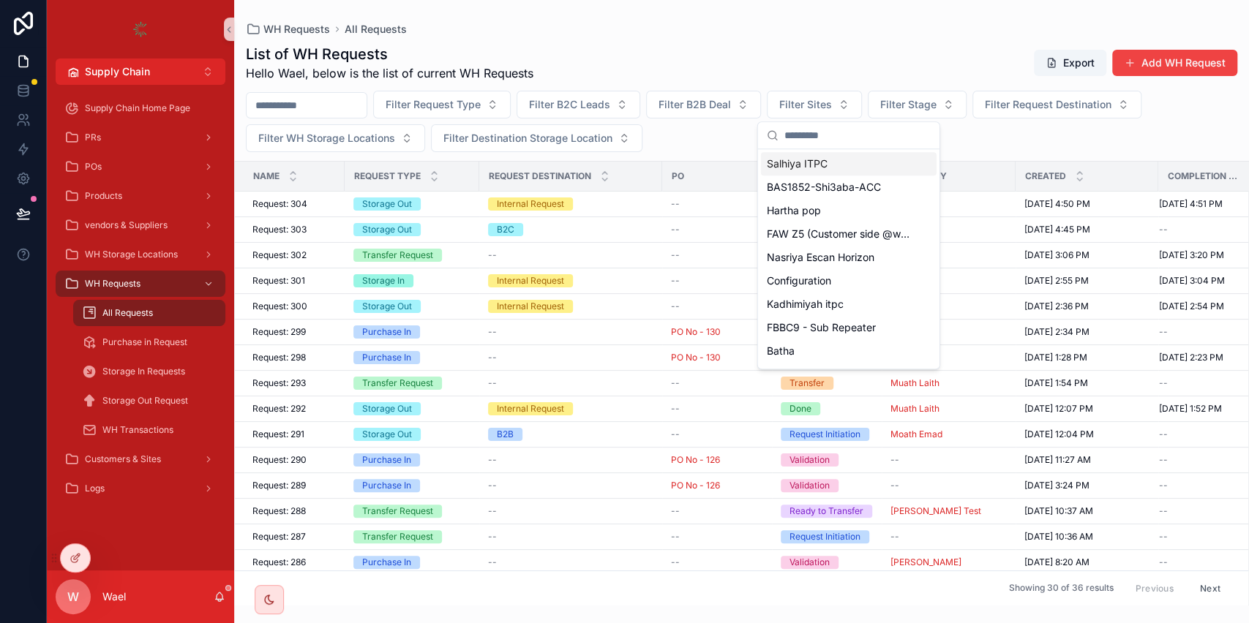
click at [925, 88] on div "List of WH Requests Hello Wael, below is the list of current WH Requests Export…" at bounding box center [741, 320] width 1015 height 571
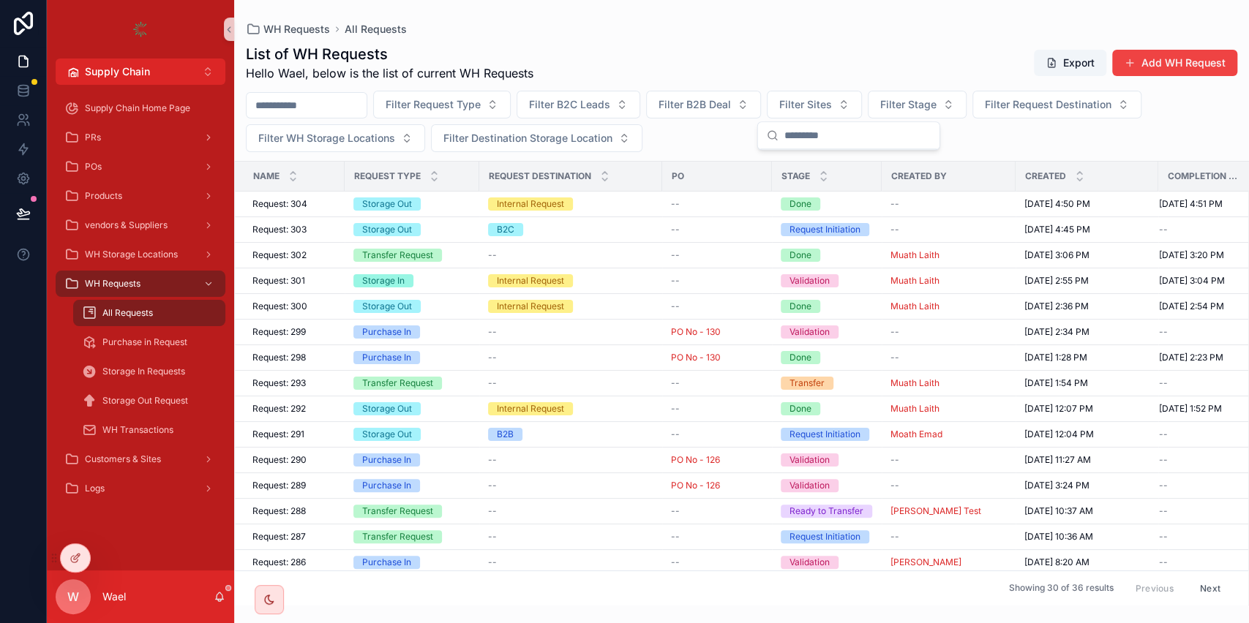
click at [926, 90] on div "List of WH Requests Hello Wael, below is the list of current WH Requests Export…" at bounding box center [741, 320] width 1015 height 571
click at [932, 97] on span "Filter Stage" at bounding box center [908, 104] width 56 height 15
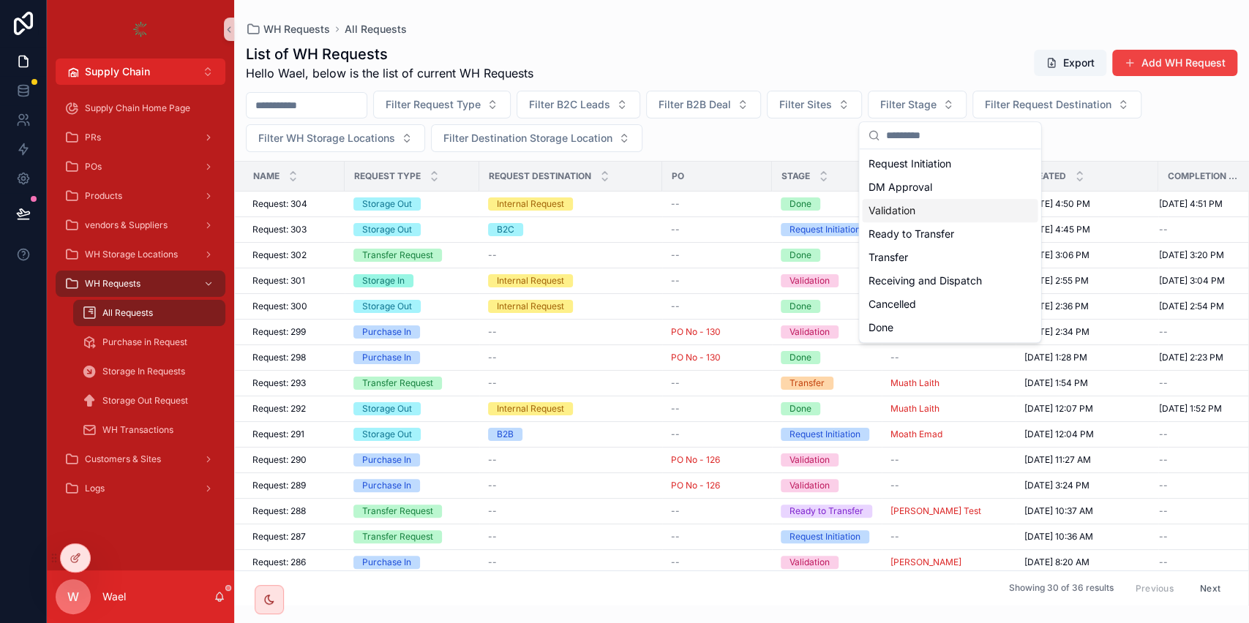
click at [905, 216] on div "Validation" at bounding box center [950, 210] width 176 height 23
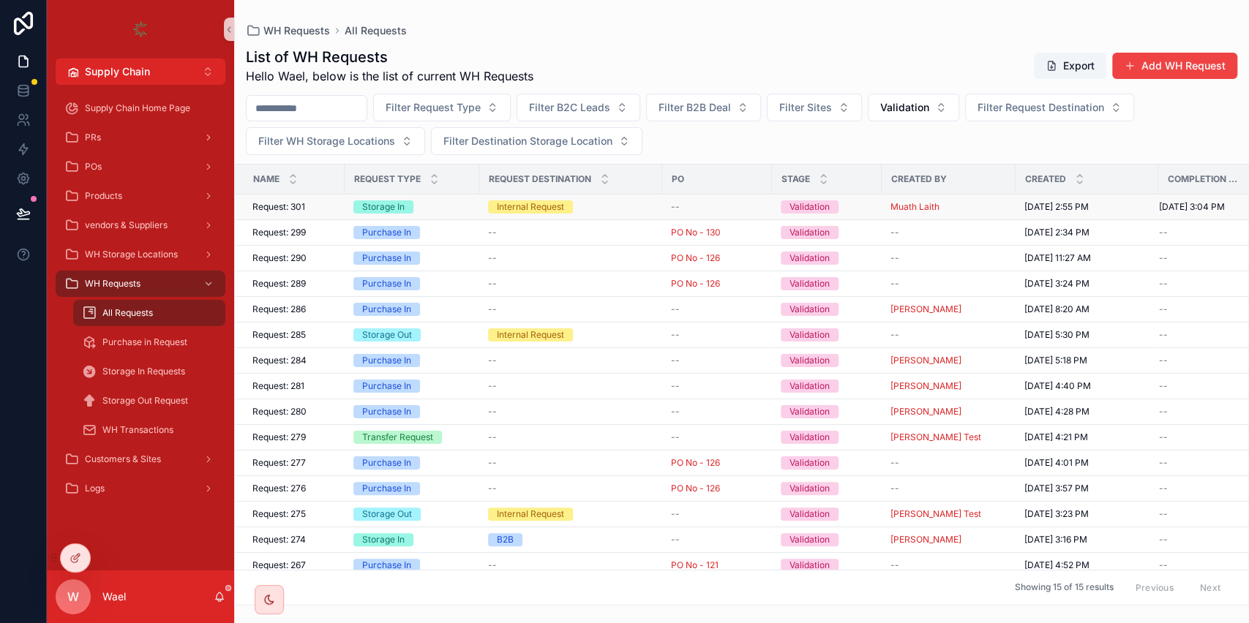
click at [321, 207] on div "Request: 301 Request: 301" at bounding box center [293, 207] width 83 height 12
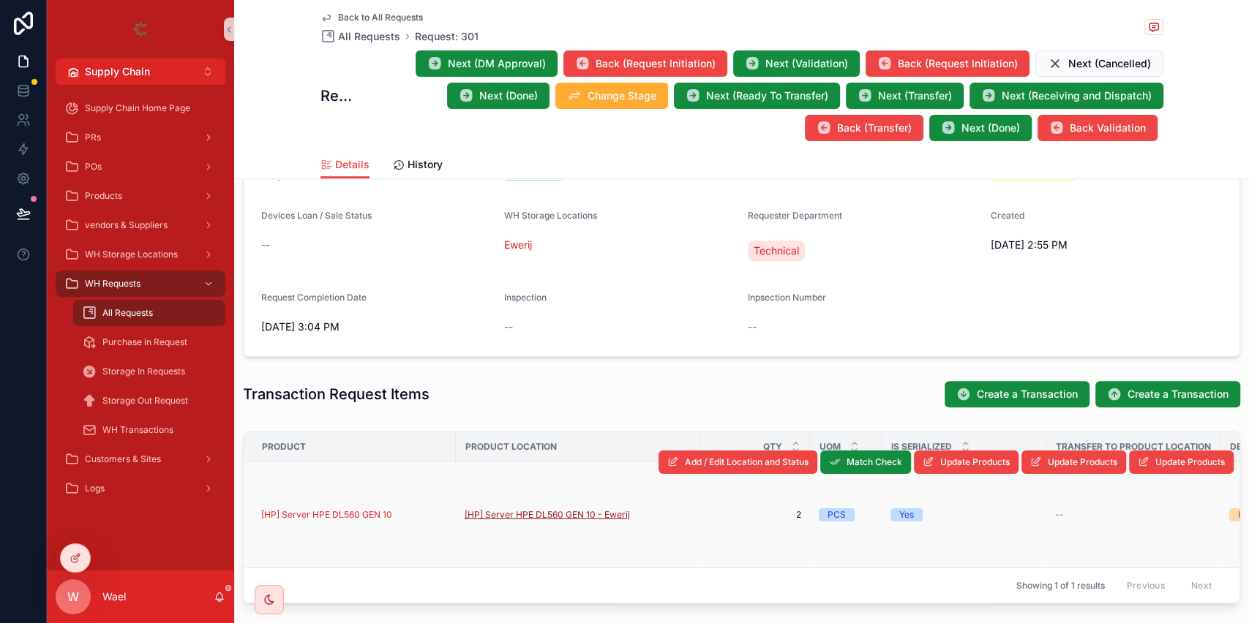
scroll to position [390, 0]
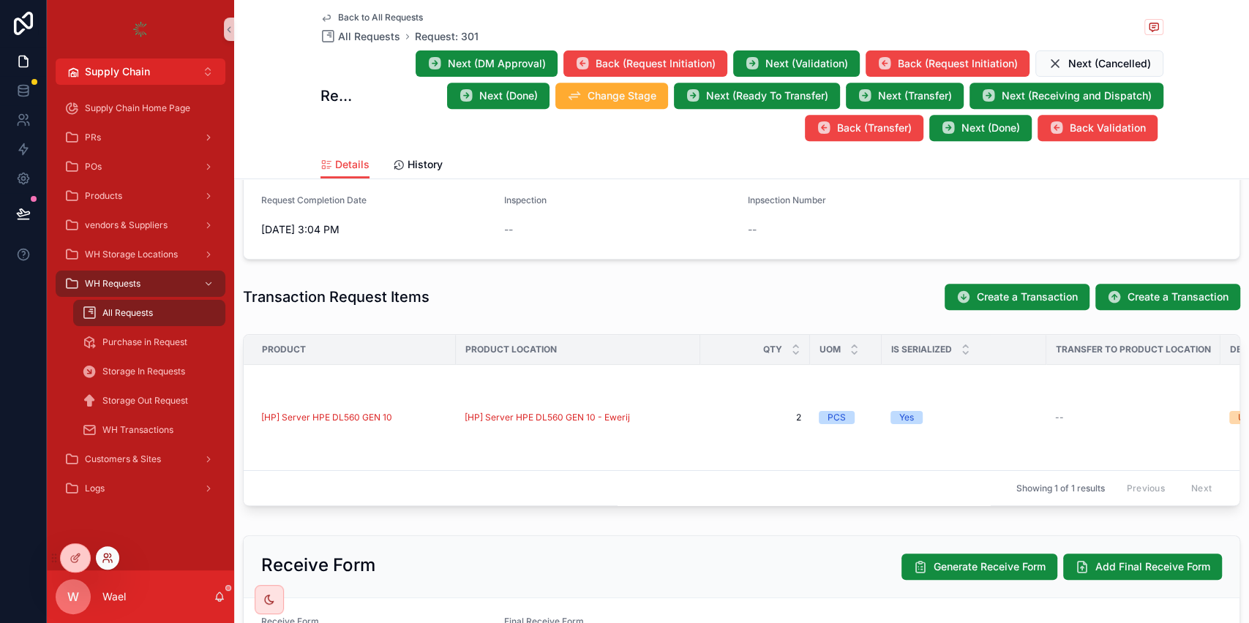
click at [105, 558] on icon at bounding box center [108, 558] width 12 height 12
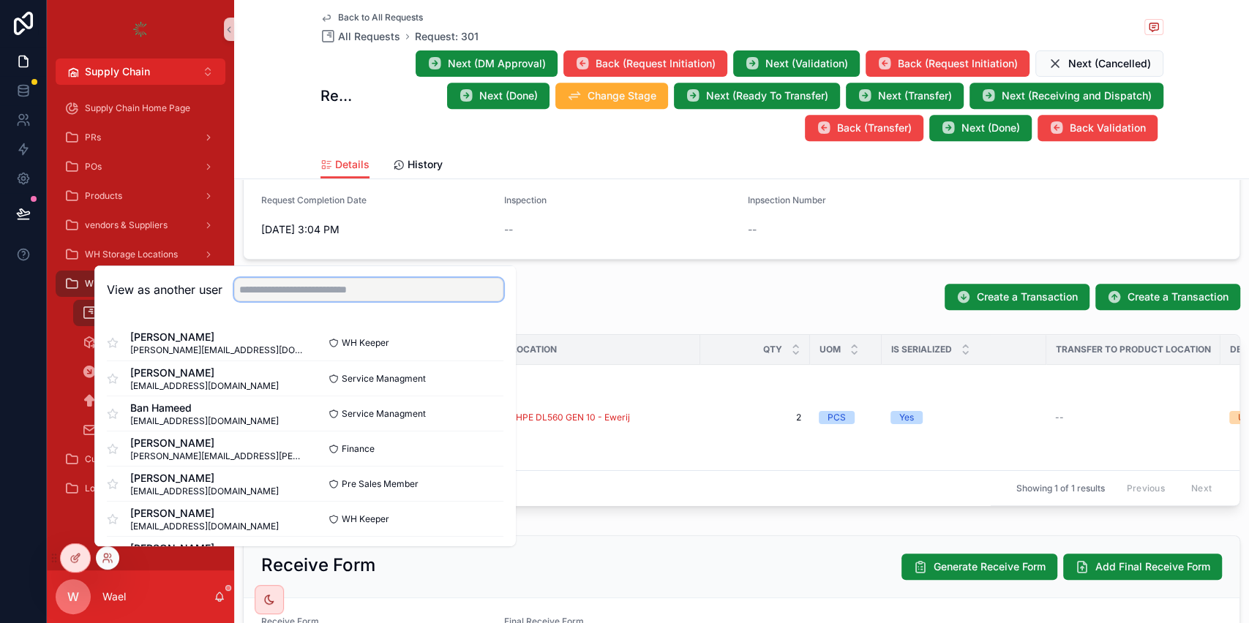
click at [430, 292] on input "text" at bounding box center [368, 289] width 269 height 23
type input "****"
click at [480, 339] on button "Select" at bounding box center [484, 343] width 38 height 21
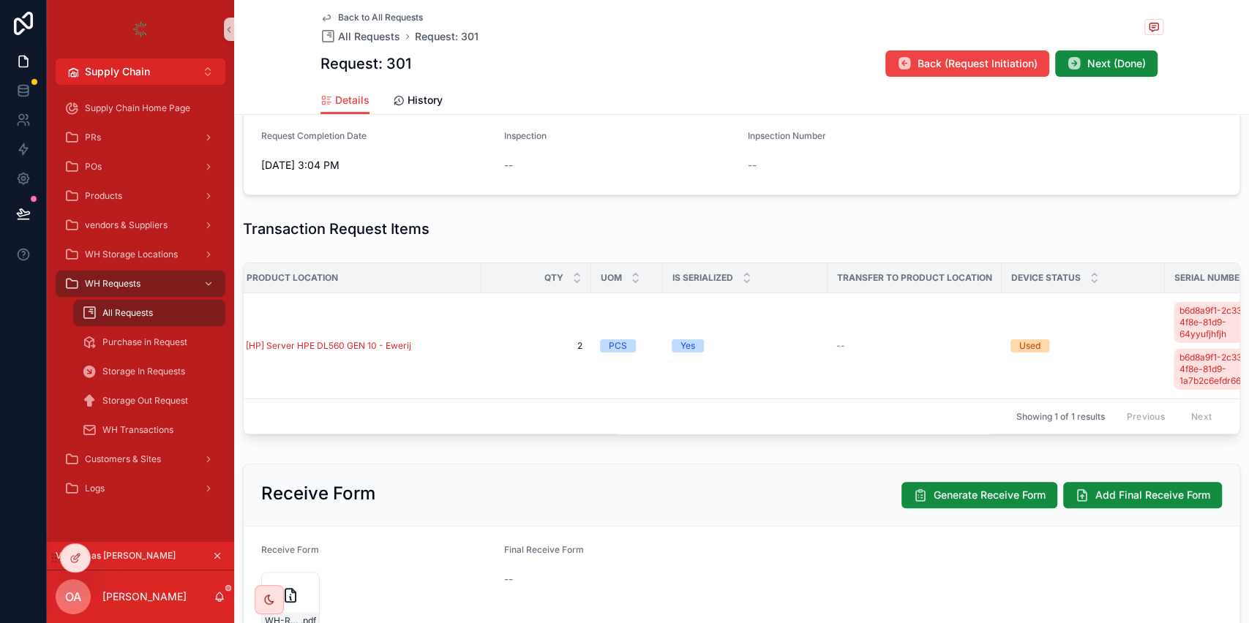
scroll to position [0, 382]
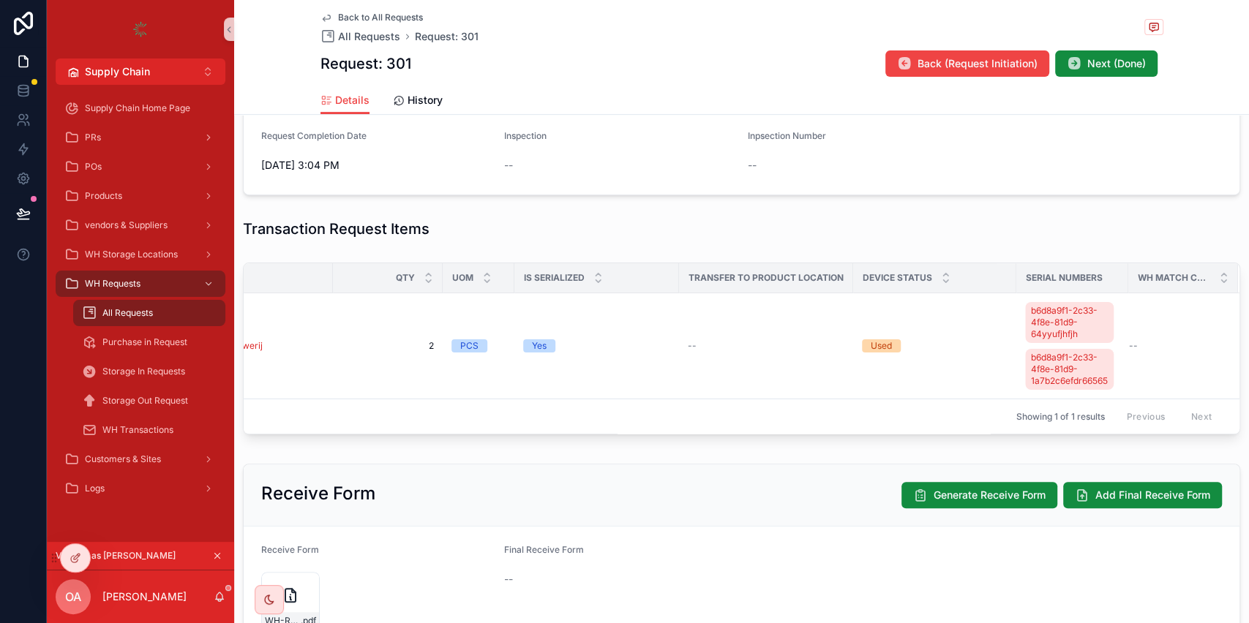
click at [218, 553] on icon "scrollable content" at bounding box center [217, 556] width 10 height 10
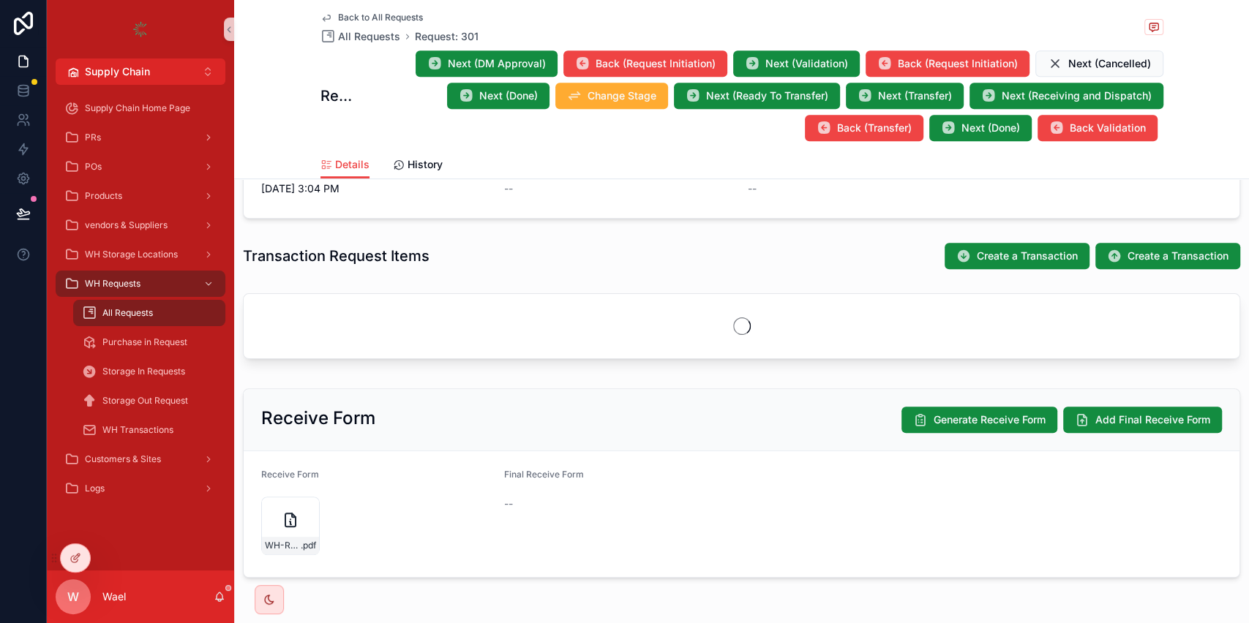
scroll to position [386, 0]
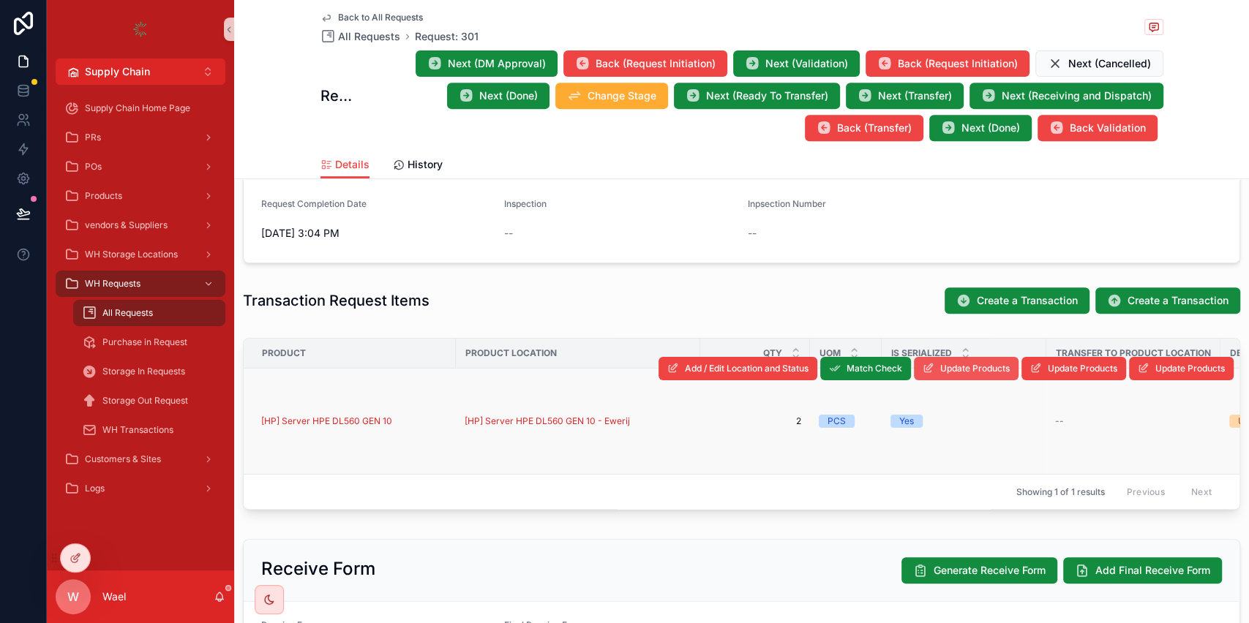
click at [984, 373] on button "Update Products" at bounding box center [966, 368] width 105 height 23
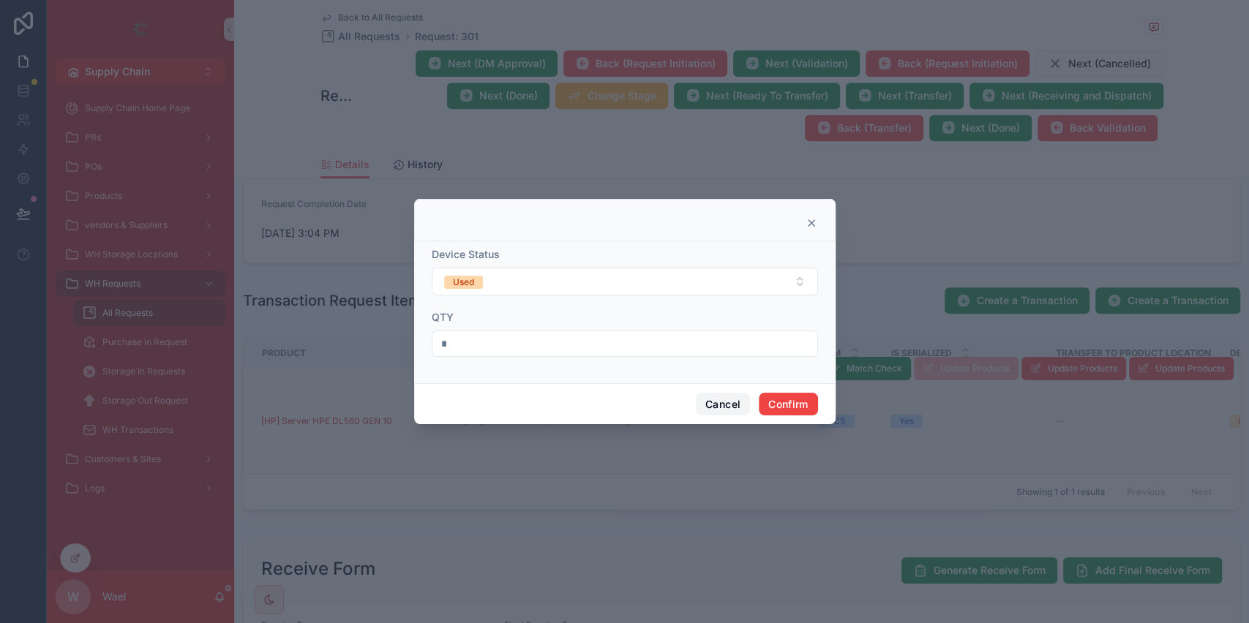
click at [697, 397] on button "Cancel" at bounding box center [723, 404] width 54 height 23
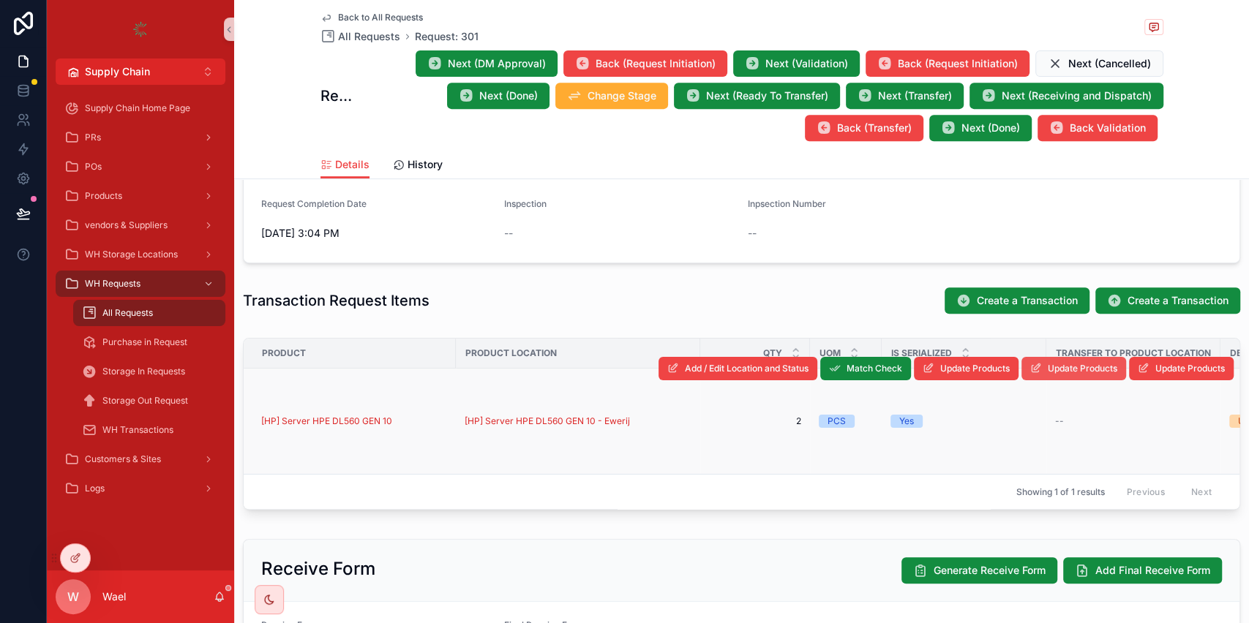
click at [1048, 366] on span "Update Products" at bounding box center [1083, 369] width 70 height 12
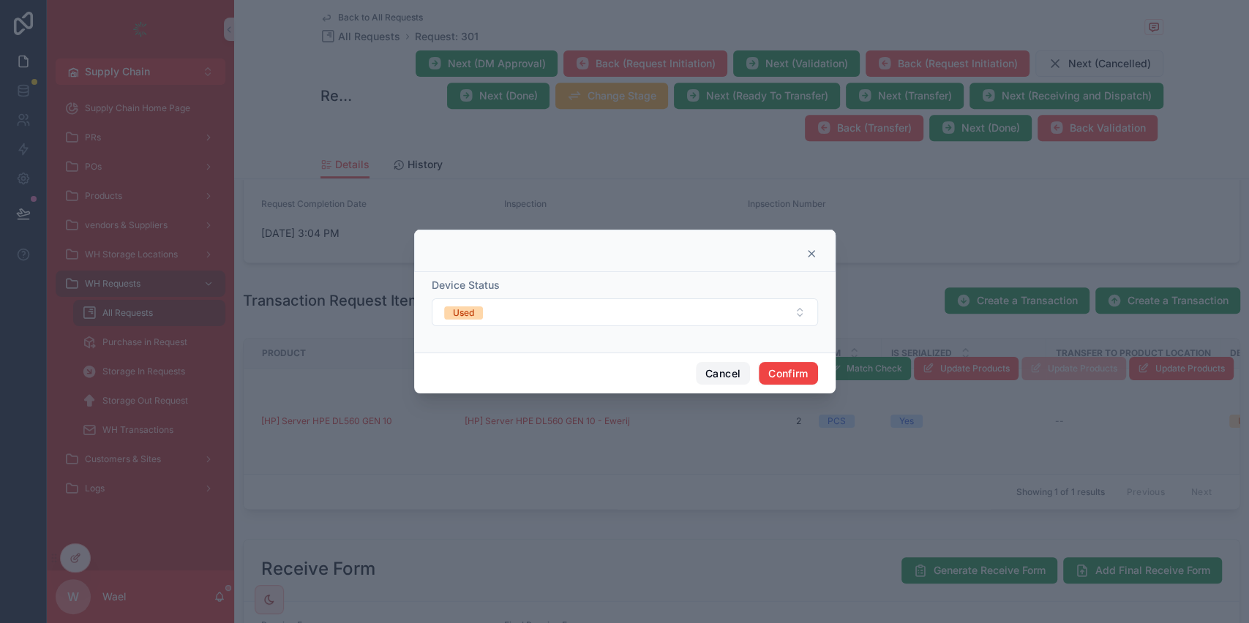
click at [702, 367] on button "Cancel" at bounding box center [723, 373] width 54 height 23
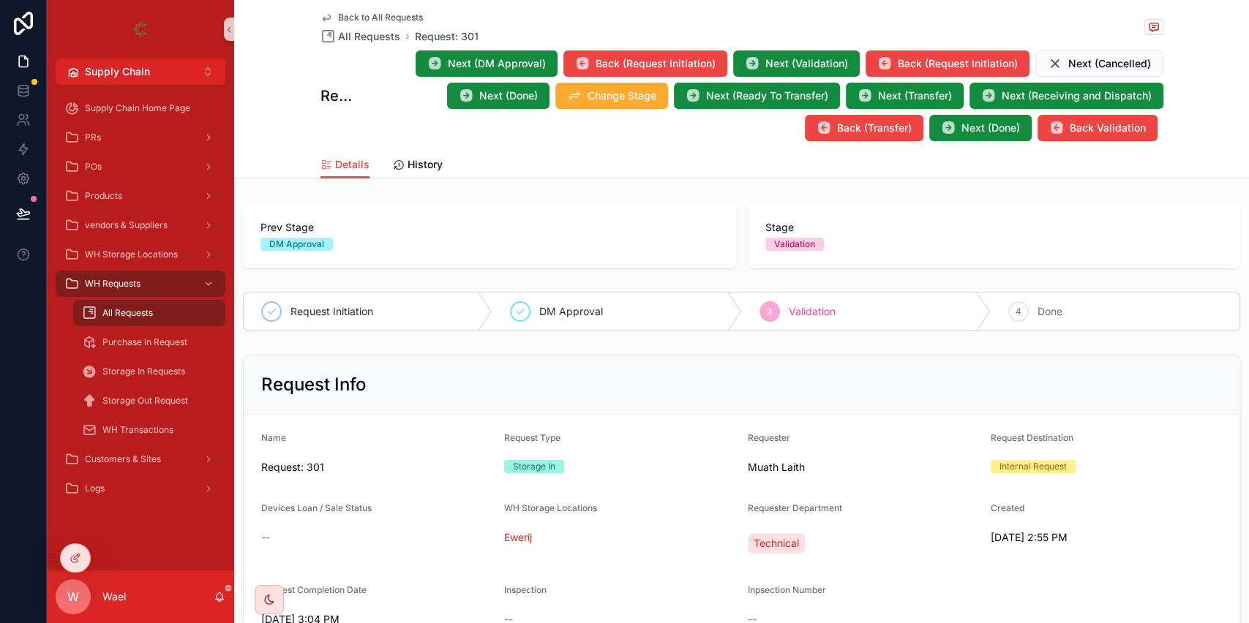
scroll to position [293, 0]
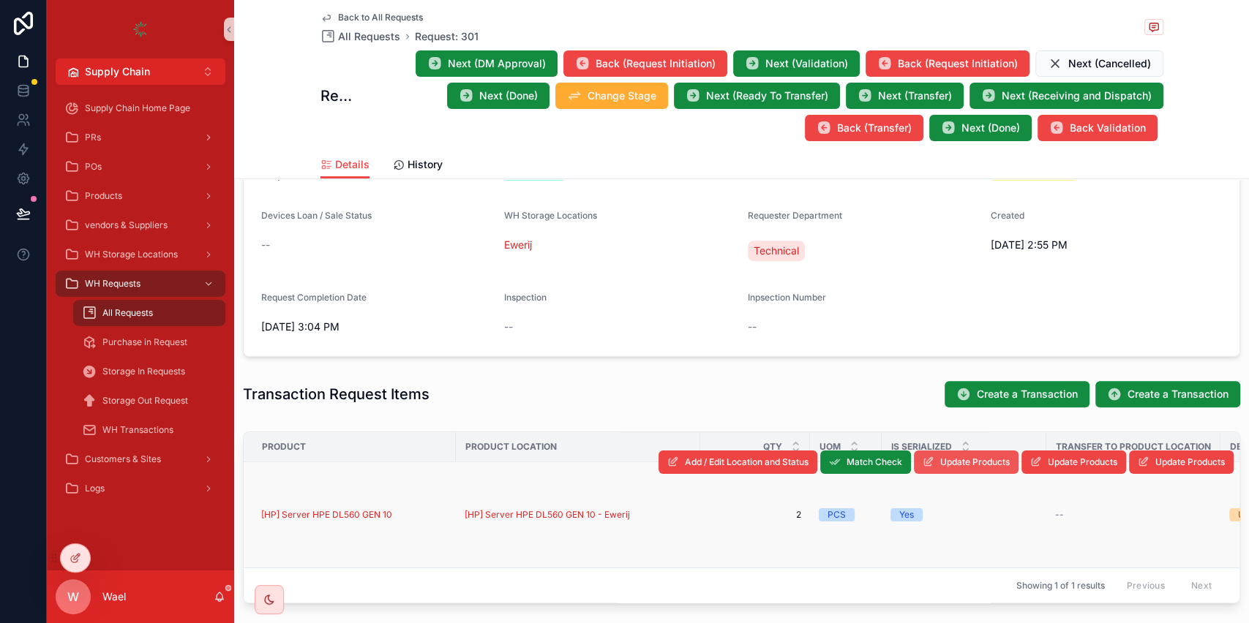
click at [940, 465] on span "Update Products" at bounding box center [975, 463] width 70 height 12
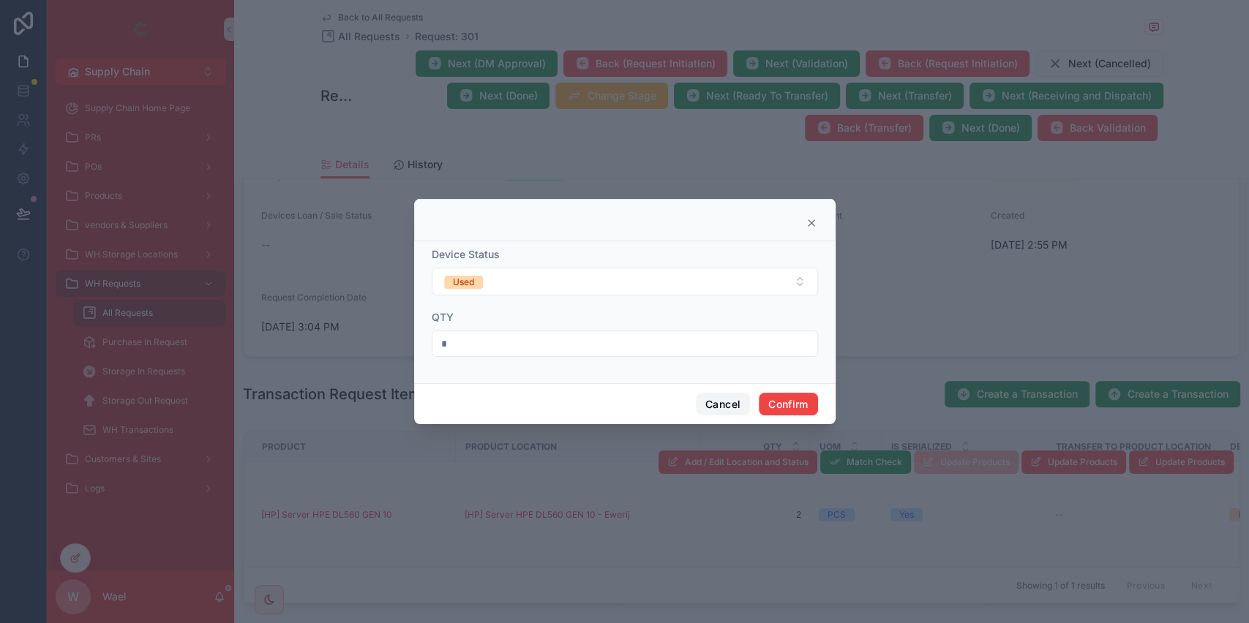
click at [726, 411] on button "Cancel" at bounding box center [723, 404] width 54 height 23
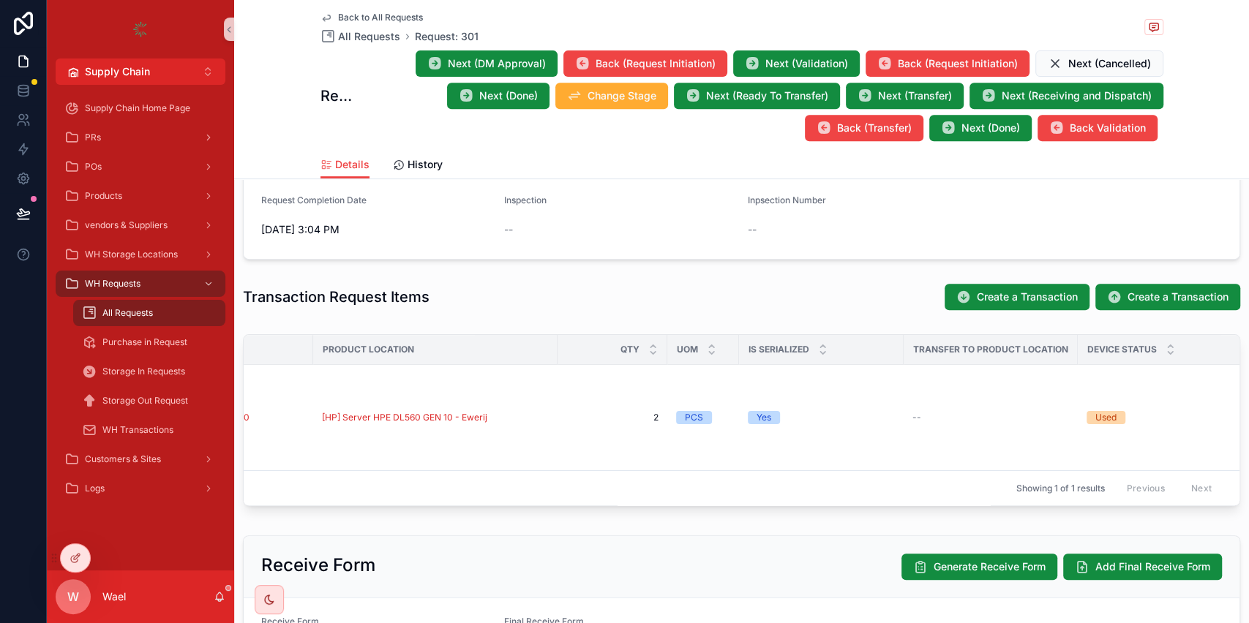
scroll to position [0, 145]
click at [0, 0] on span "Update Products" at bounding box center [0, 0] width 0 height 0
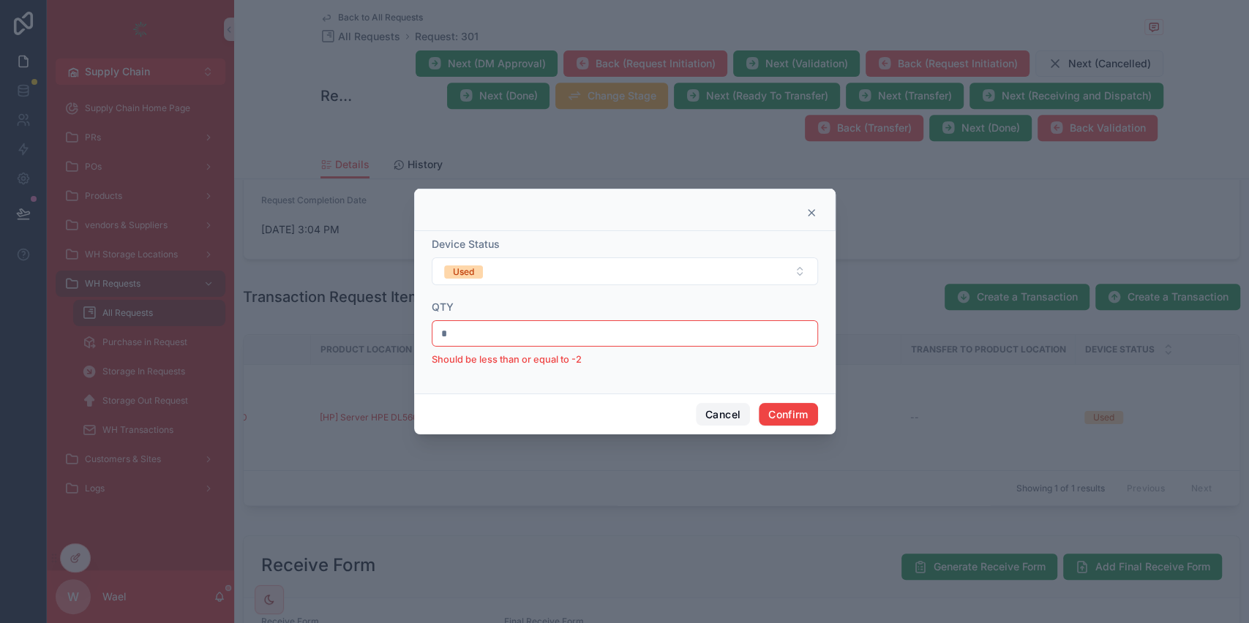
click at [732, 416] on button "Cancel" at bounding box center [723, 414] width 54 height 23
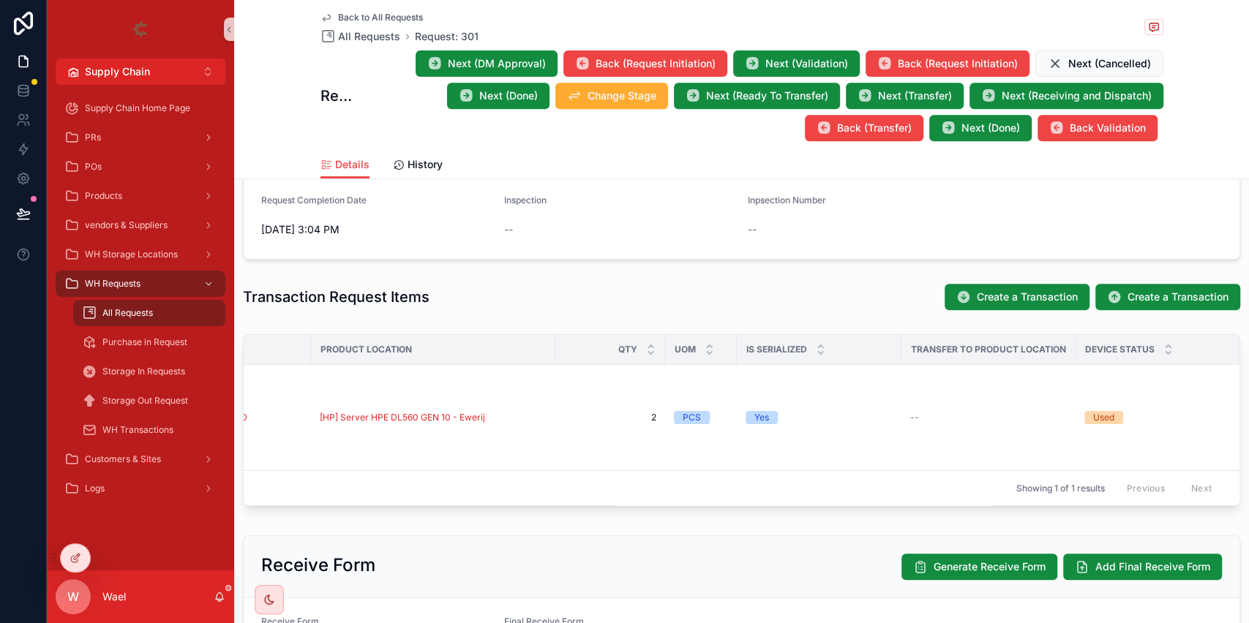
click at [0, 0] on span "Update Products" at bounding box center [0, 0] width 0 height 0
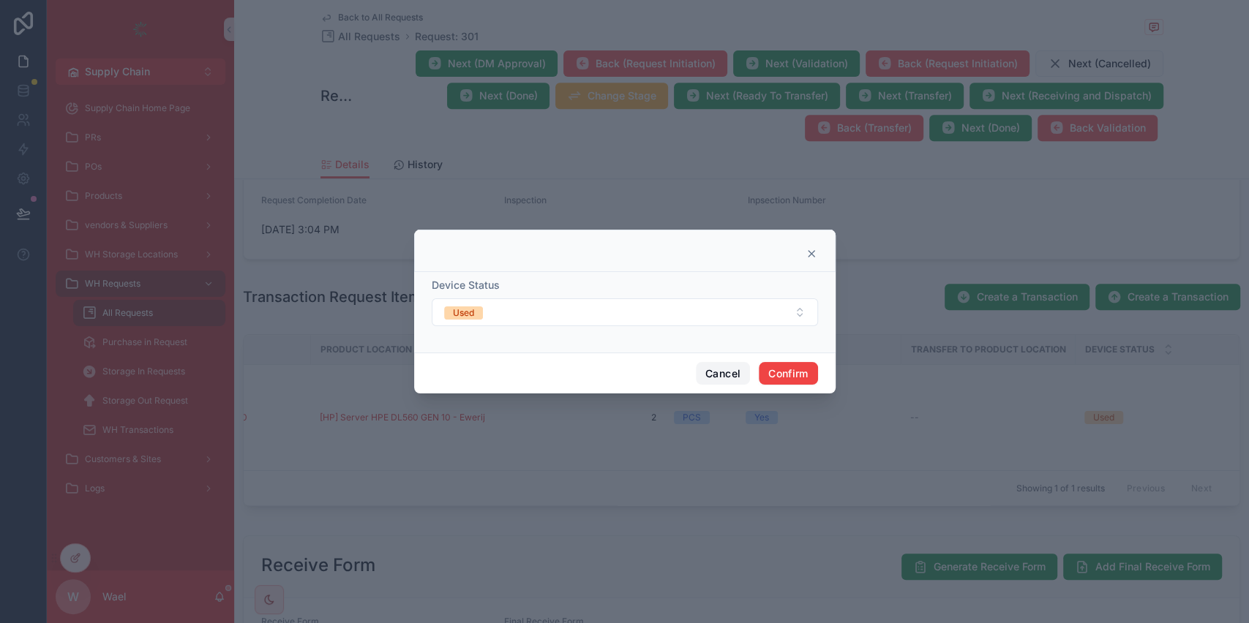
click at [724, 381] on button "Cancel" at bounding box center [723, 373] width 54 height 23
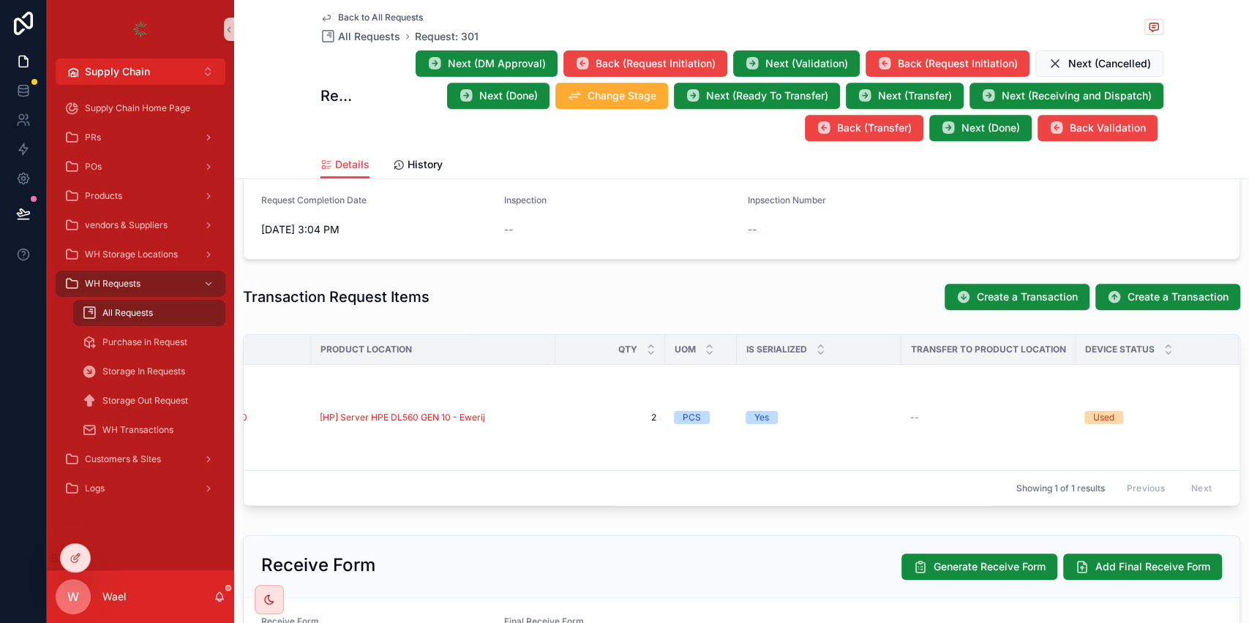
click at [0, 0] on div "Add / Edit Location and Status Match Check Update Products Update Products Upda…" at bounding box center [0, 0] width 0 height 0
click at [0, 0] on button "Update Products" at bounding box center [0, 0] width 0 height 0
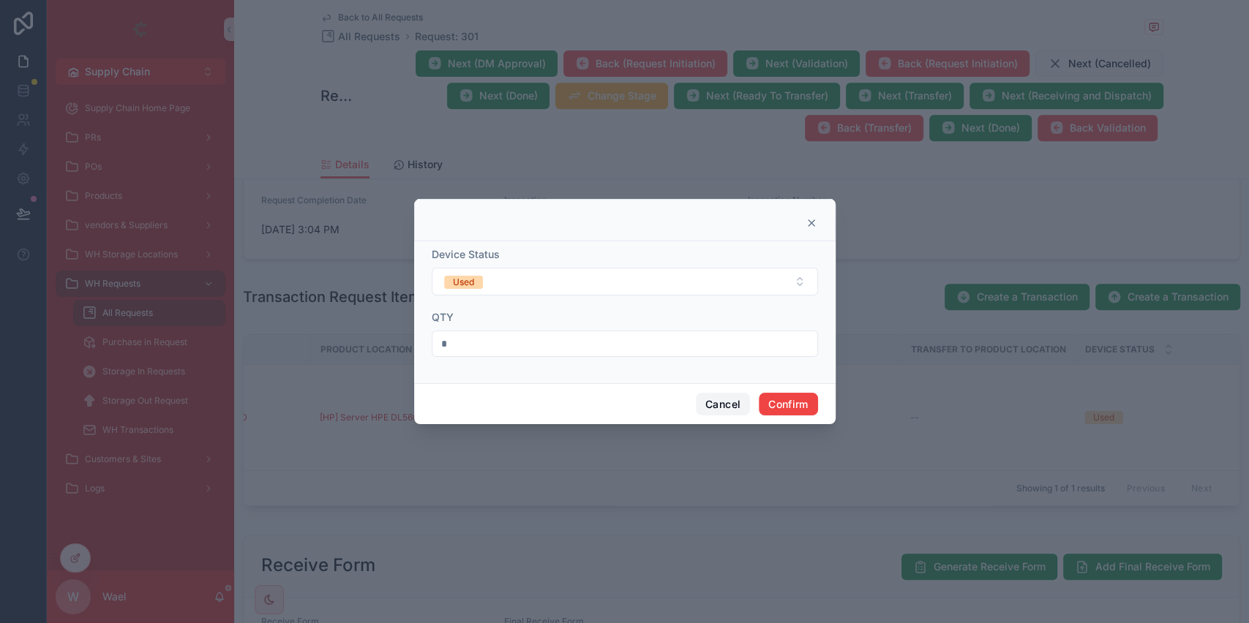
click at [732, 402] on button "Cancel" at bounding box center [723, 404] width 54 height 23
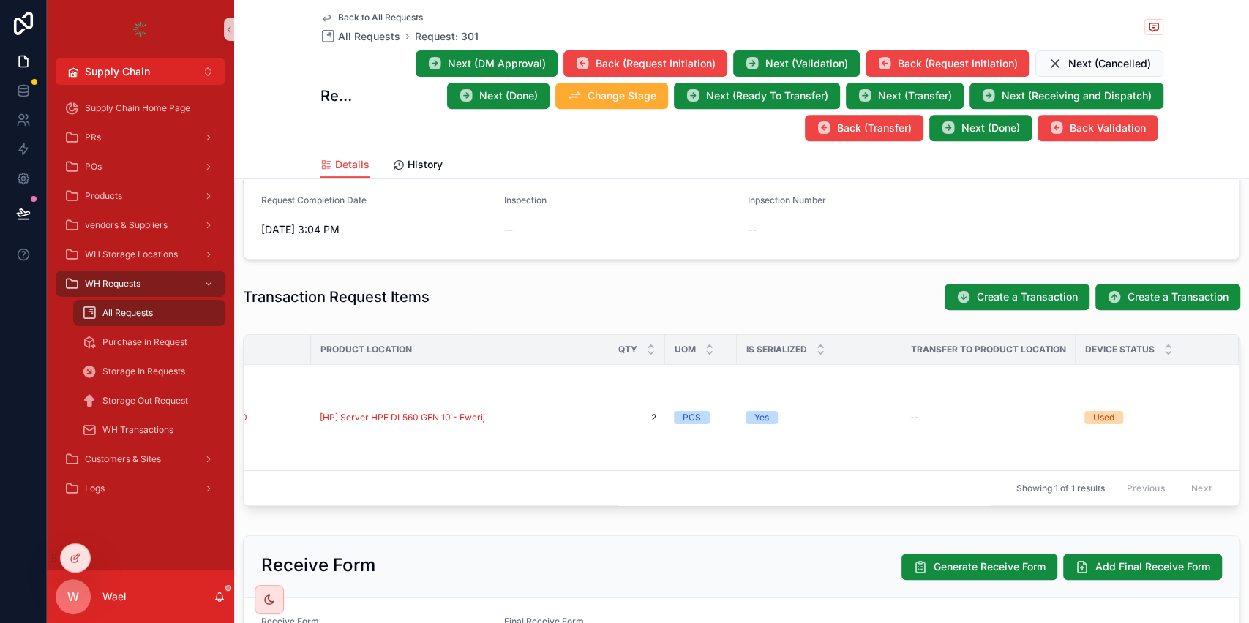
scroll to position [0, 0]
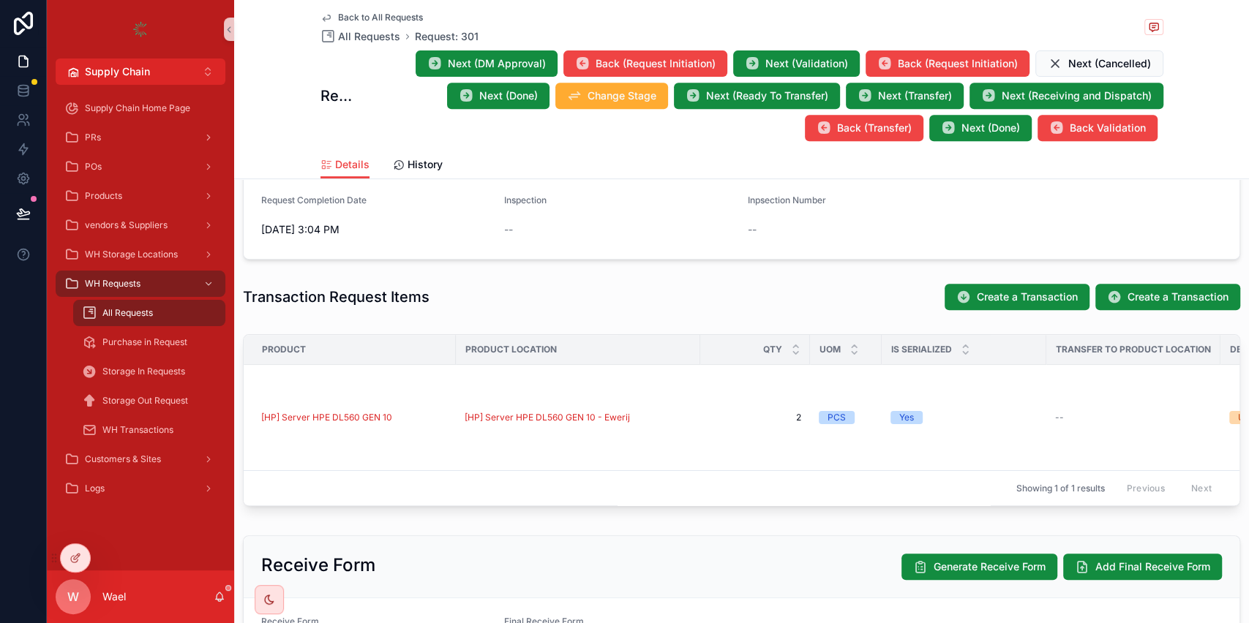
click at [129, 319] on div "All Requests" at bounding box center [149, 312] width 135 height 23
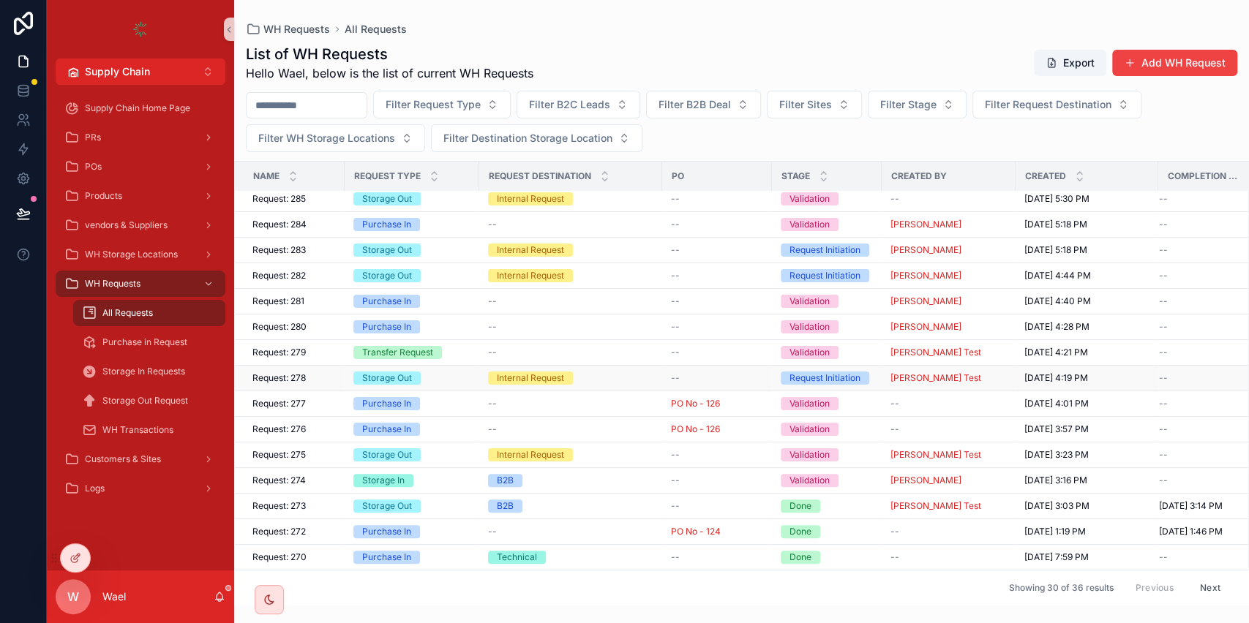
scroll to position [401, 0]
click at [362, 474] on div "Storage In" at bounding box center [383, 480] width 42 height 13
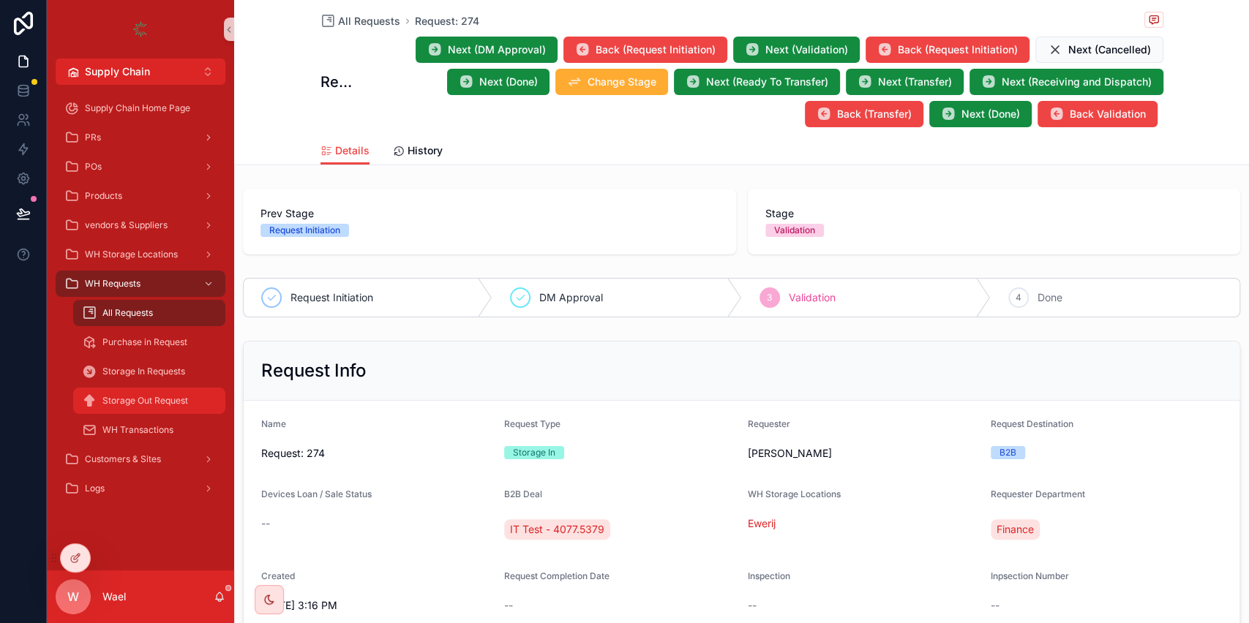
click at [141, 406] on span "Storage Out Request" at bounding box center [145, 401] width 86 height 12
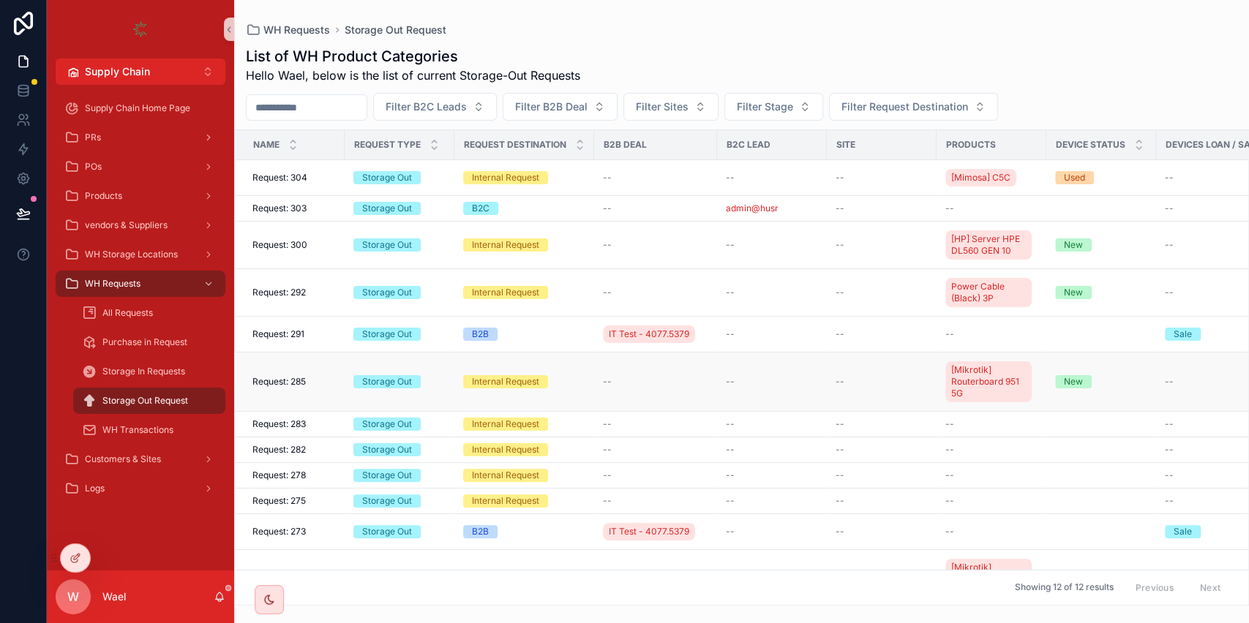
click at [558, 379] on div "Internal Request" at bounding box center [524, 381] width 122 height 13
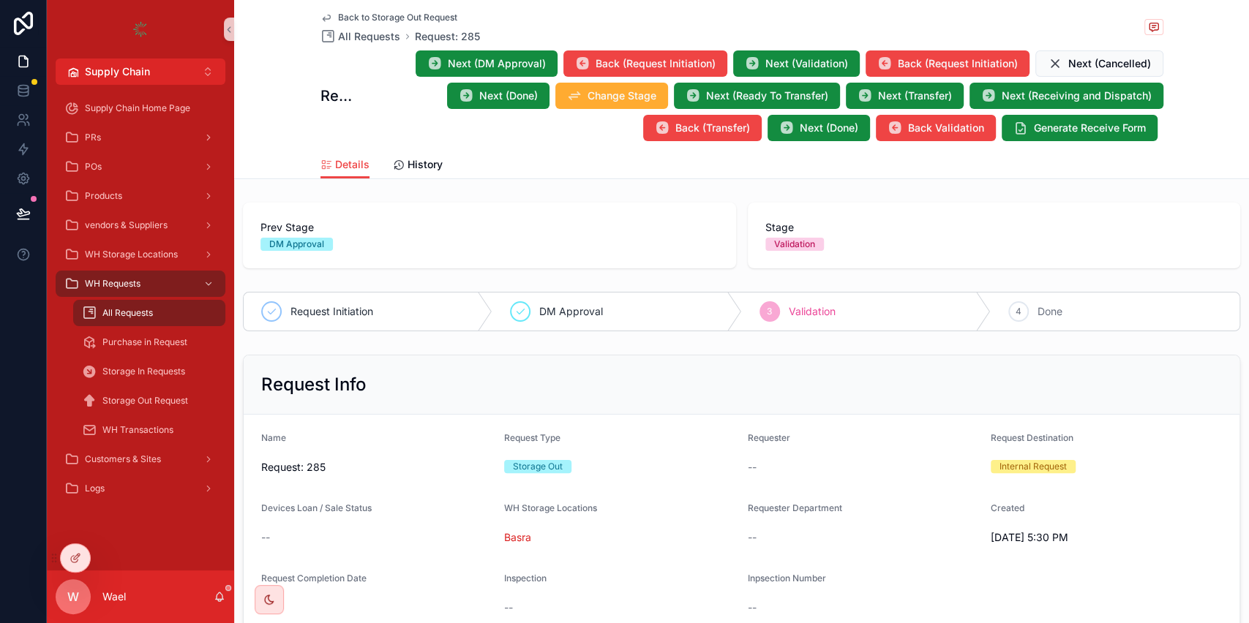
click at [149, 313] on span "All Requests" at bounding box center [127, 313] width 50 height 12
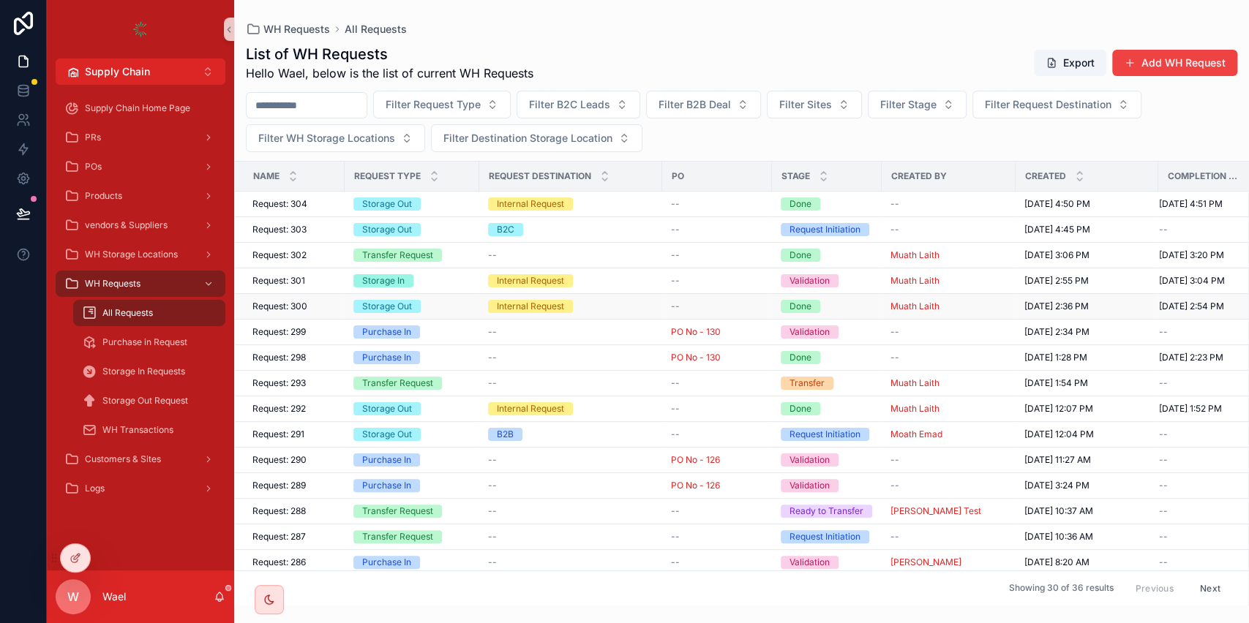
click at [438, 304] on div "Storage Out" at bounding box center [411, 306] width 117 height 13
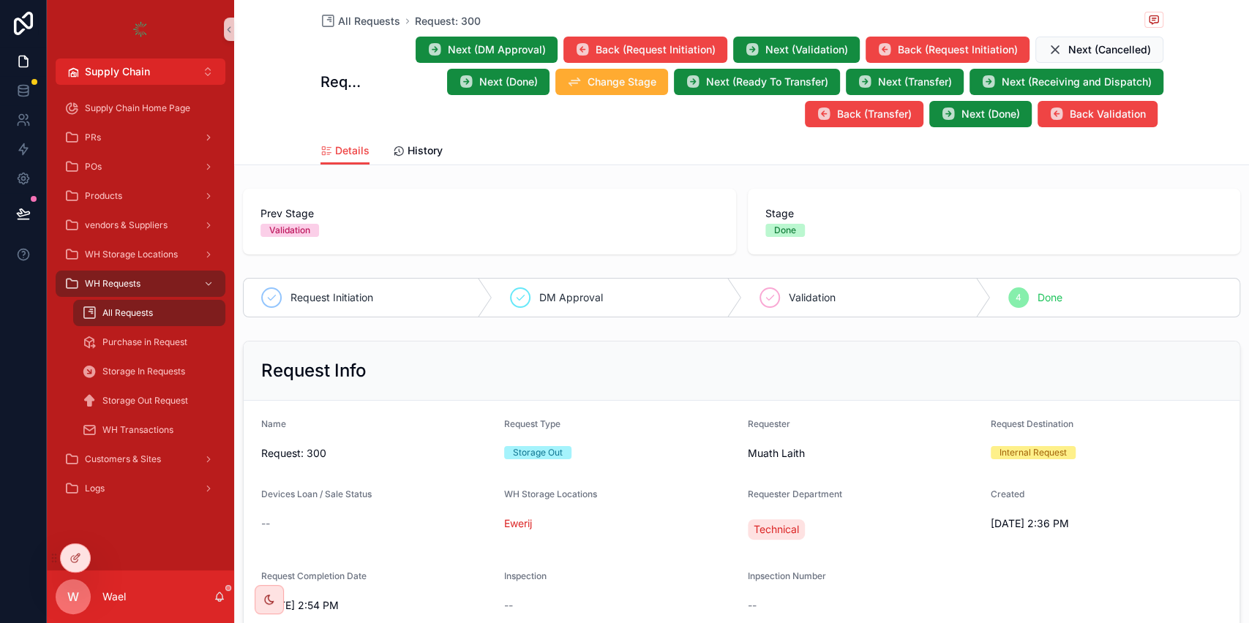
click at [128, 325] on link "All Requests" at bounding box center [149, 313] width 152 height 26
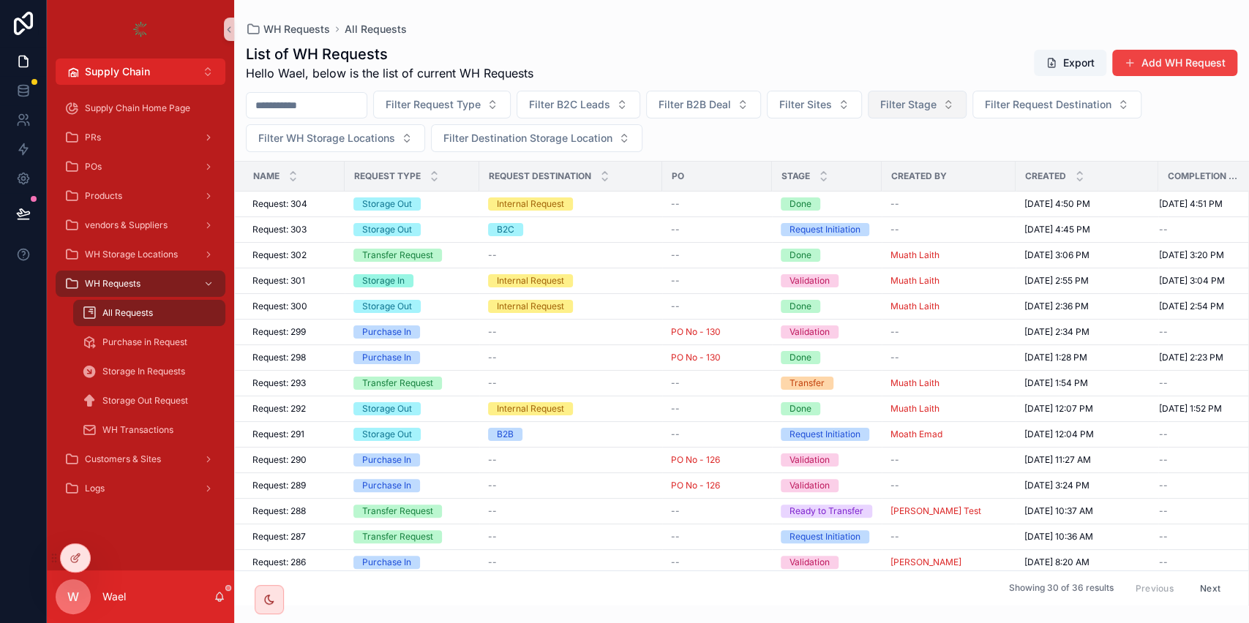
click at [925, 107] on span "Filter Stage" at bounding box center [908, 104] width 56 height 15
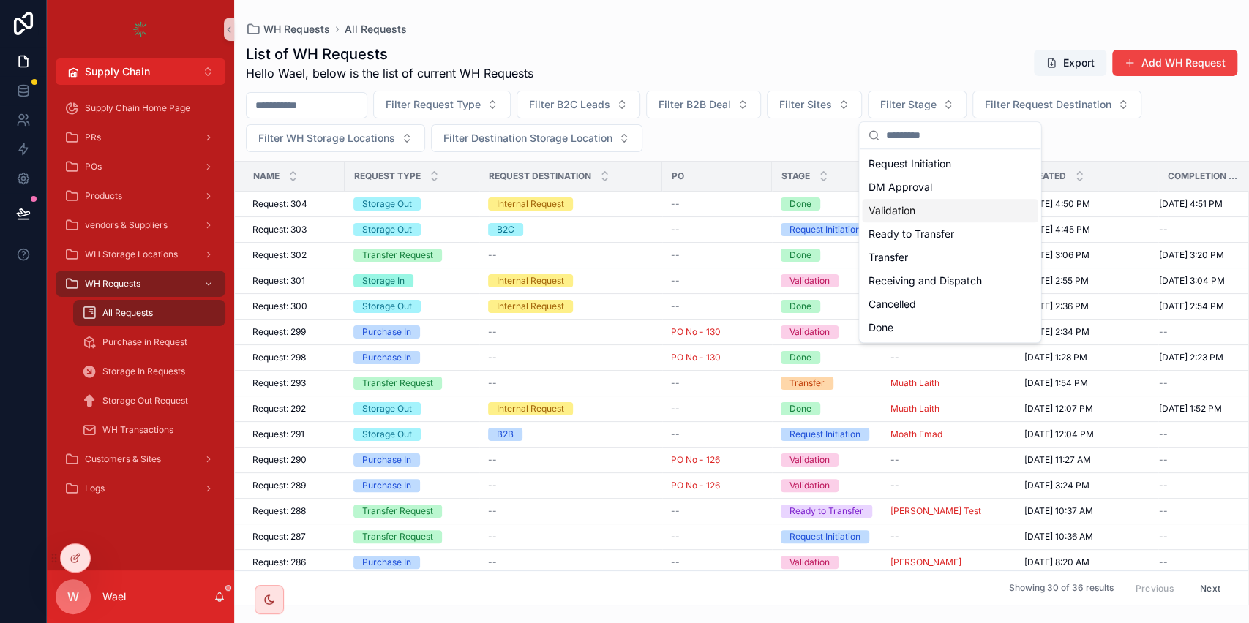
click at [918, 207] on div "Validation" at bounding box center [950, 210] width 176 height 23
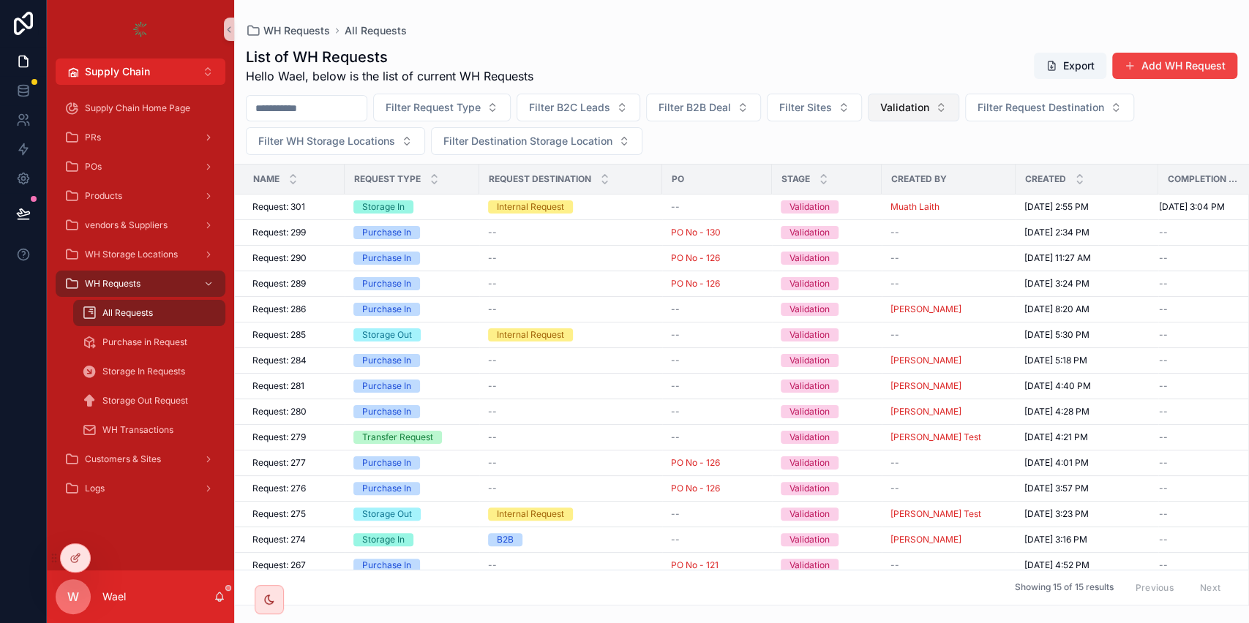
click at [929, 114] on span "Validation" at bounding box center [904, 107] width 49 height 15
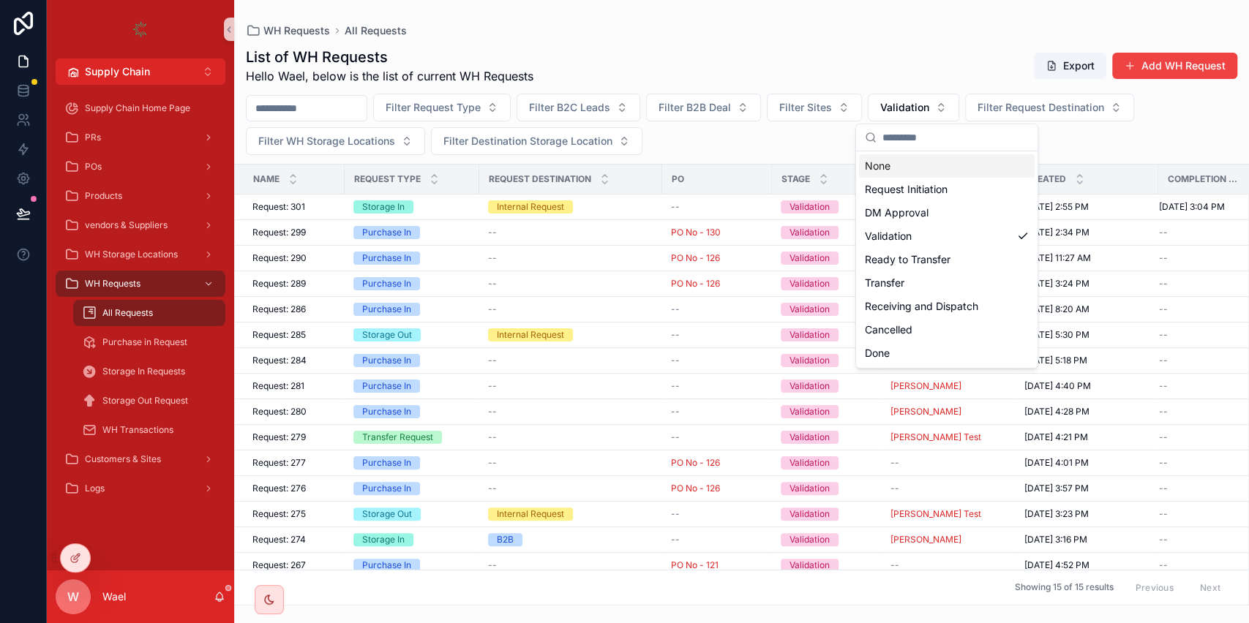
click at [872, 43] on div "List of WH Requests Hello Wael, below is the list of current WH Requests Export…" at bounding box center [741, 322] width 1015 height 568
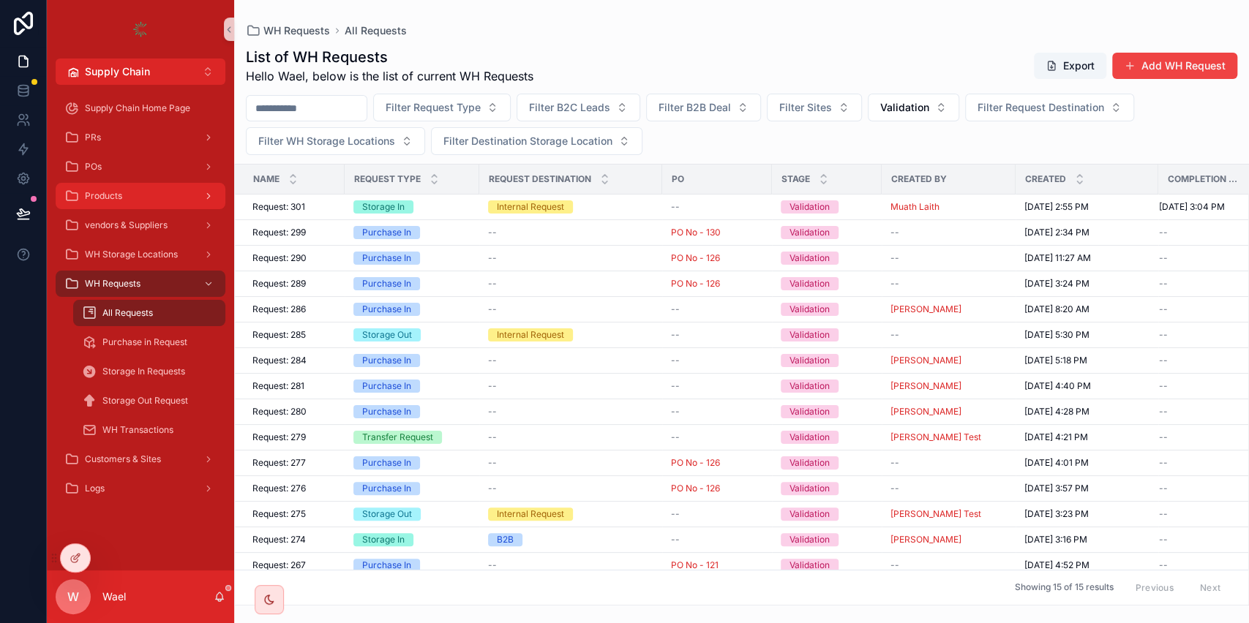
click at [124, 204] on div "Products" at bounding box center [140, 195] width 152 height 23
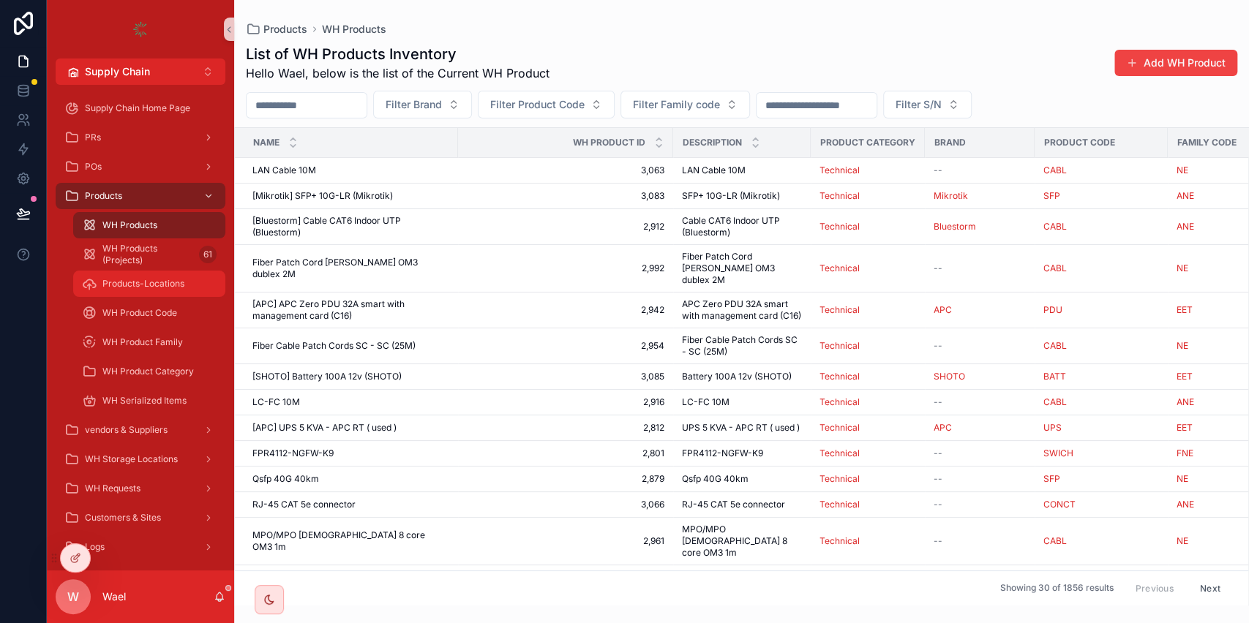
click at [135, 288] on span "Products-Locations" at bounding box center [143, 284] width 82 height 12
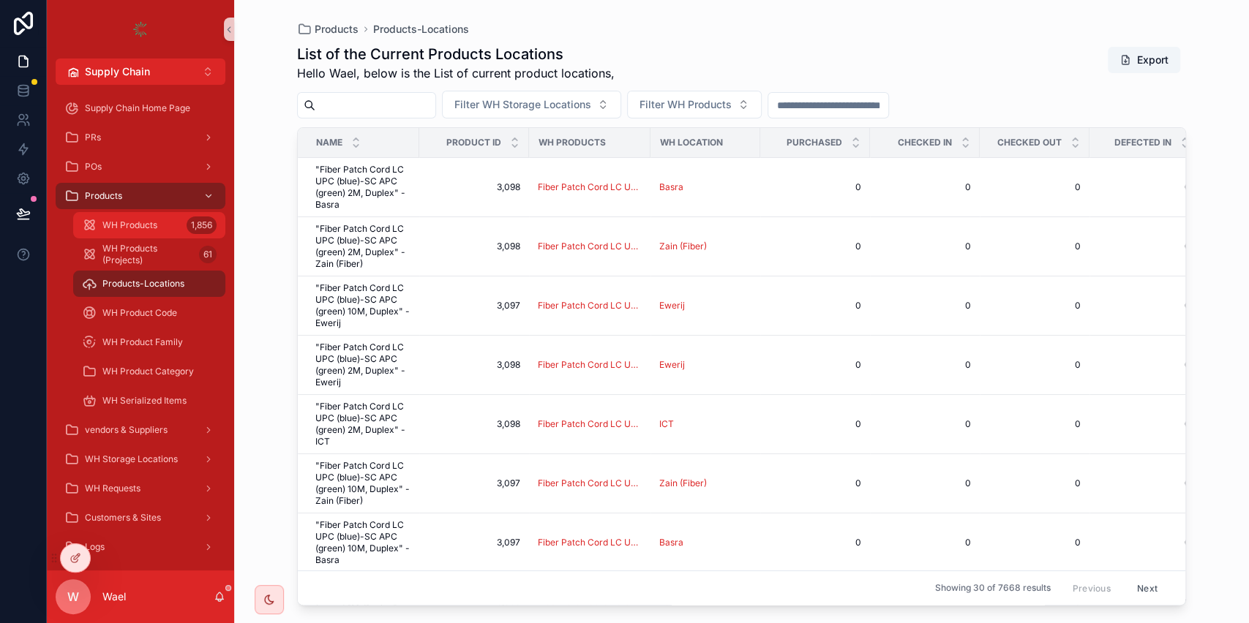
click at [152, 233] on div "WH Products 1,856" at bounding box center [149, 225] width 135 height 23
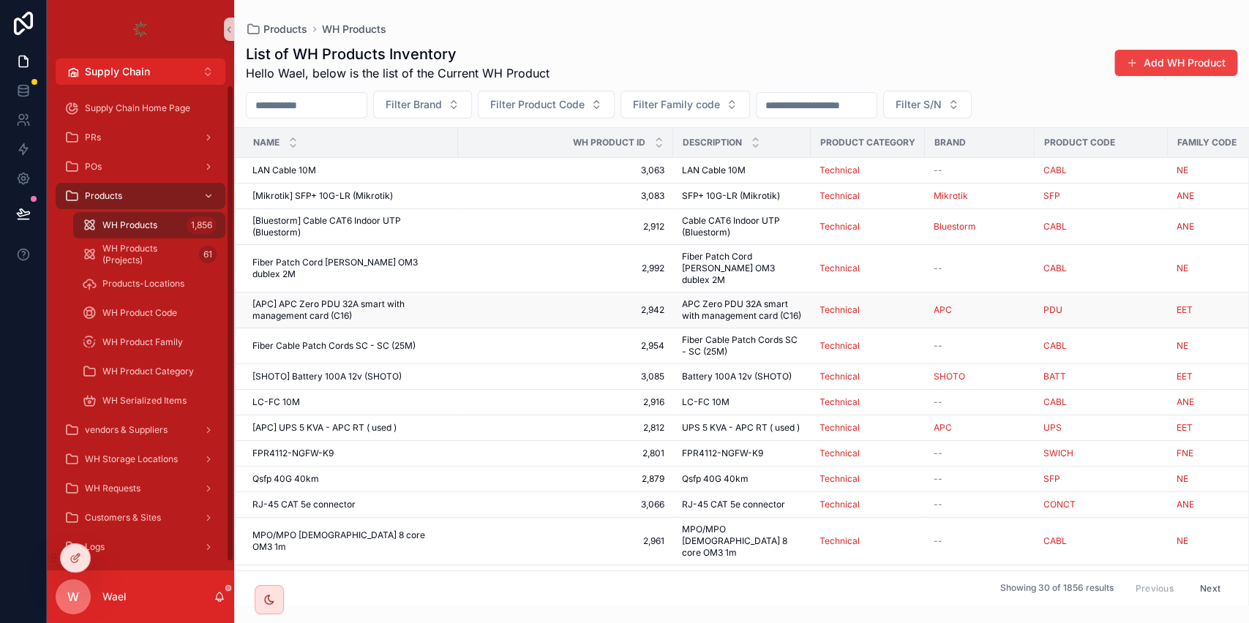
click at [347, 299] on span "[APC] APC Zero PDU 32A smart with management card (C16)" at bounding box center [350, 310] width 197 height 23
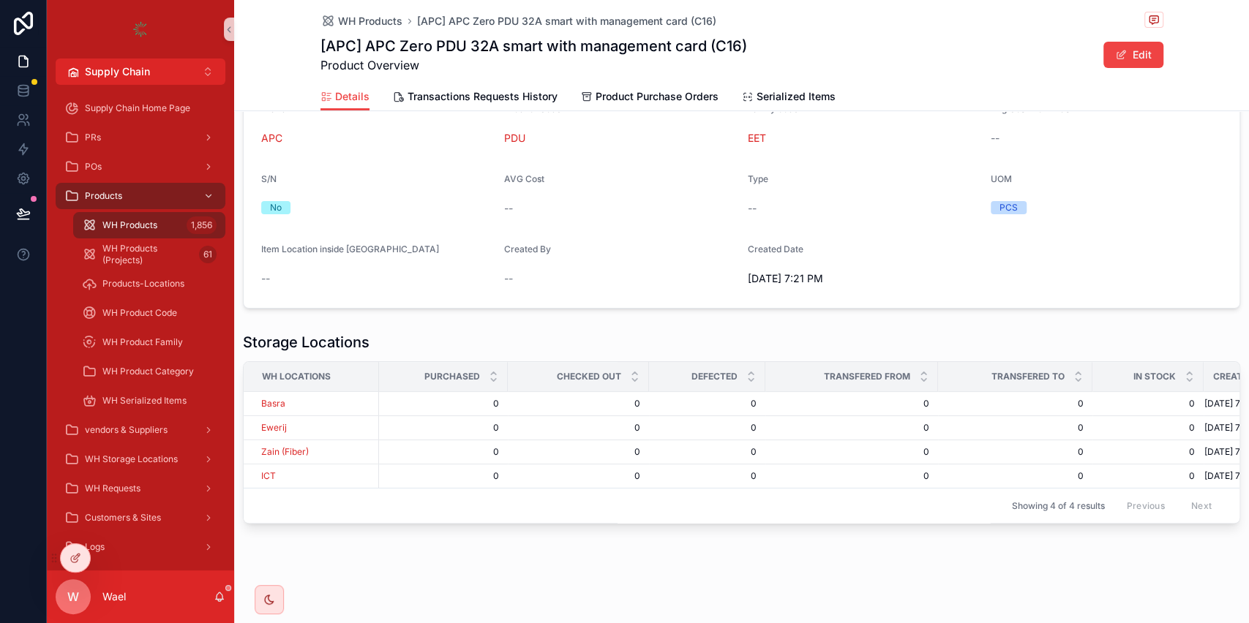
click at [656, 201] on div "--" at bounding box center [619, 208] width 231 height 15
